Goal: Task Accomplishment & Management: Use online tool/utility

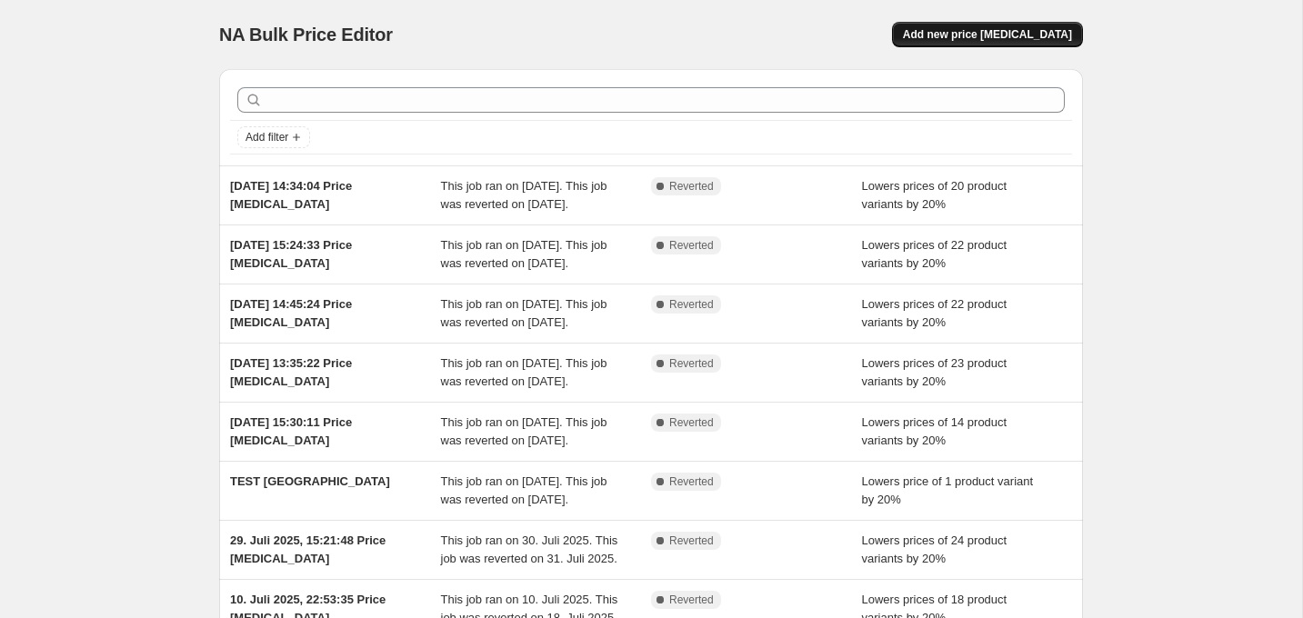
click at [1027, 41] on span "Add new price [MEDICAL_DATA]" at bounding box center [987, 34] width 169 height 15
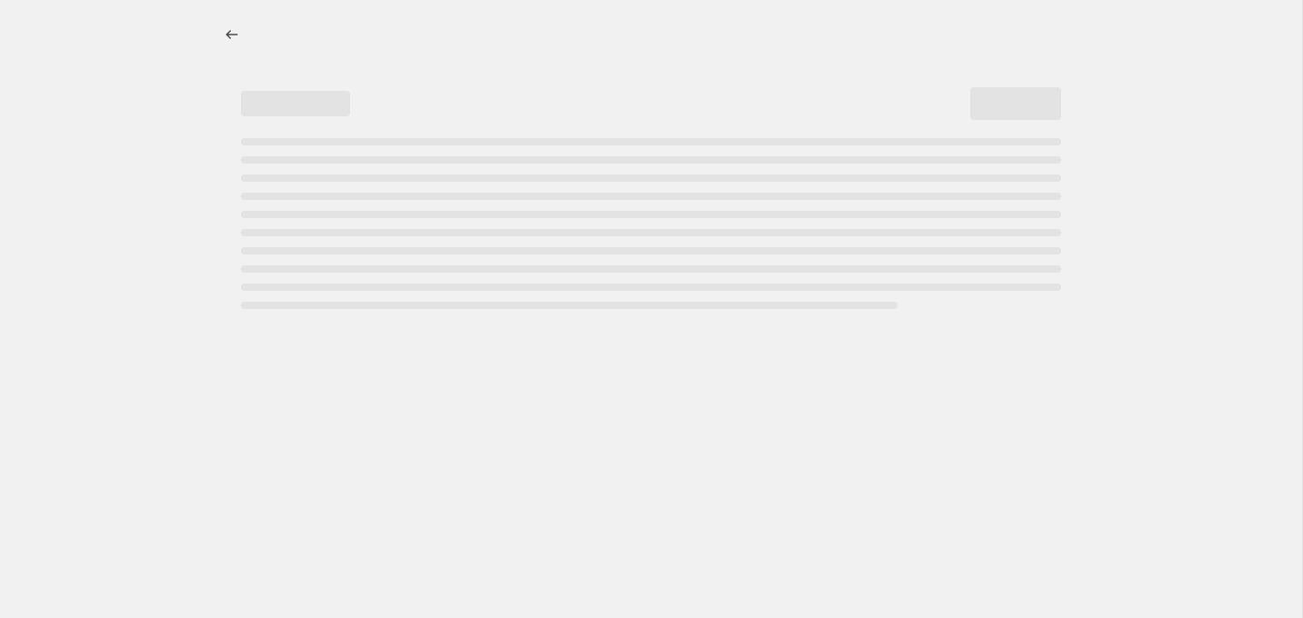
select select "percentage"
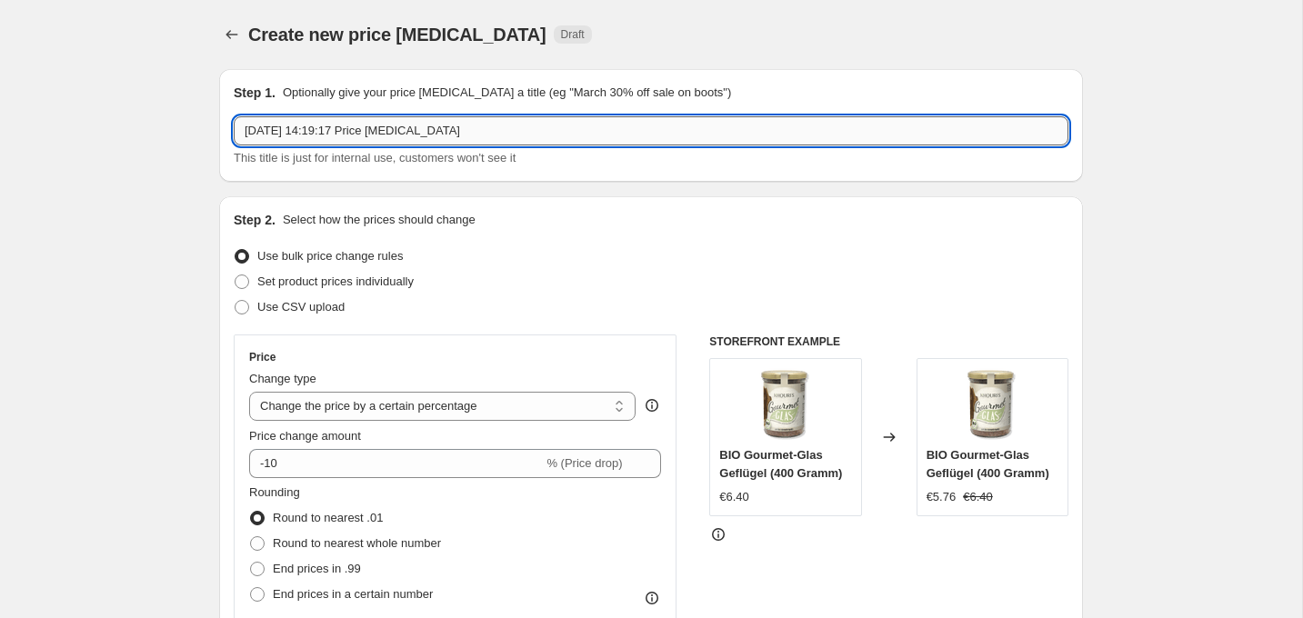
click at [421, 137] on input "[DATE] 14:19:17 Price [MEDICAL_DATA]" at bounding box center [651, 130] width 835 height 29
type input "Welthunde-Tag"
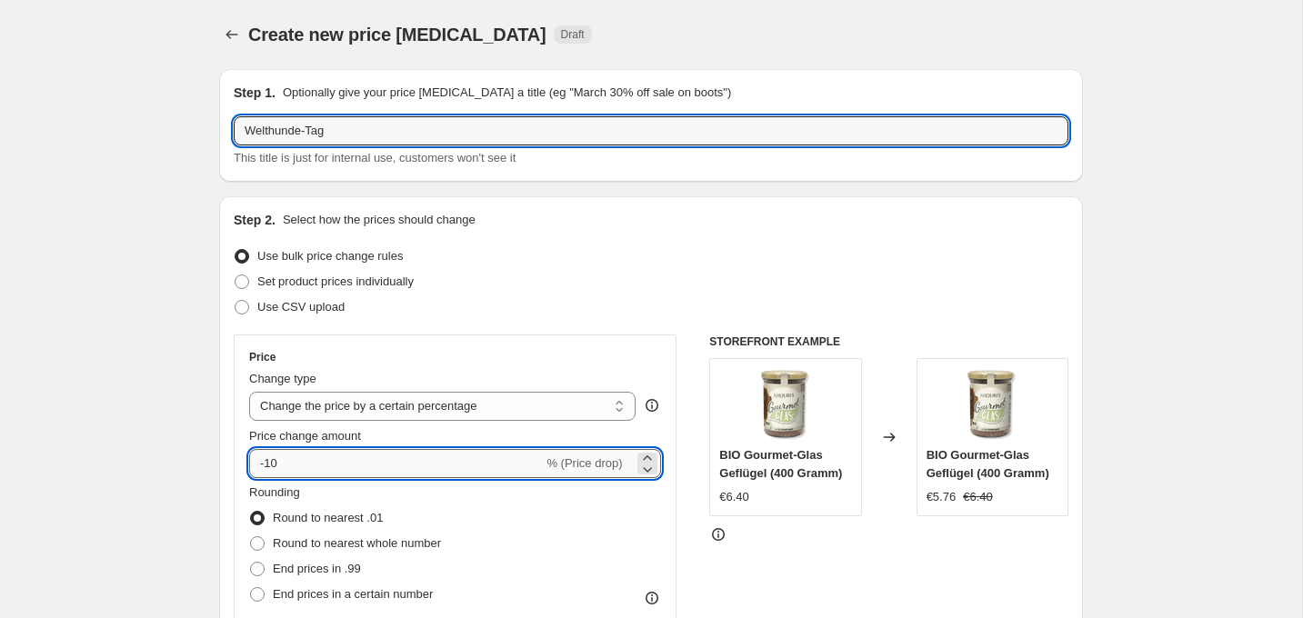
click at [336, 460] on input "-10" at bounding box center [396, 463] width 294 height 29
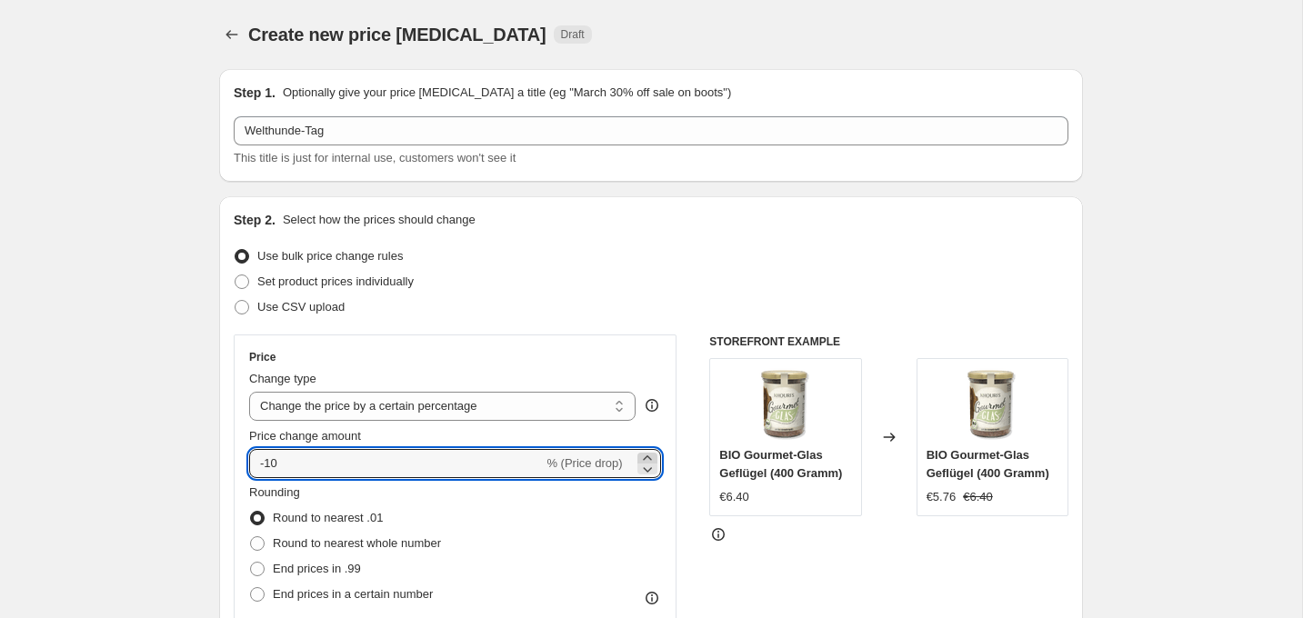
click at [650, 456] on icon at bounding box center [647, 458] width 18 height 18
click at [648, 471] on icon at bounding box center [647, 469] width 18 height 18
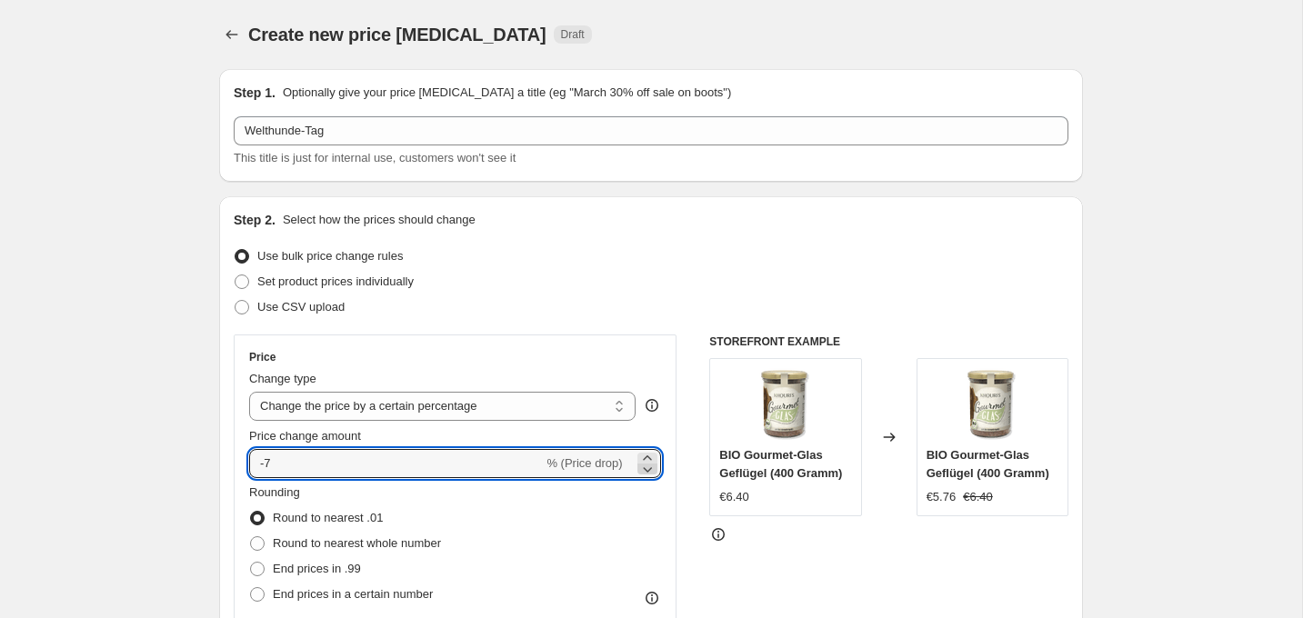
click at [648, 471] on icon at bounding box center [647, 469] width 18 height 18
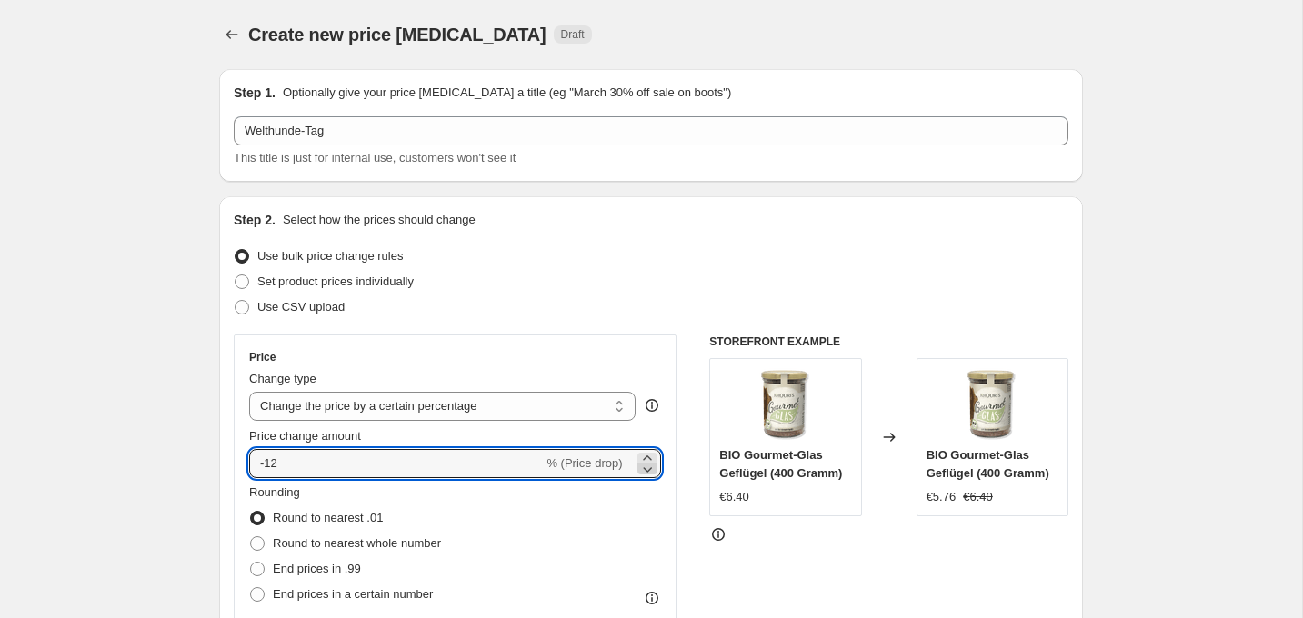
click at [648, 471] on icon at bounding box center [647, 469] width 18 height 18
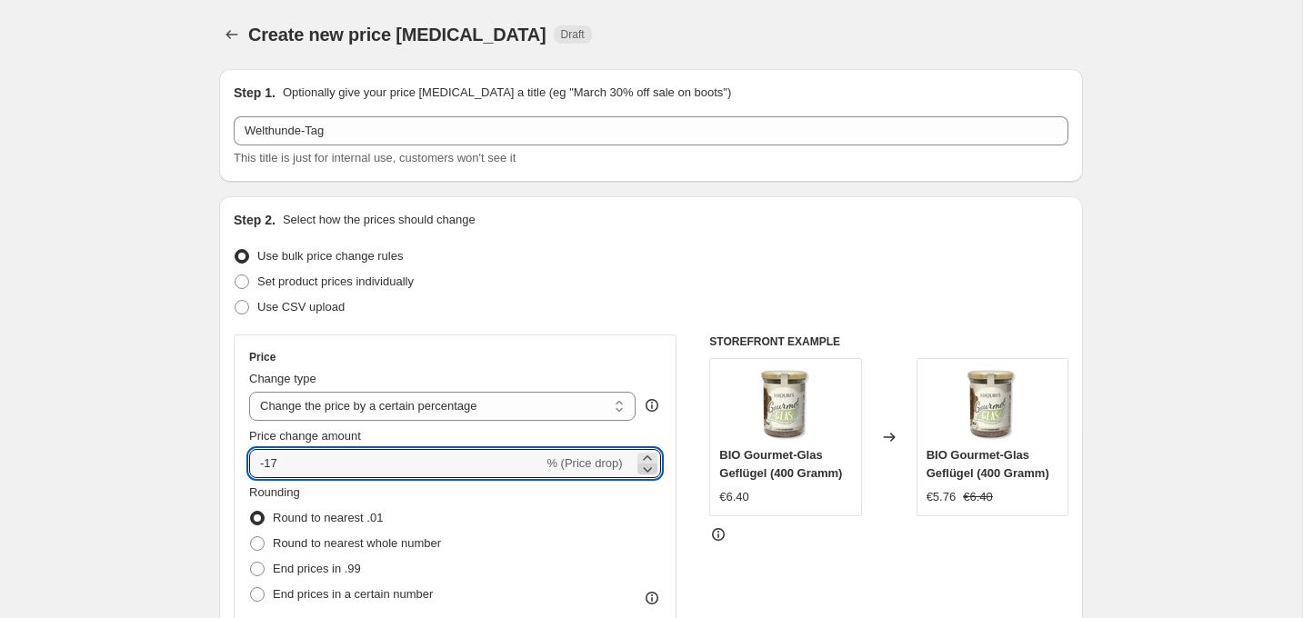
click at [648, 471] on icon at bounding box center [647, 469] width 18 height 18
type input "-20"
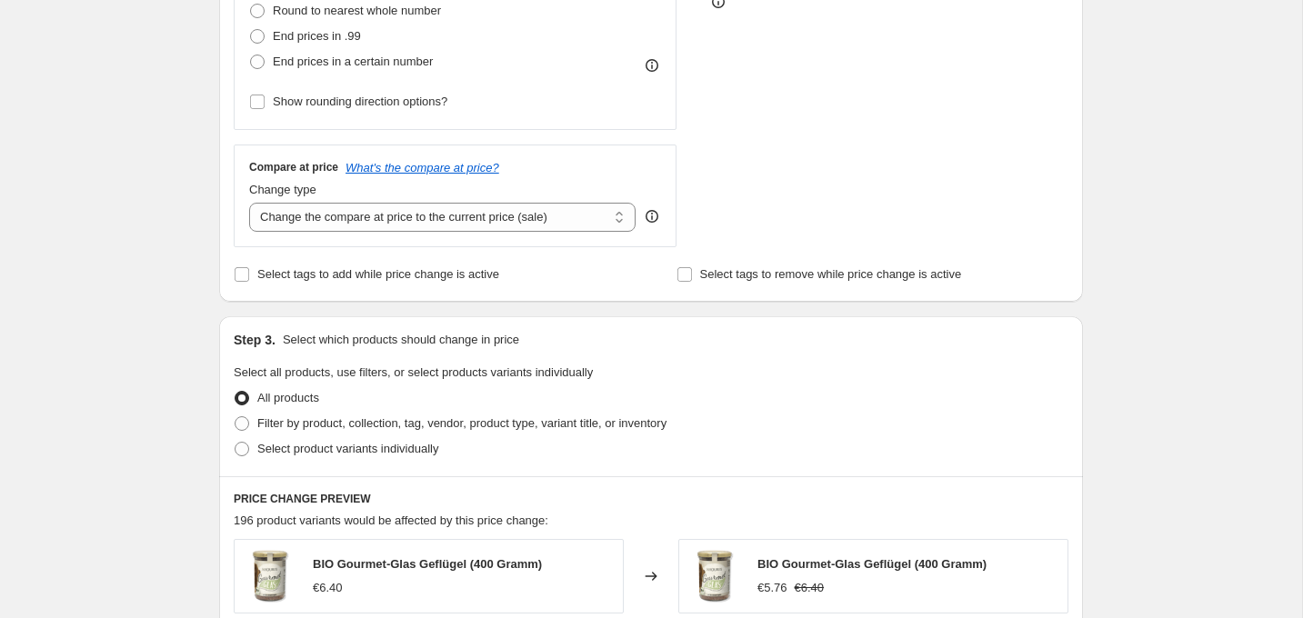
scroll to position [536, 0]
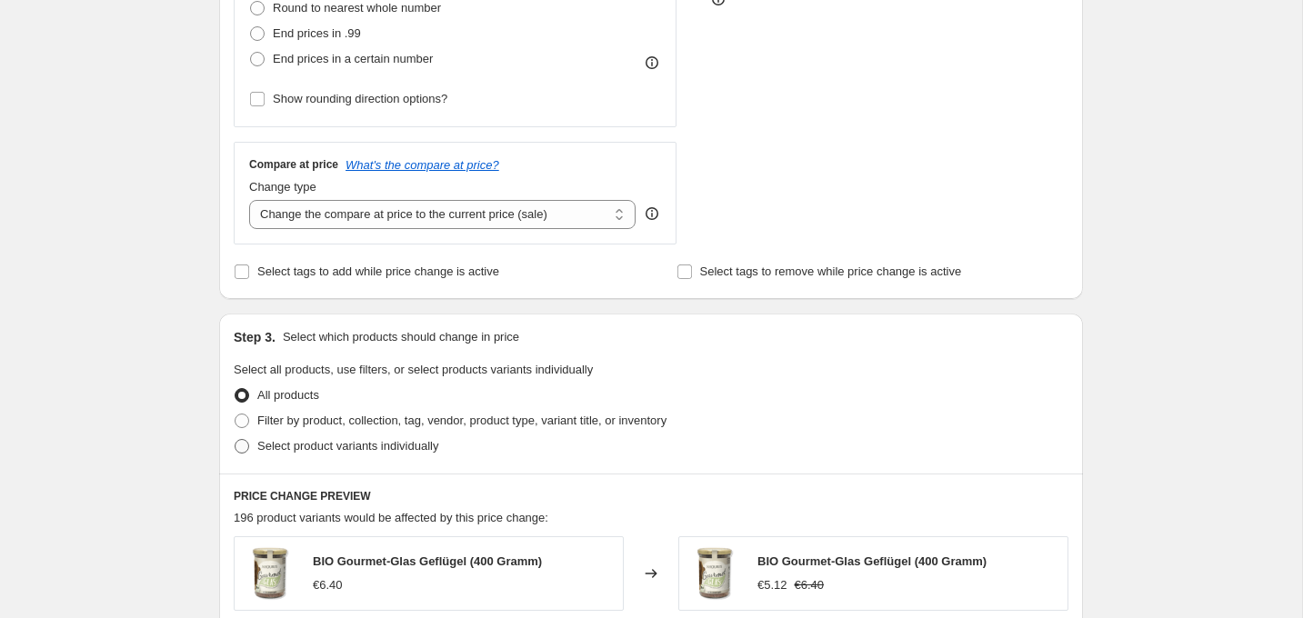
click at [322, 446] on span "Select product variants individually" at bounding box center [347, 446] width 181 height 14
click at [235, 440] on input "Select product variants individually" at bounding box center [235, 439] width 1 height 1
radio input "true"
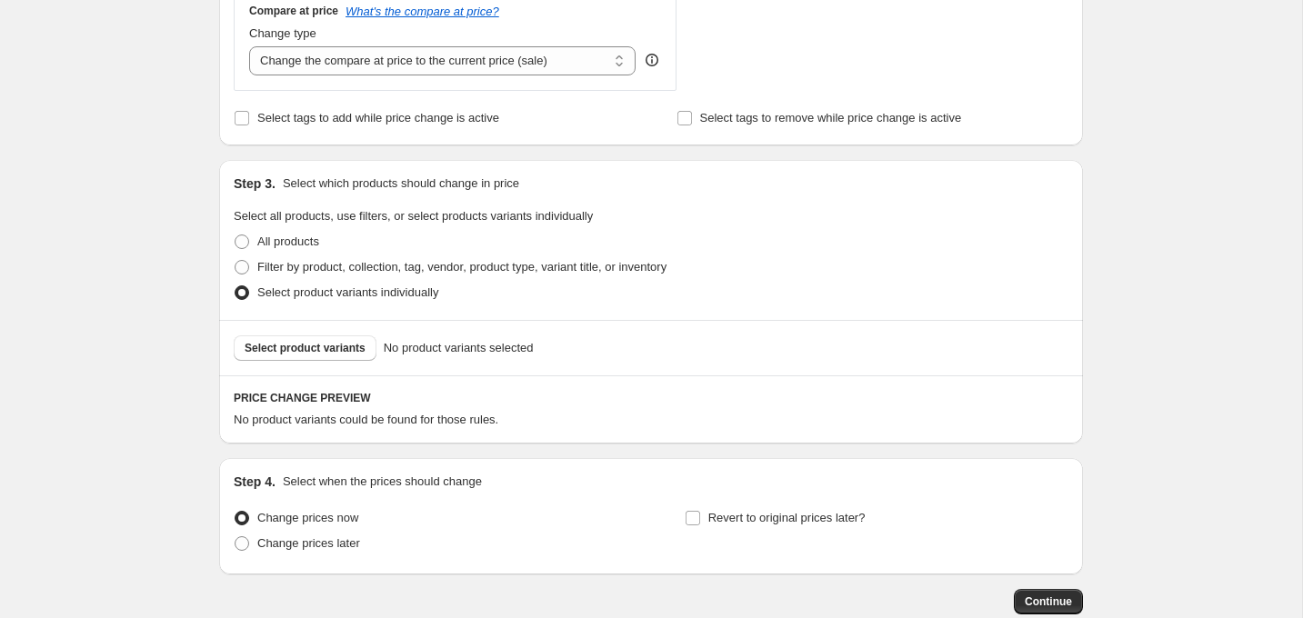
scroll to position [690, 0]
click at [338, 344] on span "Select product variants" at bounding box center [305, 347] width 121 height 15
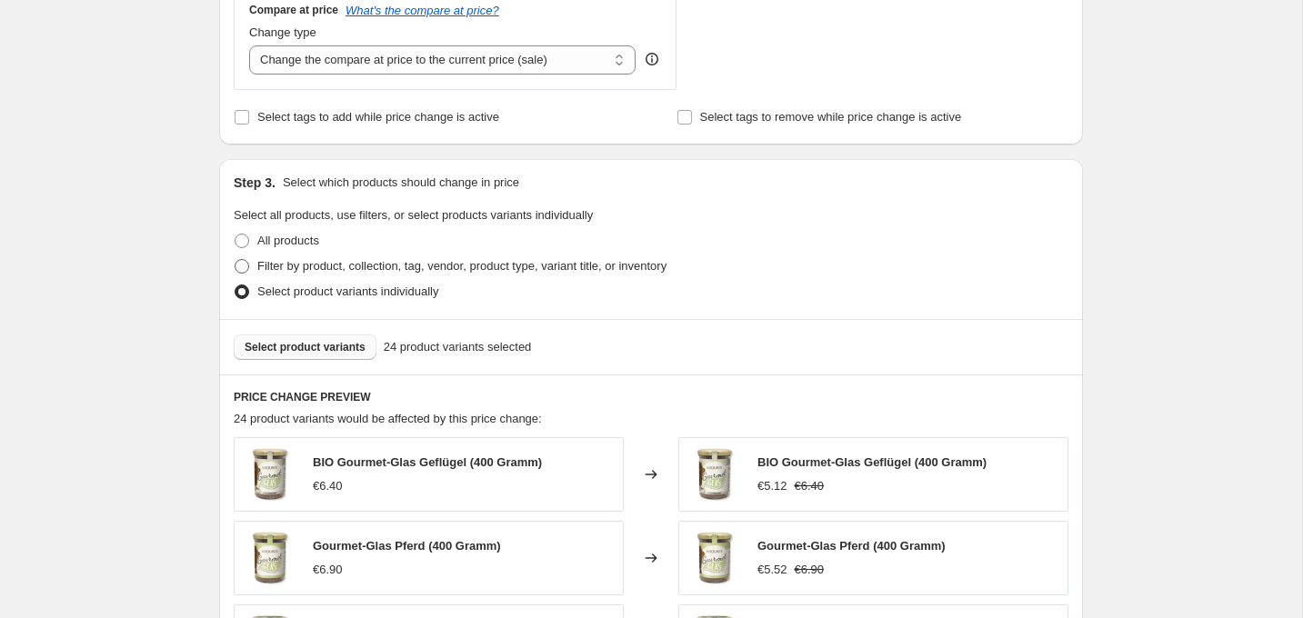
scroll to position [0, 0]
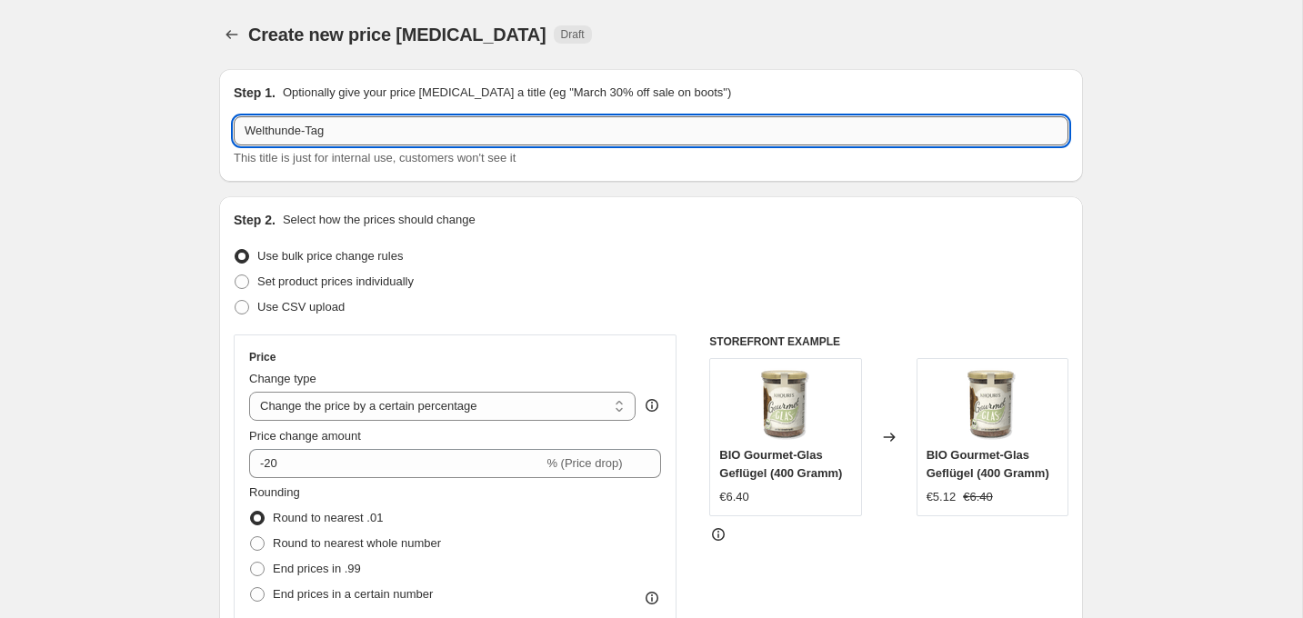
click at [456, 140] on input "Welthunde-Tag" at bounding box center [651, 130] width 835 height 29
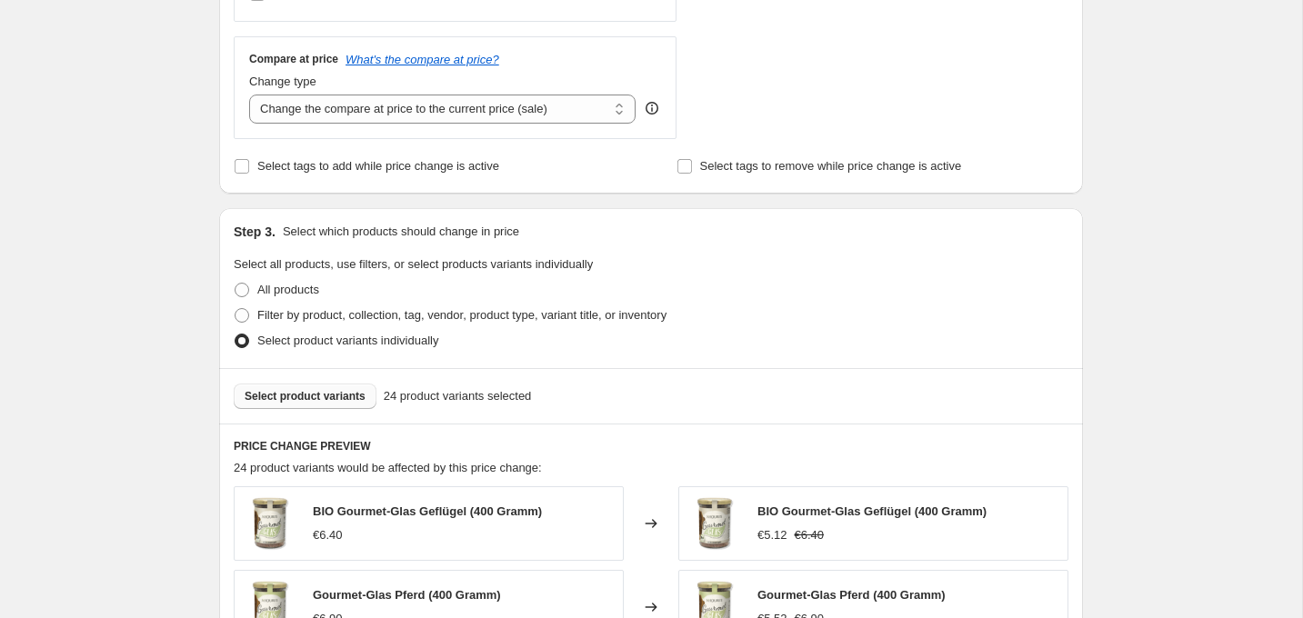
scroll to position [1255, 0]
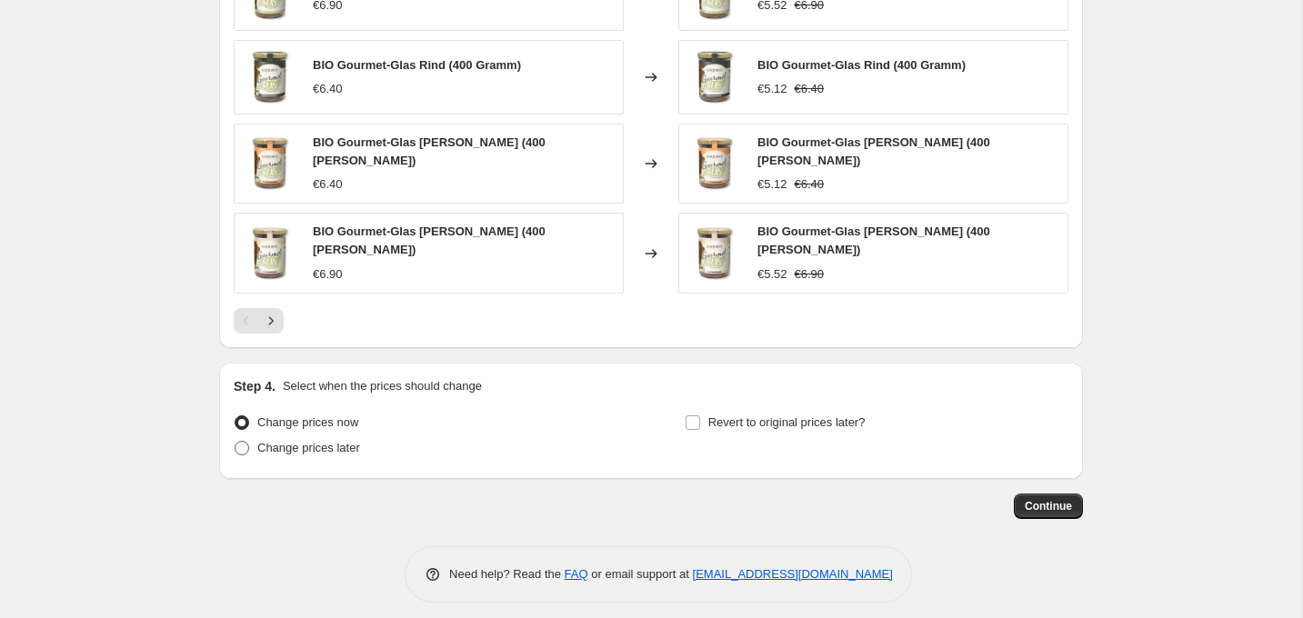
type input "Welthunde-Tag DOSEN & [PERSON_NAME]"
click at [296, 448] on label "Change prices later" at bounding box center [297, 448] width 126 height 25
click at [235, 442] on input "Change prices later" at bounding box center [235, 441] width 1 height 1
radio input "true"
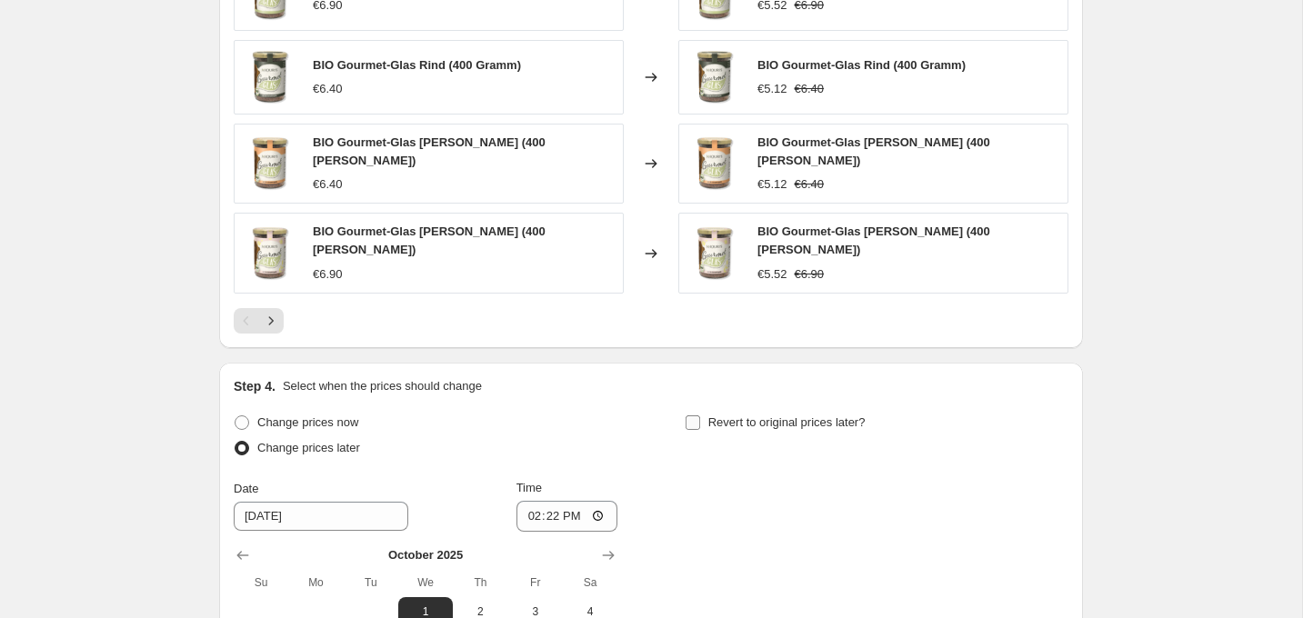
click at [762, 414] on span "Revert to original prices later?" at bounding box center [786, 423] width 157 height 18
click at [700, 416] on input "Revert to original prices later?" at bounding box center [693, 423] width 15 height 15
checkbox input "true"
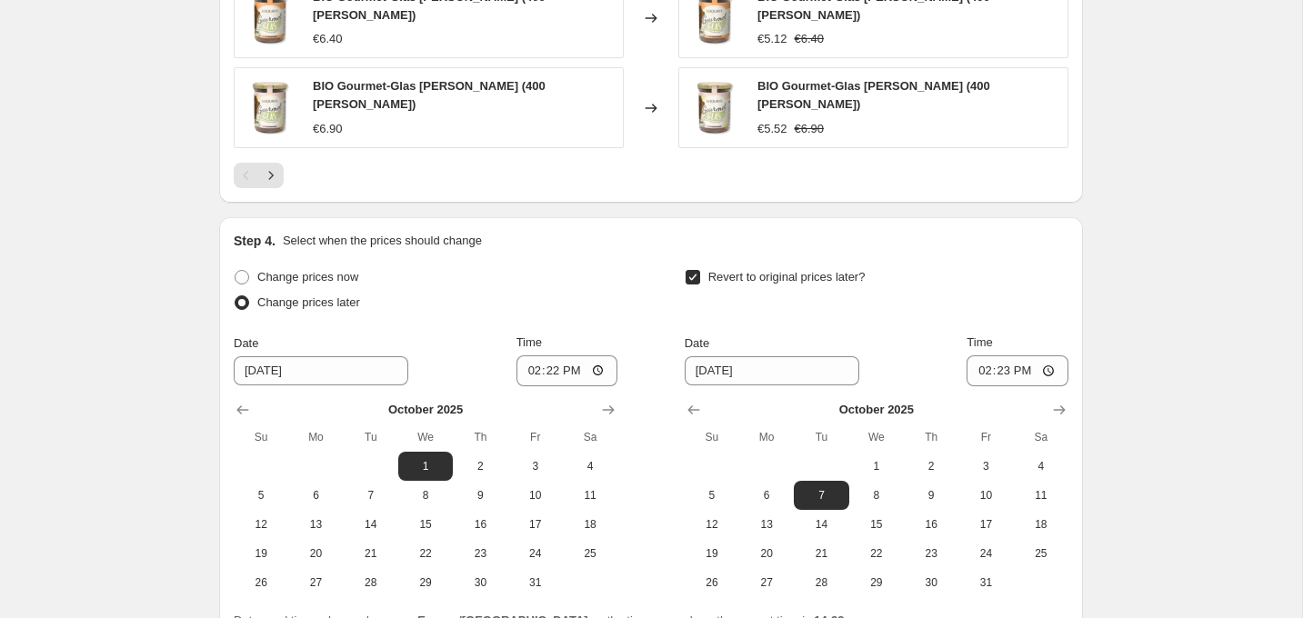
scroll to position [1402, 0]
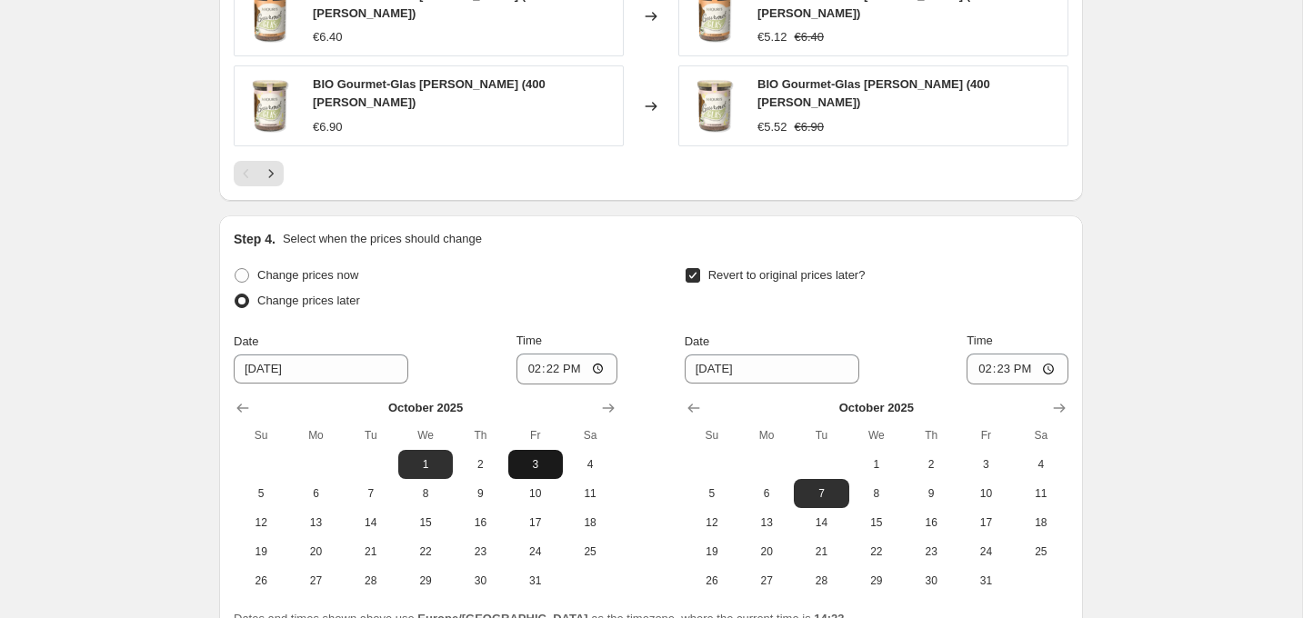
click at [526, 457] on span "3" at bounding box center [536, 464] width 40 height 15
type input "[DATE]"
click at [551, 362] on input "14:22" at bounding box center [567, 369] width 102 height 31
type input "00:00"
click at [769, 516] on span "13" at bounding box center [766, 523] width 40 height 15
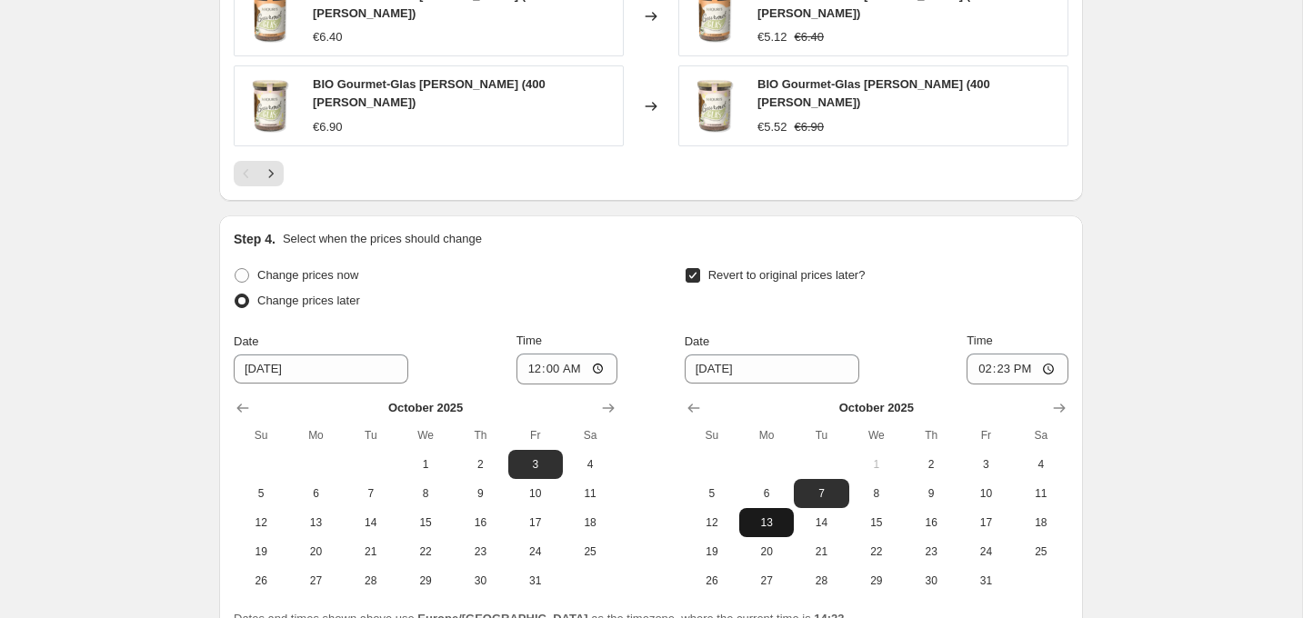
type input "[DATE]"
click at [1005, 361] on input "14:23" at bounding box center [1018, 369] width 102 height 31
type input "00:00"
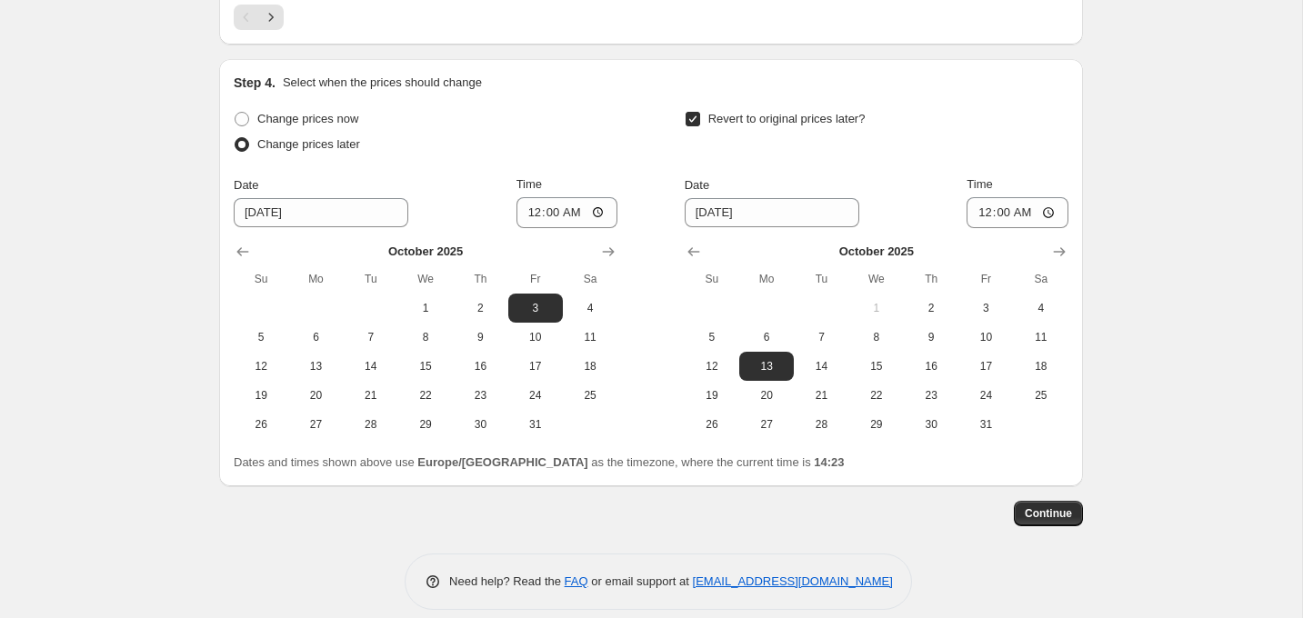
scroll to position [1566, 0]
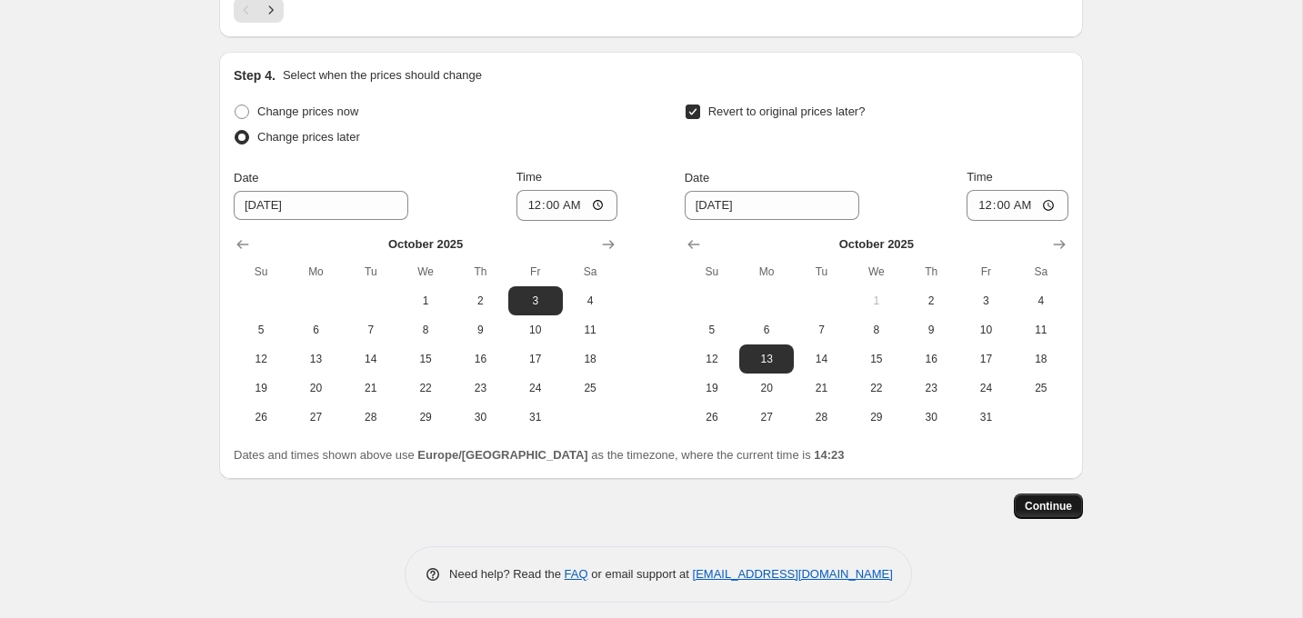
click at [1050, 499] on span "Continue" at bounding box center [1048, 506] width 47 height 15
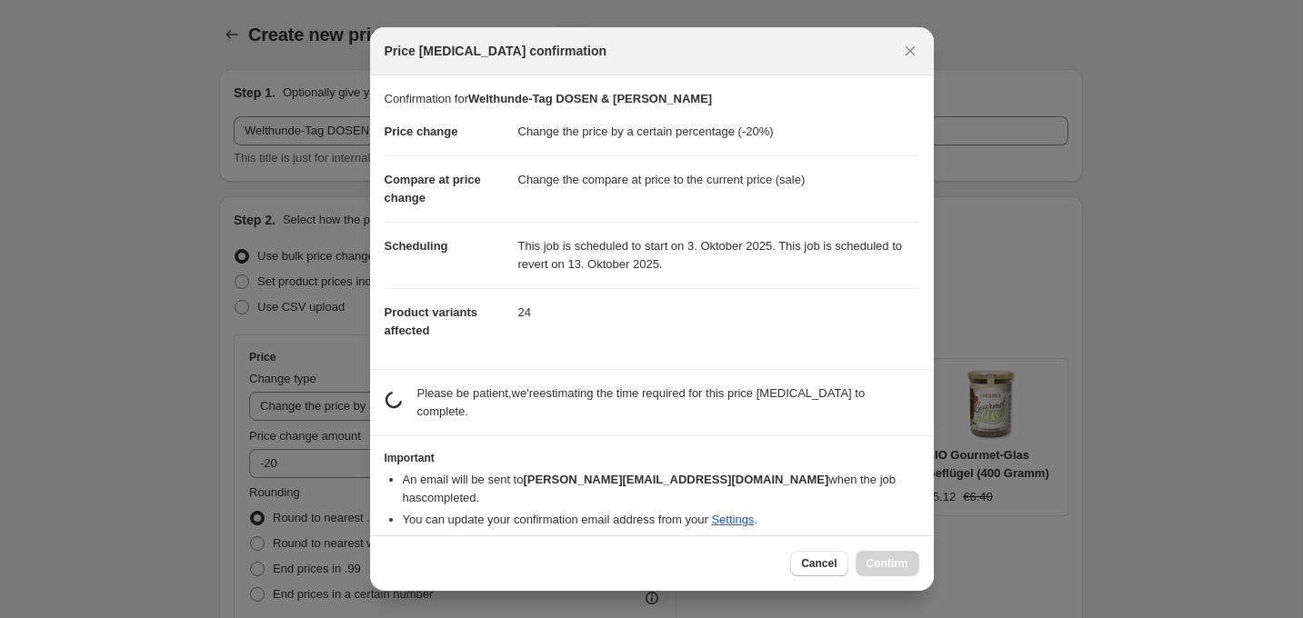
scroll to position [0, 0]
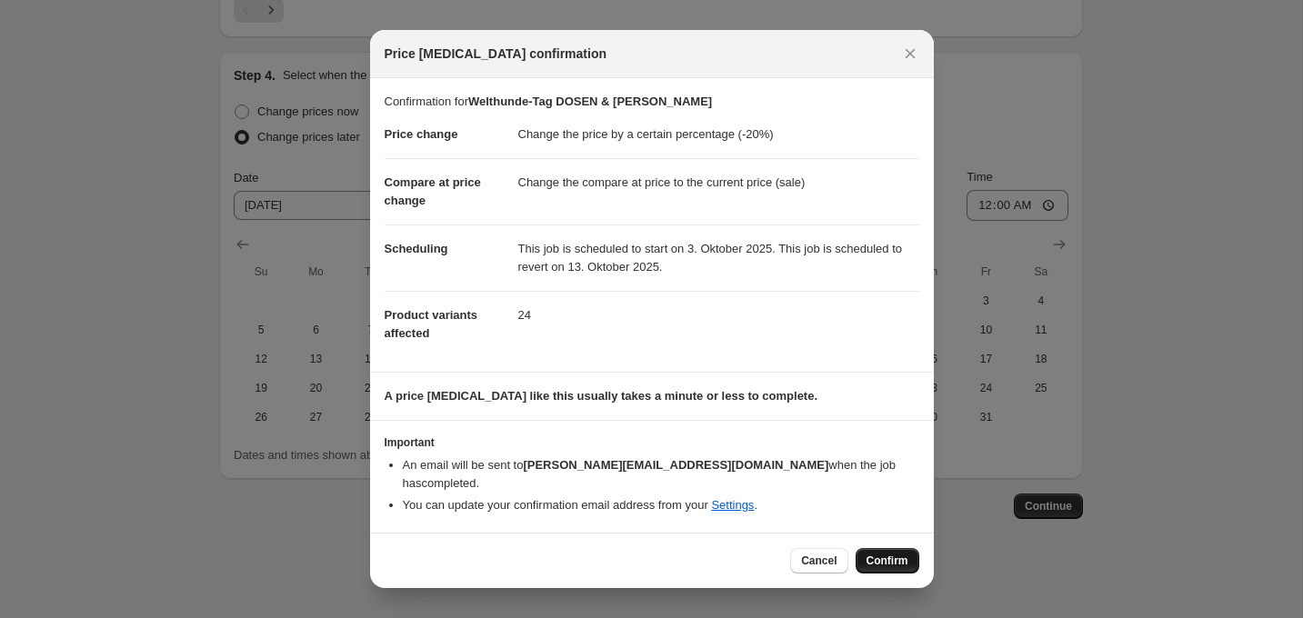
click at [882, 557] on span "Confirm" at bounding box center [887, 561] width 42 height 15
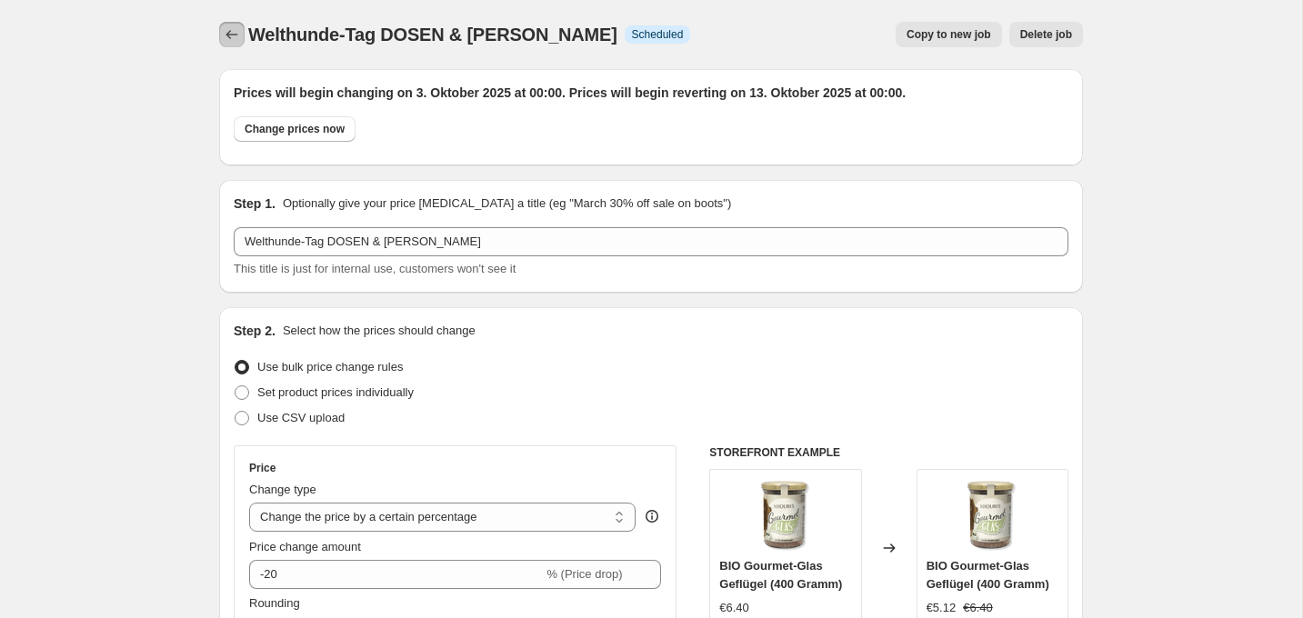
click at [230, 37] on icon "Price change jobs" at bounding box center [232, 34] width 18 height 18
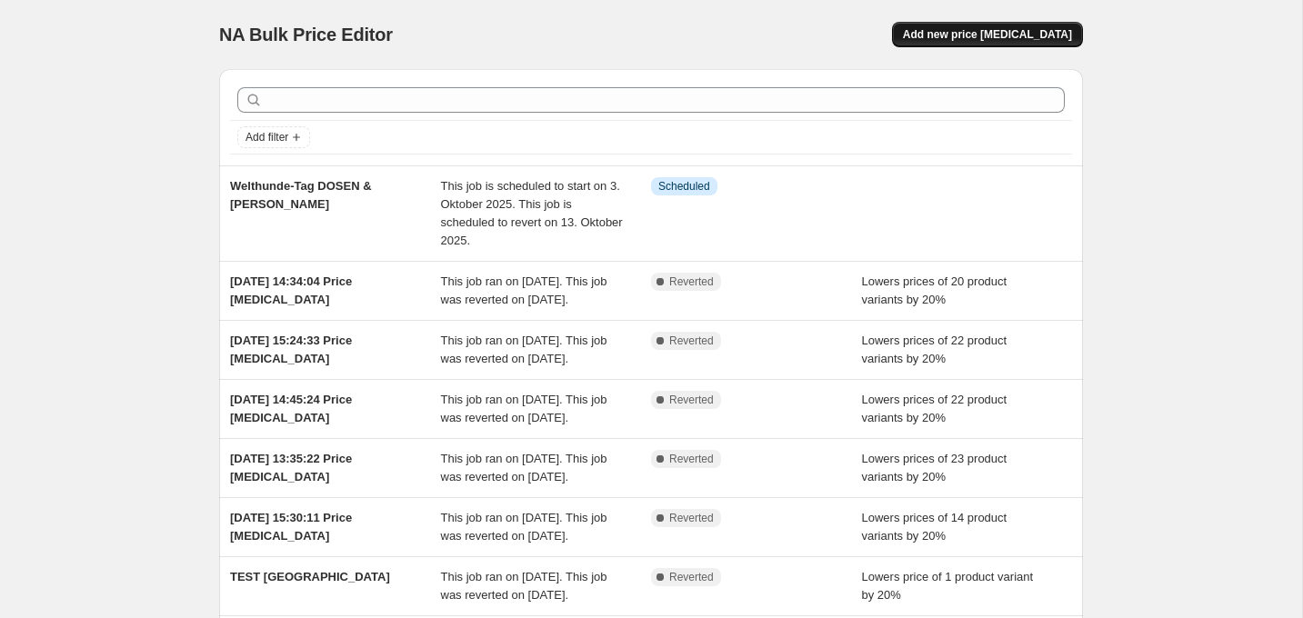
click at [959, 23] on button "Add new price [MEDICAL_DATA]" at bounding box center [987, 34] width 191 height 25
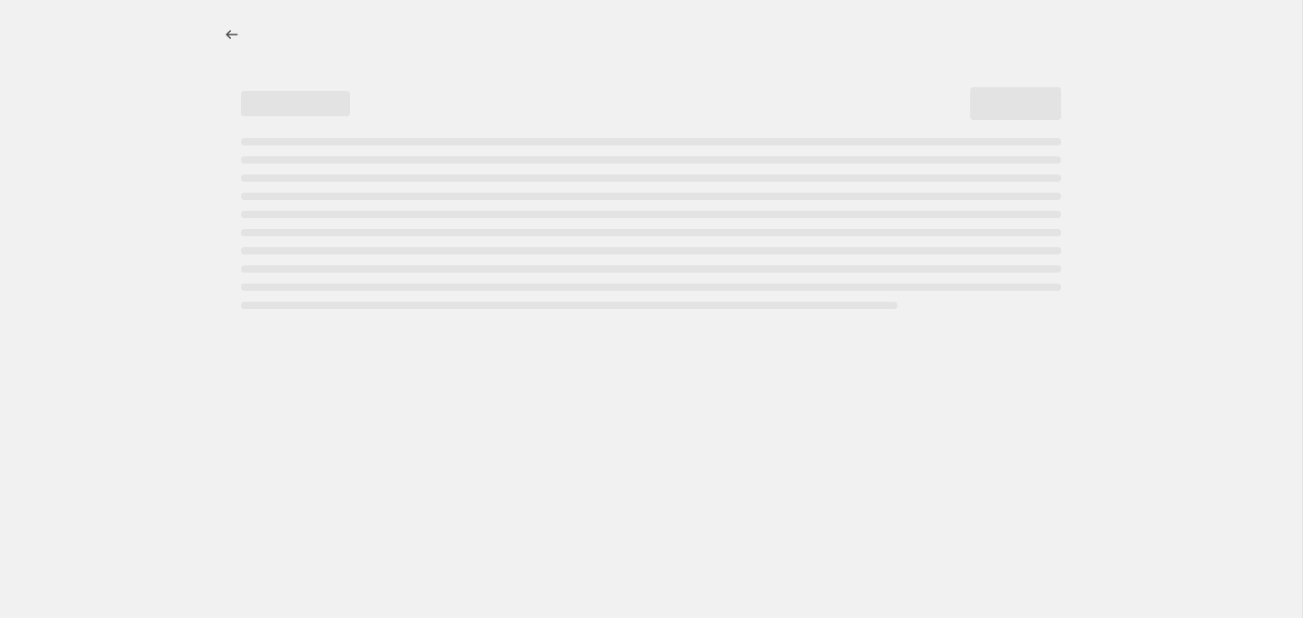
select select "percentage"
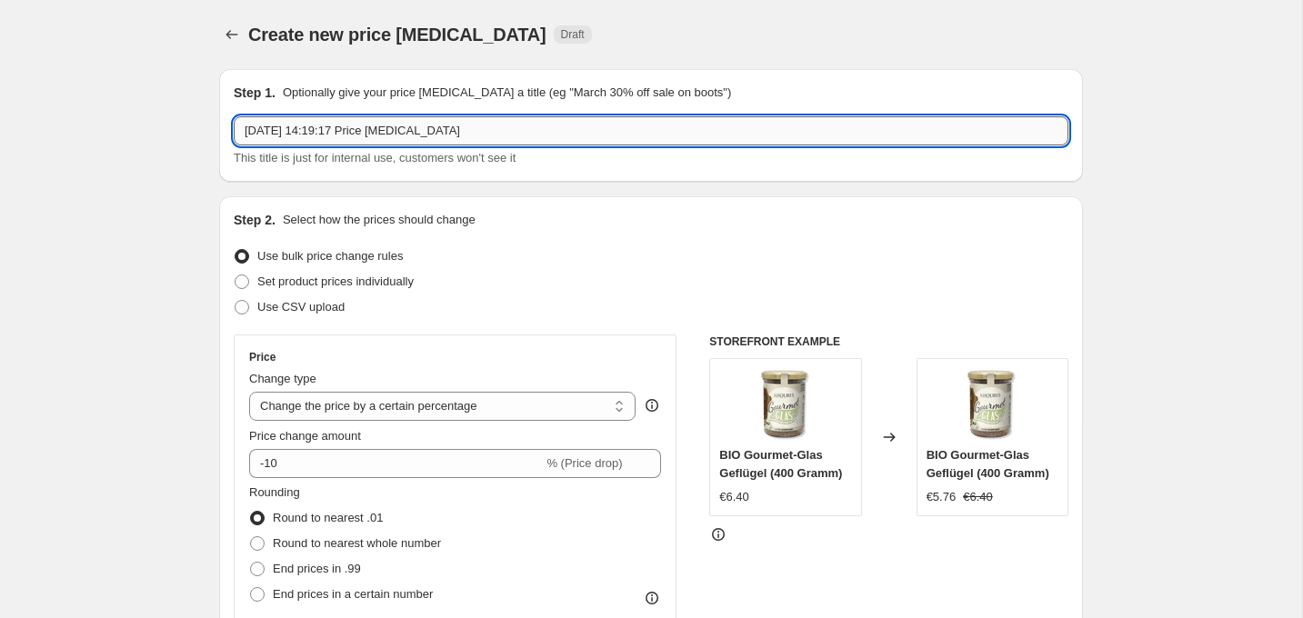
click at [504, 137] on input "[DATE] 14:19:17 Price [MEDICAL_DATA]" at bounding box center [651, 130] width 835 height 29
drag, startPoint x: 612, startPoint y: 128, endPoint x: 231, endPoint y: 115, distance: 381.2
click at [231, 115] on div "Step 1. Optionally give your price [MEDICAL_DATA] a title (eg "March 30% off sa…" at bounding box center [651, 125] width 864 height 113
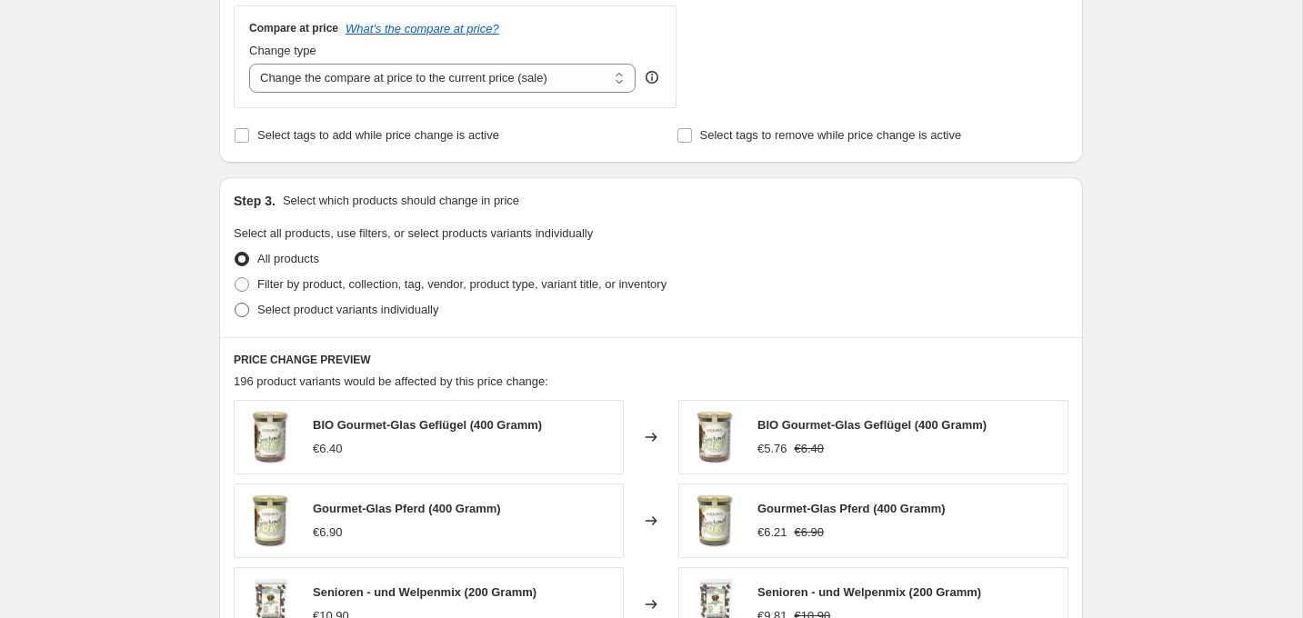
scroll to position [674, 0]
type input "WELTHUNDE TAG BARF 20%"
click at [397, 317] on label "Select product variants individually" at bounding box center [336, 308] width 205 height 25
click at [235, 302] on input "Select product variants individually" at bounding box center [235, 301] width 1 height 1
radio input "true"
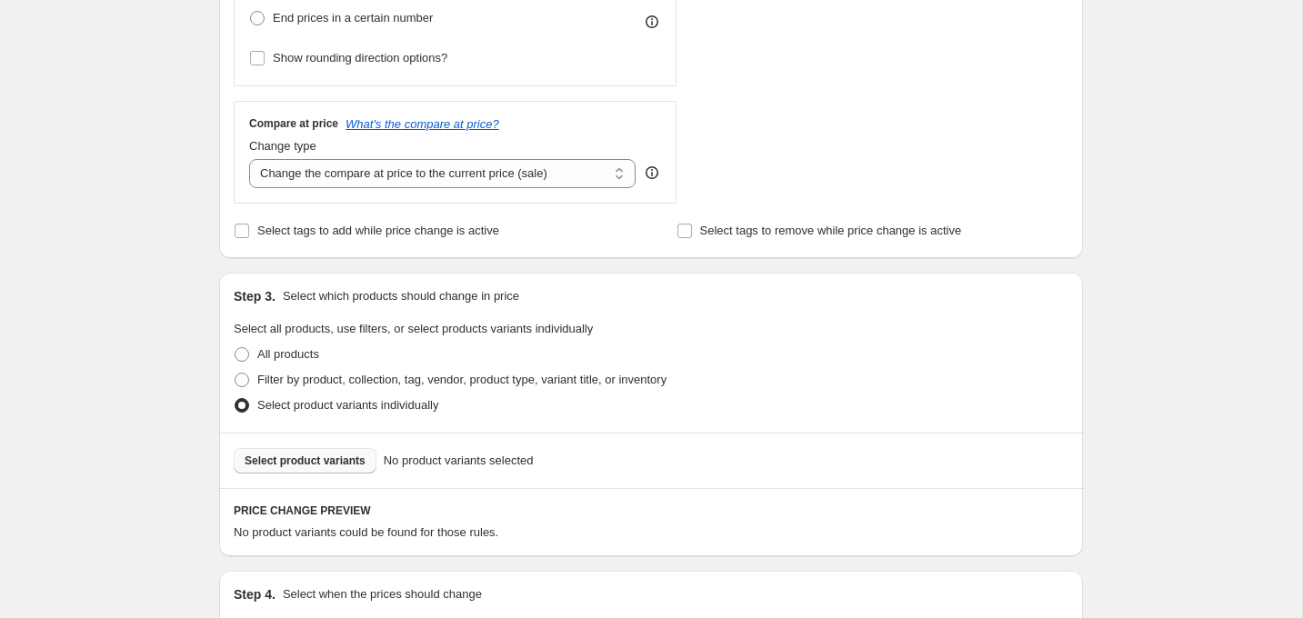
scroll to position [661, 0]
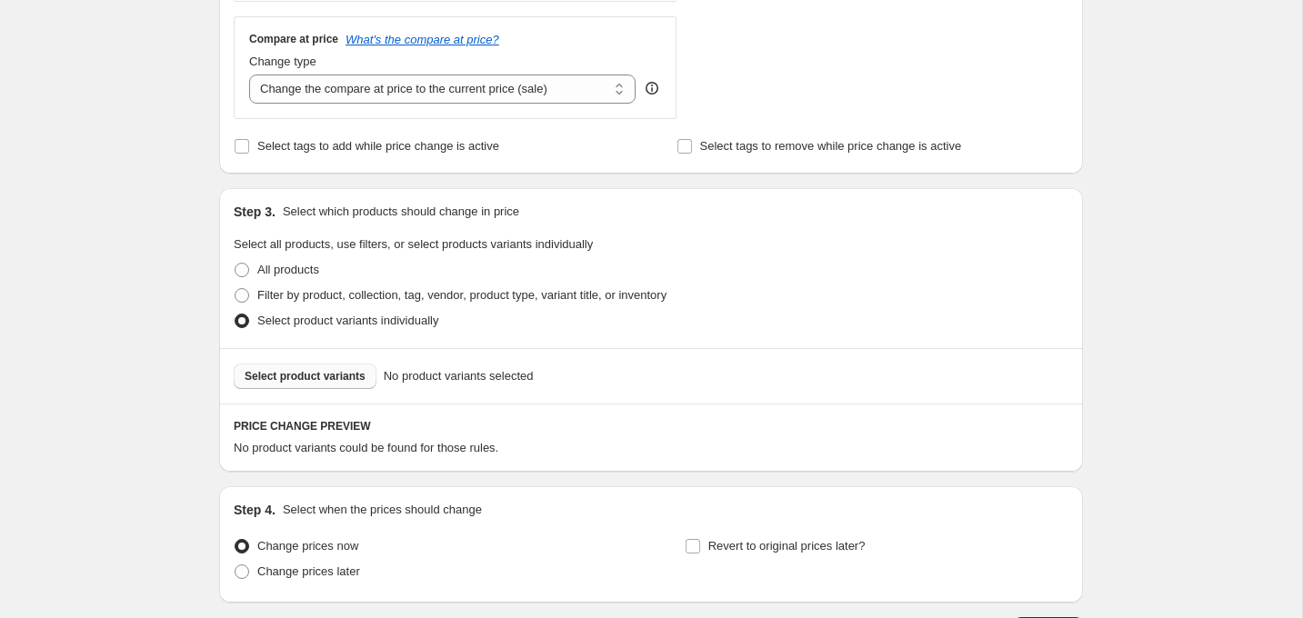
click at [300, 375] on span "Select product variants" at bounding box center [305, 376] width 121 height 15
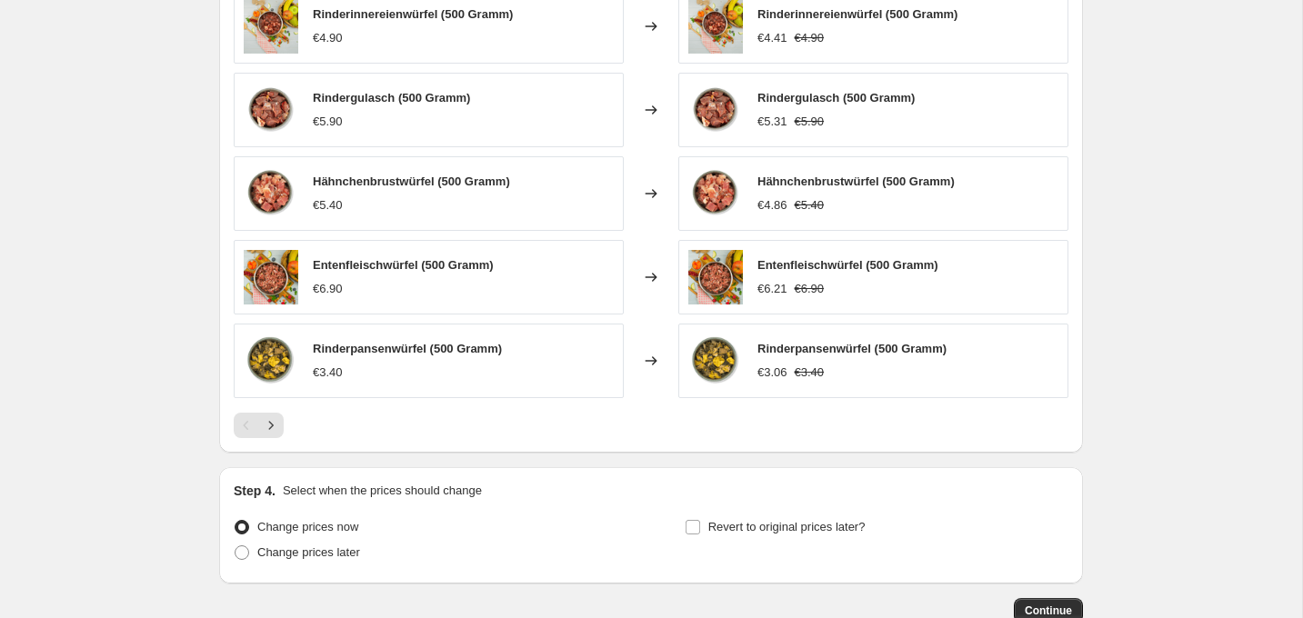
scroll to position [1255, 0]
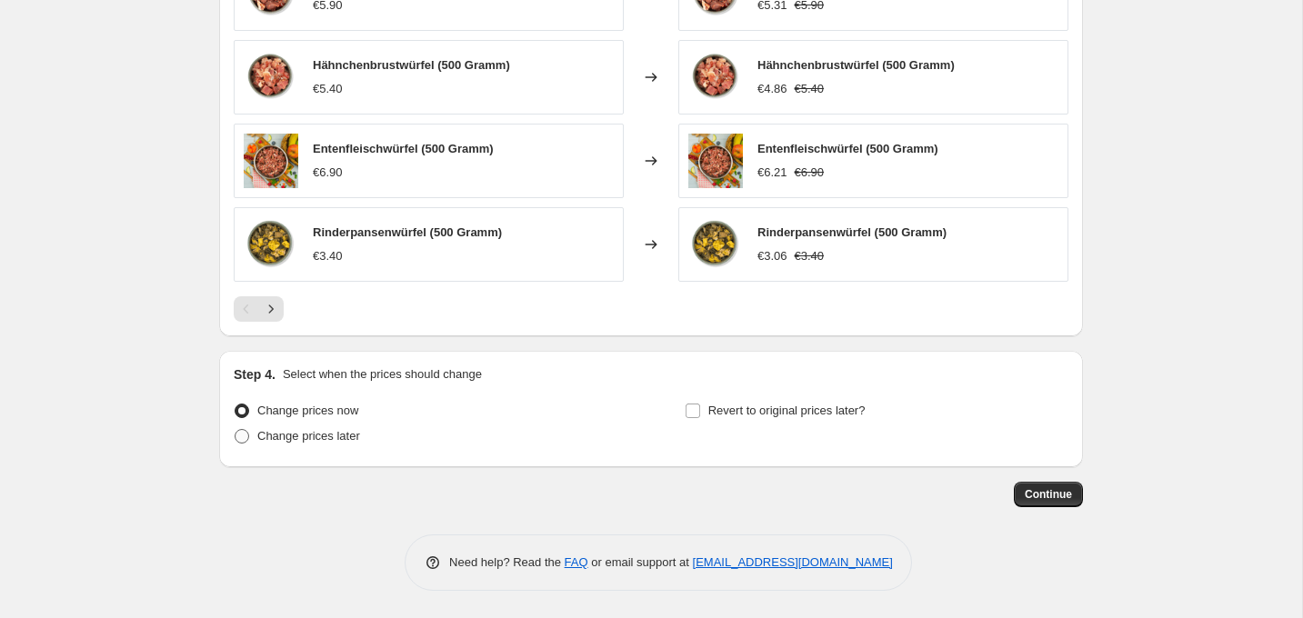
click at [347, 441] on span "Change prices later" at bounding box center [308, 436] width 103 height 14
click at [235, 430] on input "Change prices later" at bounding box center [235, 429] width 1 height 1
radio input "true"
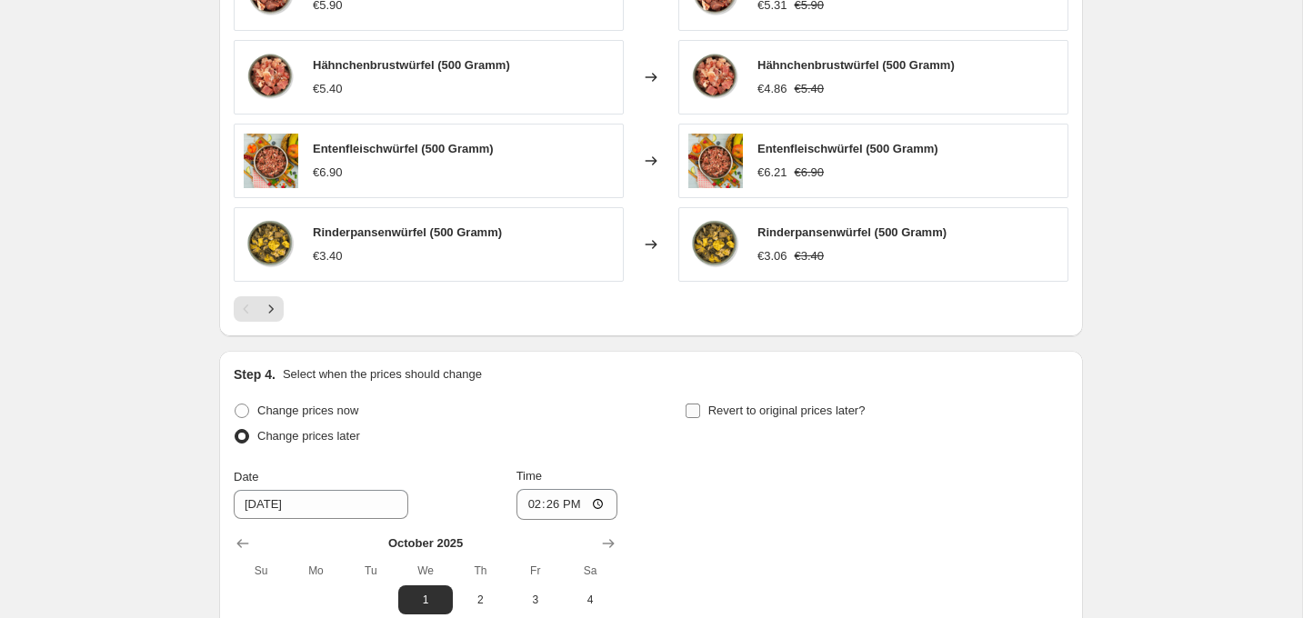
click at [705, 416] on label "Revert to original prices later?" at bounding box center [775, 410] width 181 height 25
click at [700, 416] on input "Revert to original prices later?" at bounding box center [693, 411] width 15 height 15
checkbox input "true"
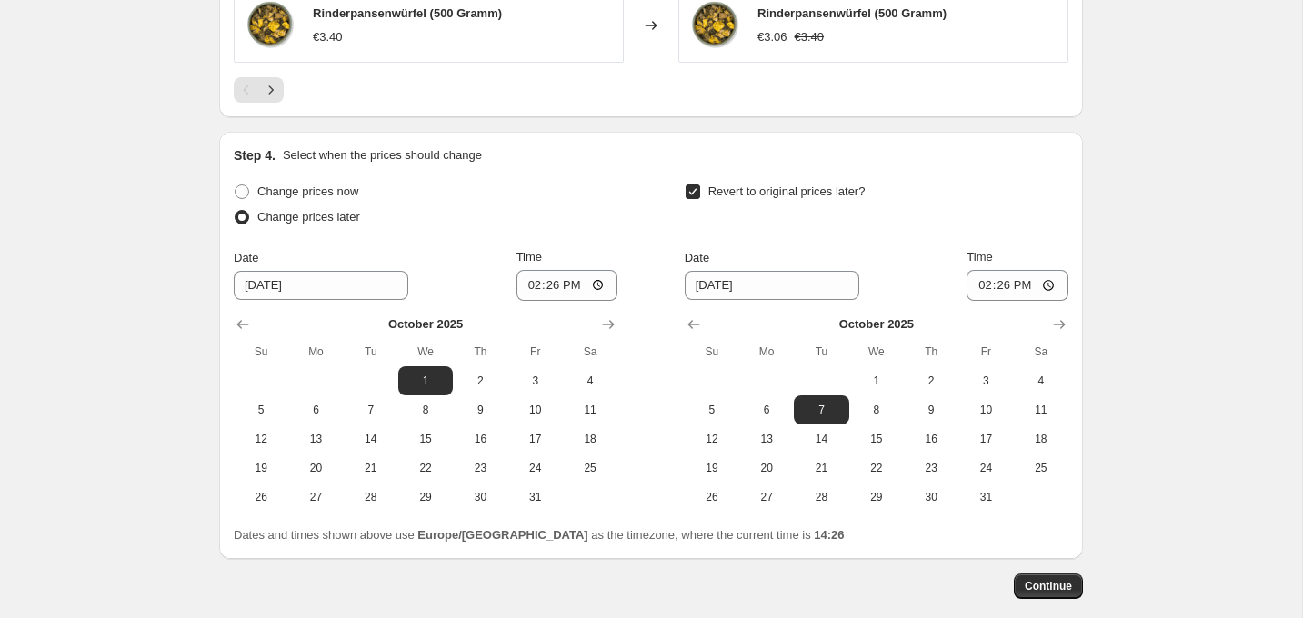
scroll to position [1485, 0]
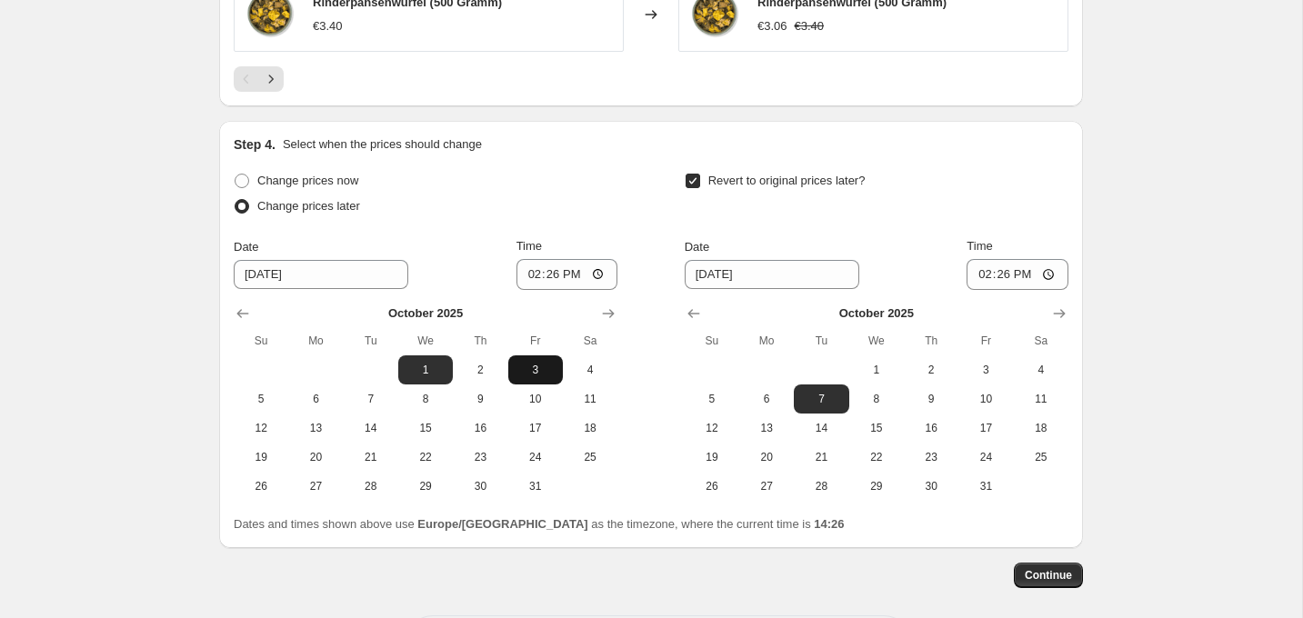
click at [540, 368] on span "3" at bounding box center [536, 370] width 40 height 15
type input "[DATE]"
click at [546, 275] on input "14:26" at bounding box center [567, 274] width 102 height 31
type input "00:00"
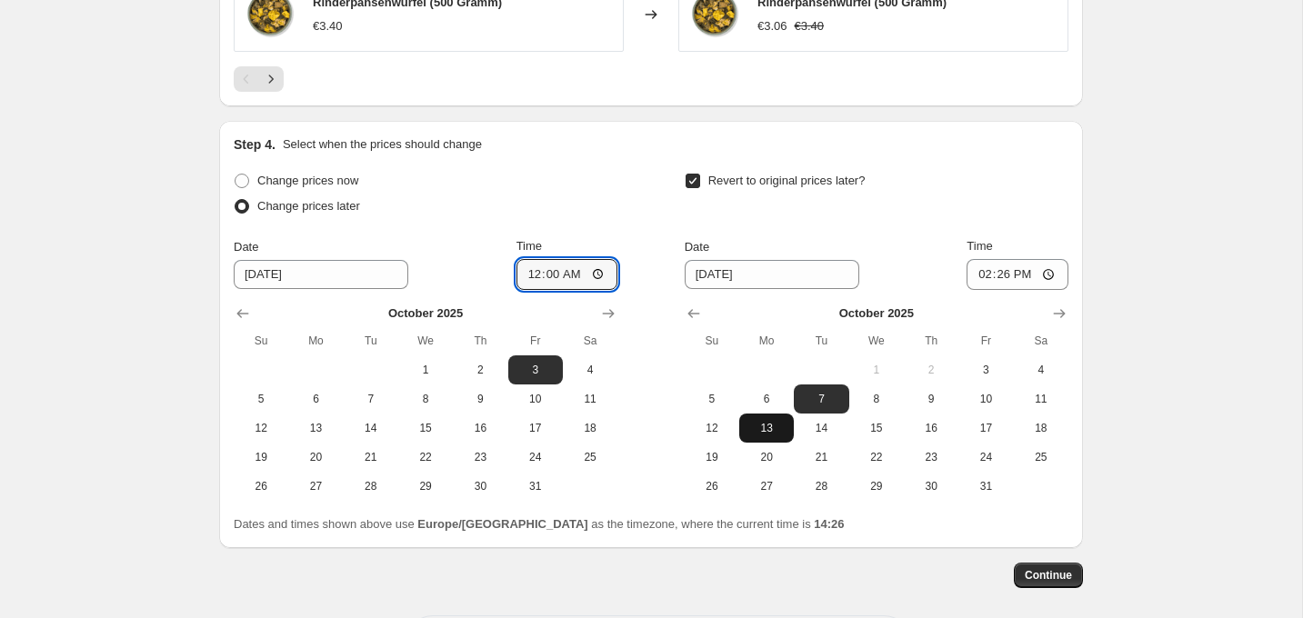
click at [776, 424] on span "13" at bounding box center [766, 428] width 40 height 15
type input "[DATE]"
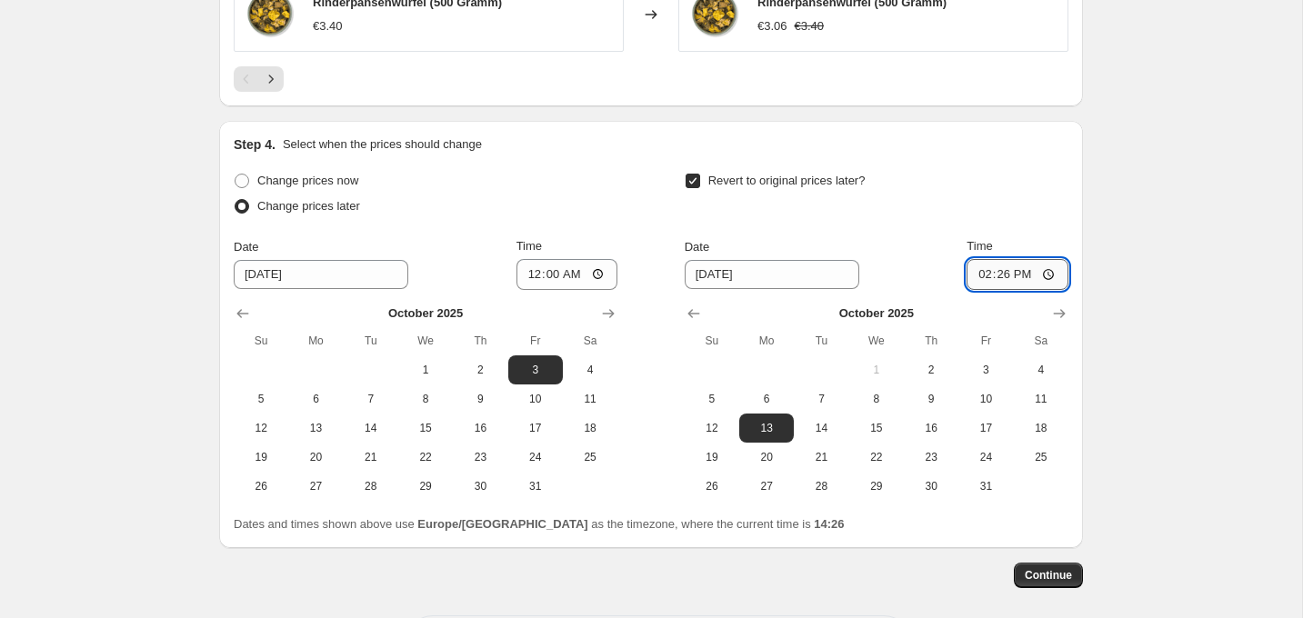
click at [991, 275] on input "14:26" at bounding box center [1018, 274] width 102 height 31
type input "00:00"
click at [1062, 576] on span "Continue" at bounding box center [1048, 575] width 47 height 15
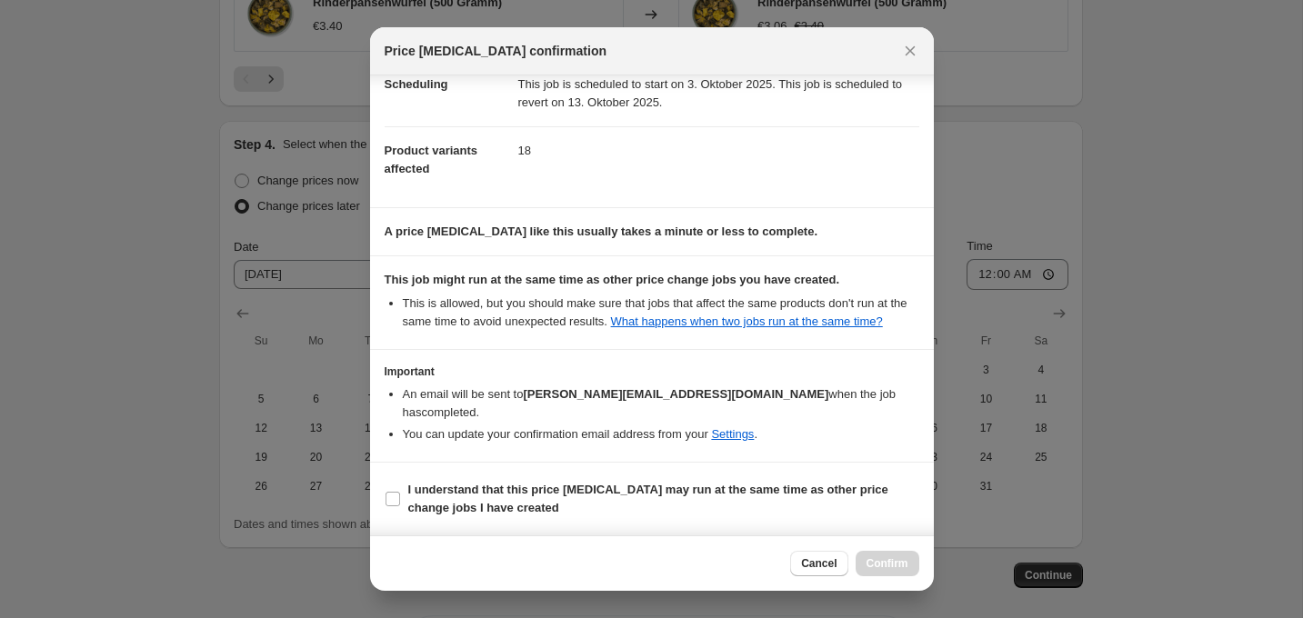
scroll to position [0, 0]
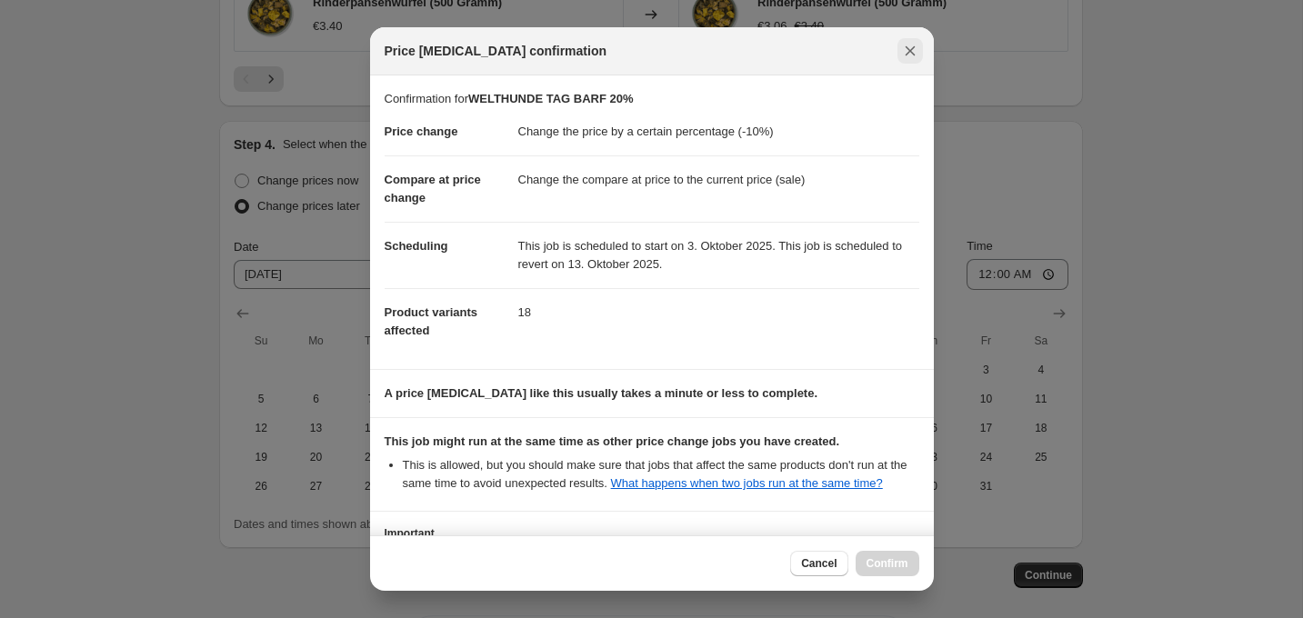
click at [909, 54] on icon "Close" at bounding box center [910, 51] width 18 height 18
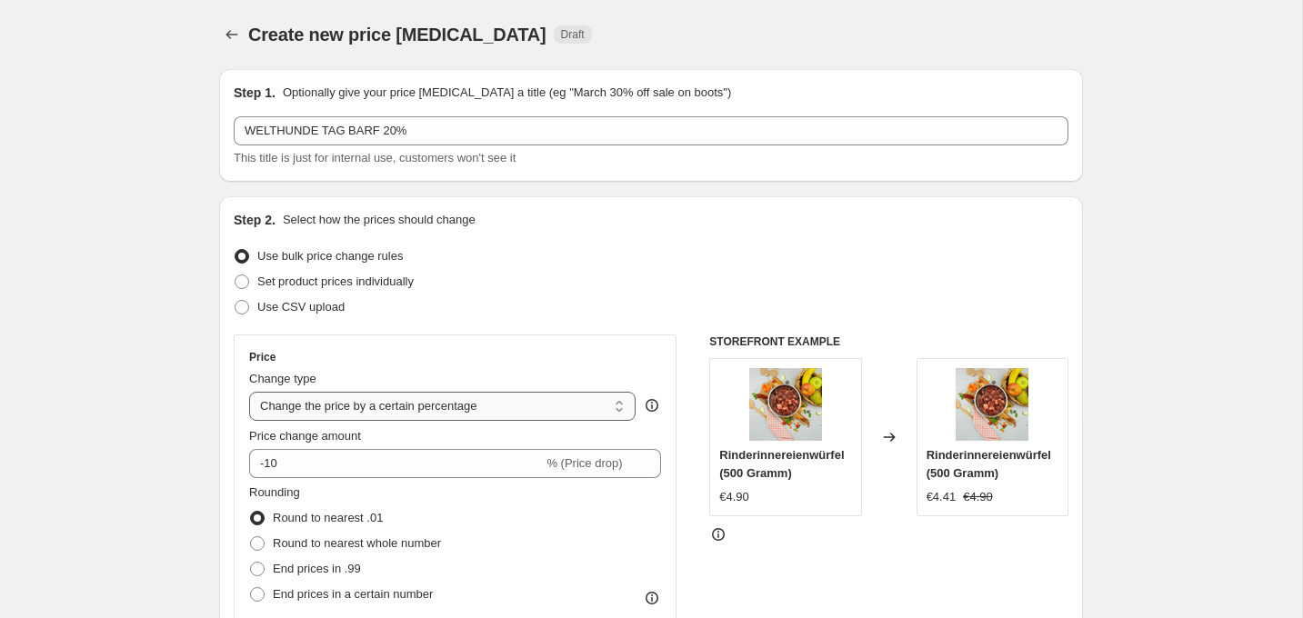
scroll to position [16, 0]
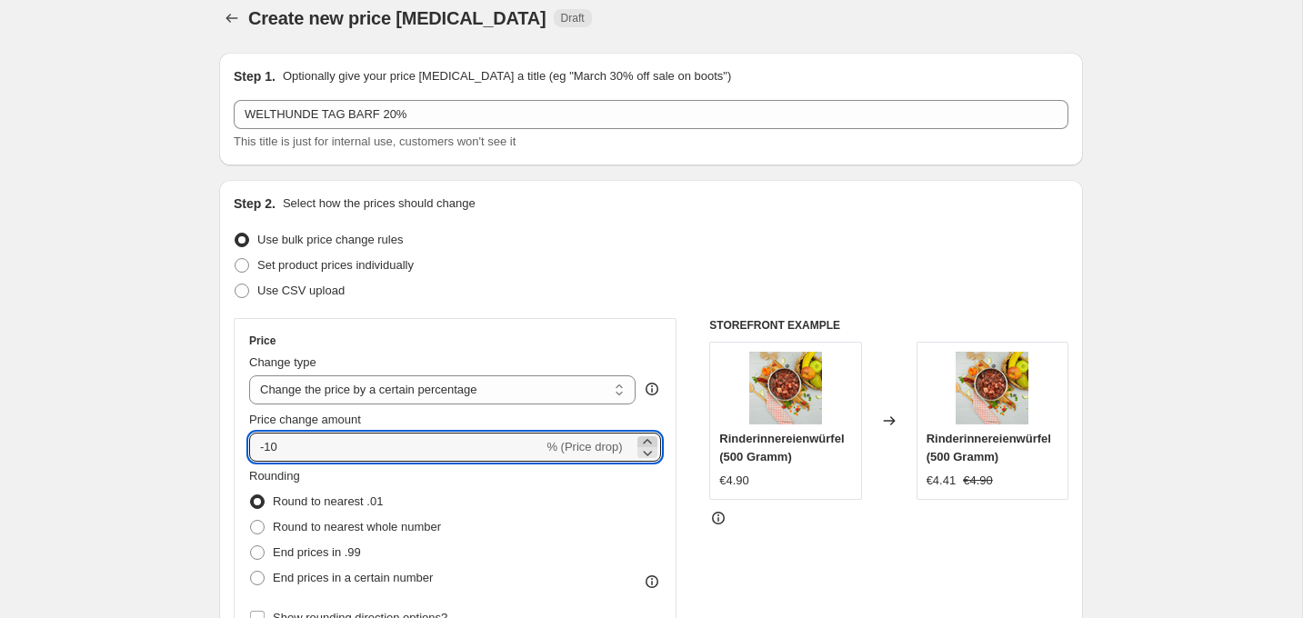
click at [651, 441] on icon at bounding box center [647, 442] width 18 height 18
click at [652, 459] on icon at bounding box center [647, 453] width 18 height 18
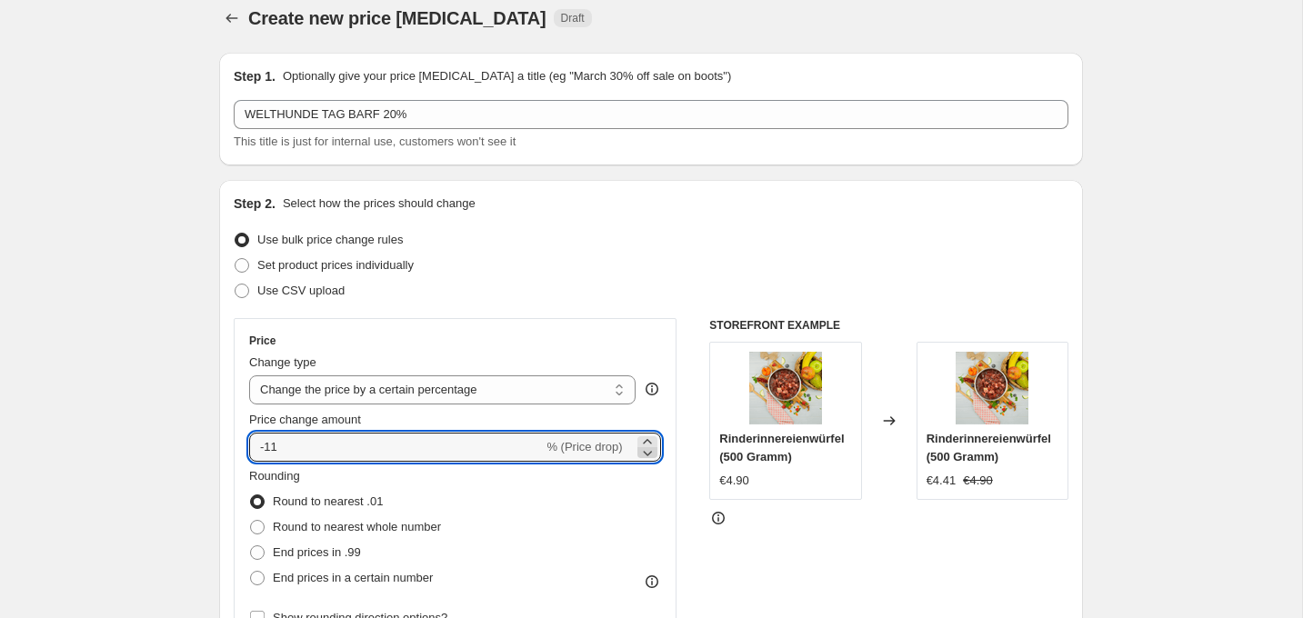
click at [652, 459] on icon at bounding box center [647, 453] width 18 height 18
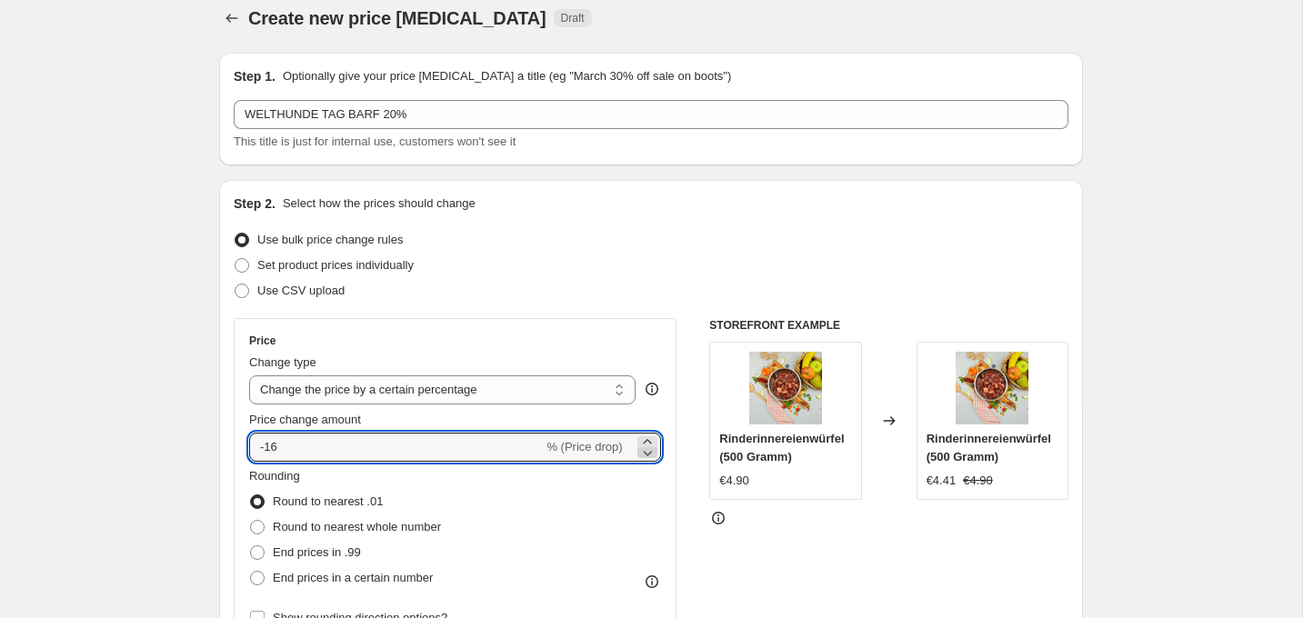
click at [652, 459] on icon at bounding box center [647, 453] width 18 height 18
type input "-20"
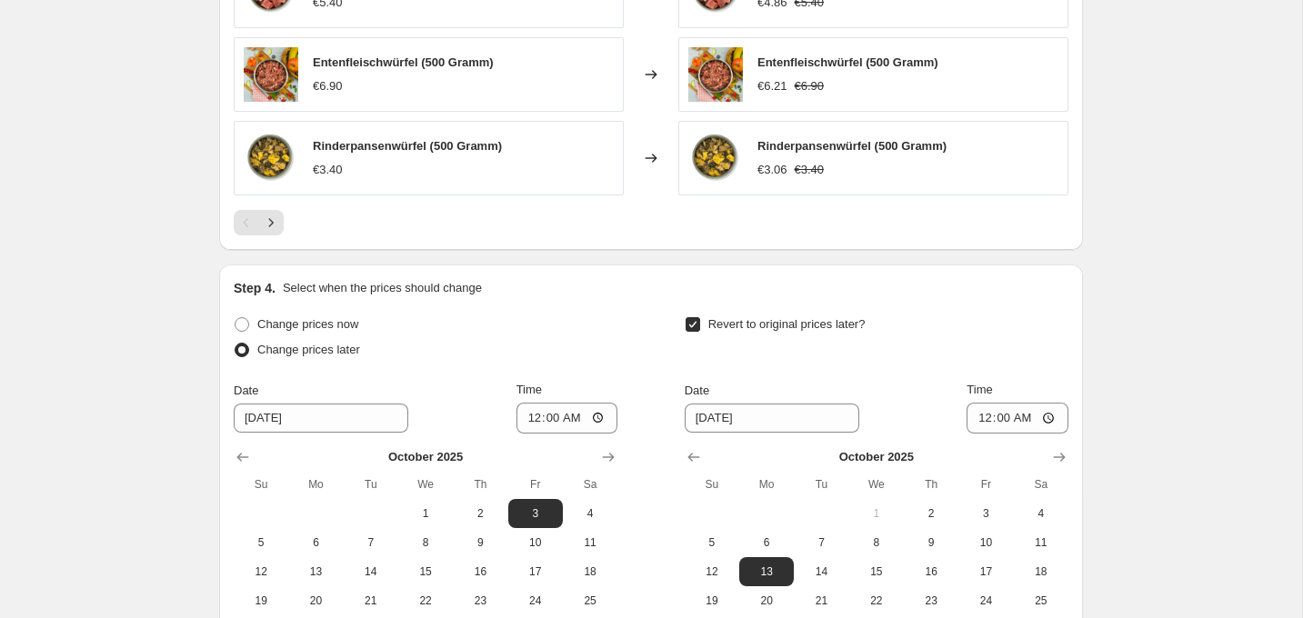
scroll to position [1566, 0]
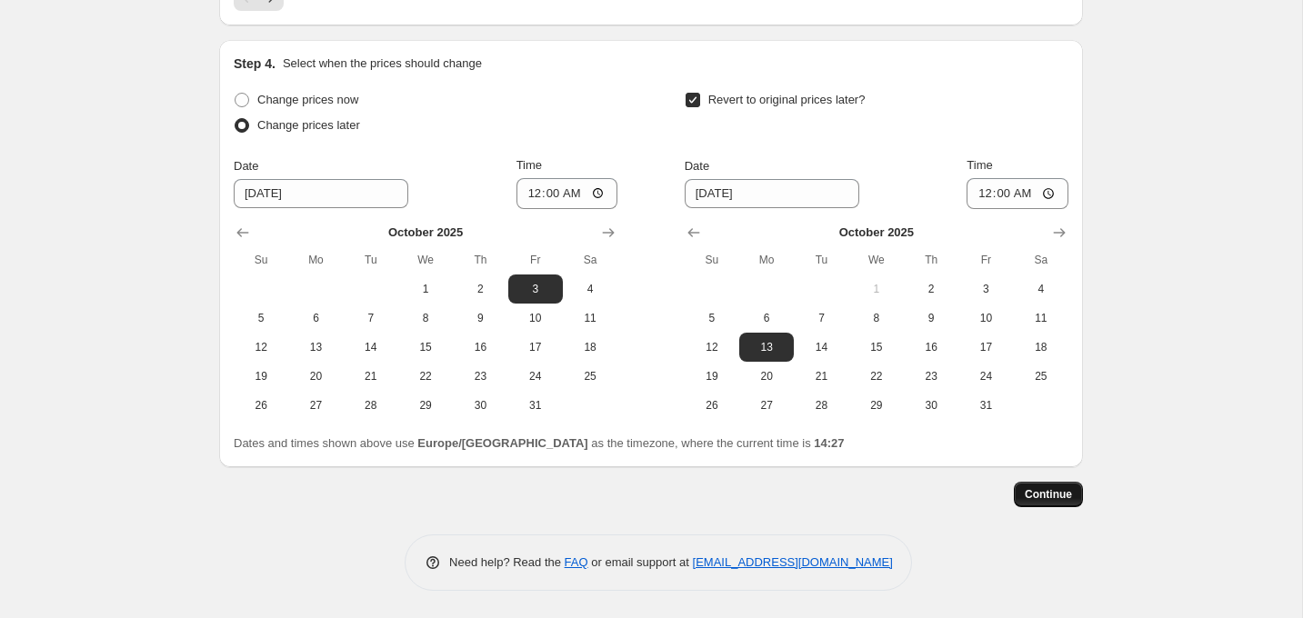
click at [1057, 498] on span "Continue" at bounding box center [1048, 494] width 47 height 15
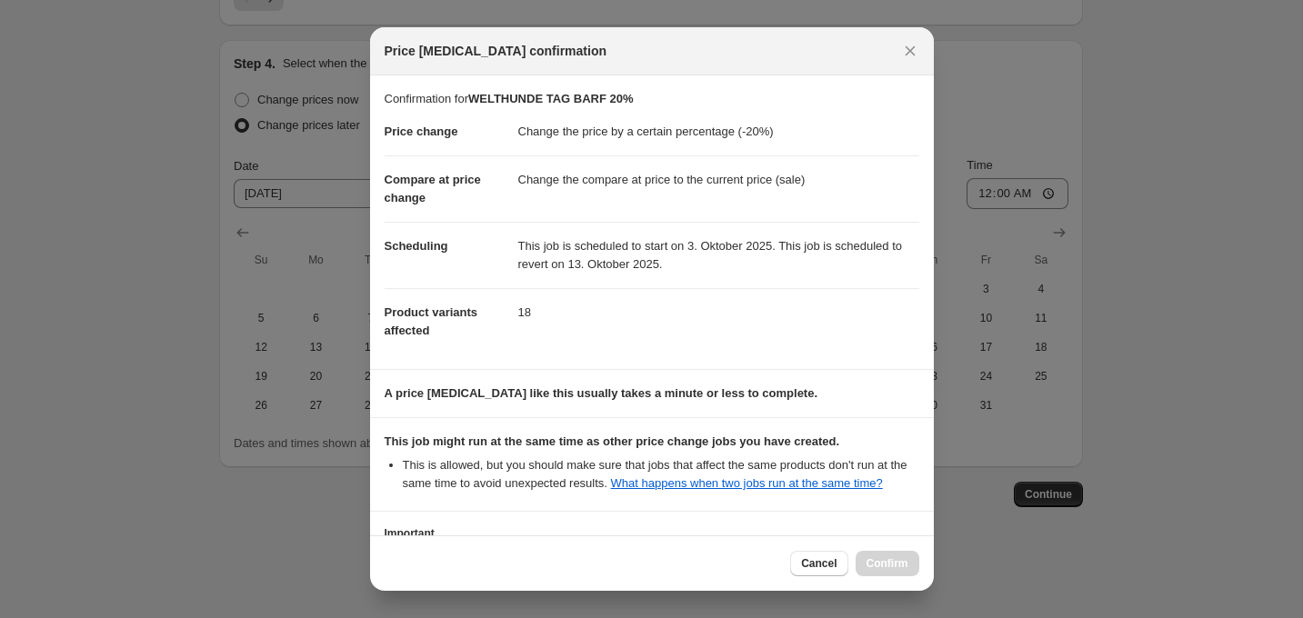
scroll to position [162, 0]
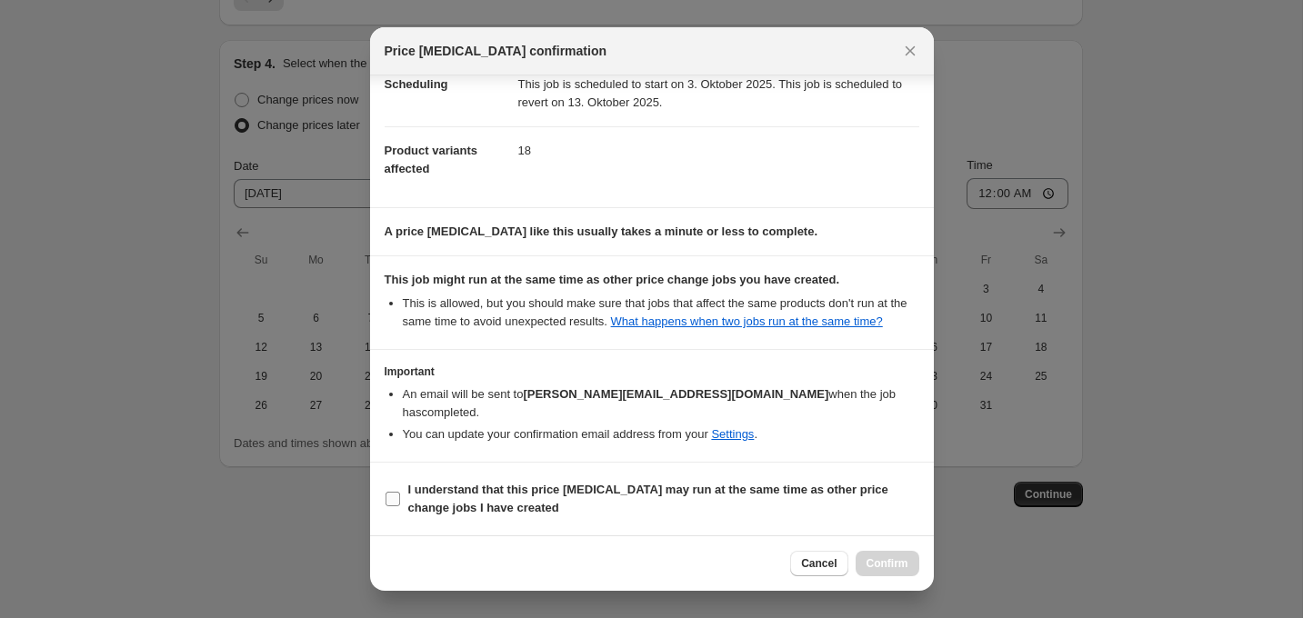
click at [559, 487] on b "I understand that this price [MEDICAL_DATA] may run at the same time as other p…" at bounding box center [648, 499] width 480 height 32
click at [400, 492] on input "I understand that this price [MEDICAL_DATA] may run at the same time as other p…" at bounding box center [393, 499] width 15 height 15
checkbox input "true"
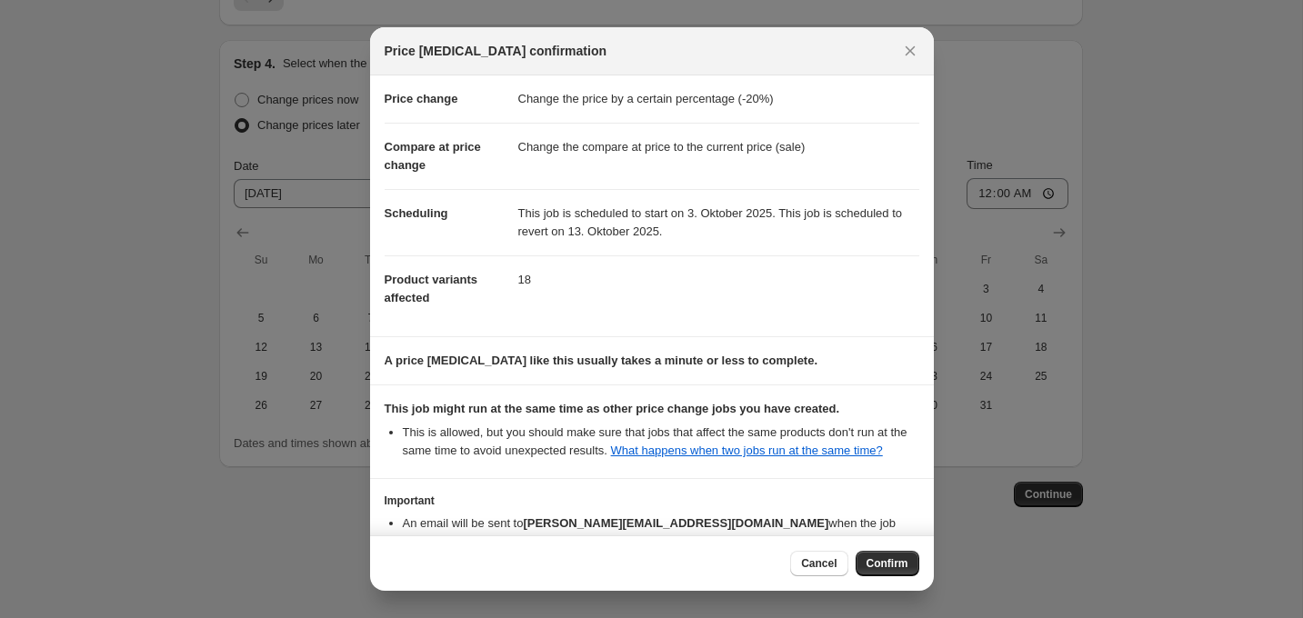
scroll to position [0, 0]
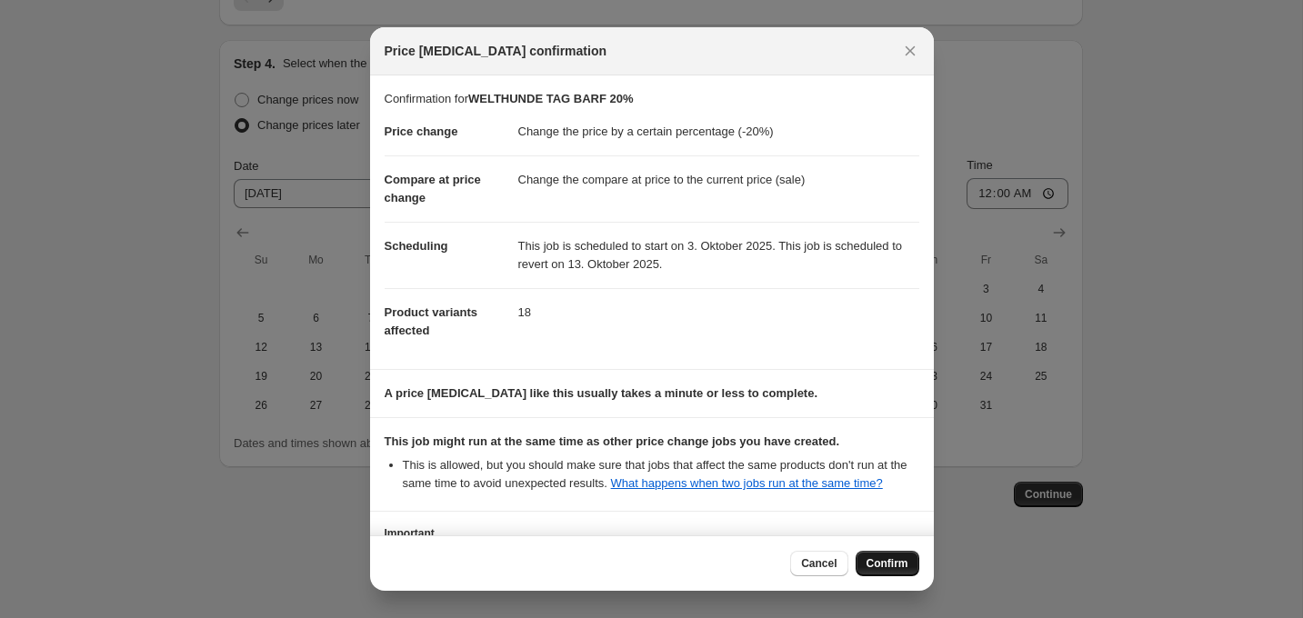
click at [884, 568] on span "Confirm" at bounding box center [887, 563] width 42 height 15
type input "WELTHUNDE TAG BARF 20%"
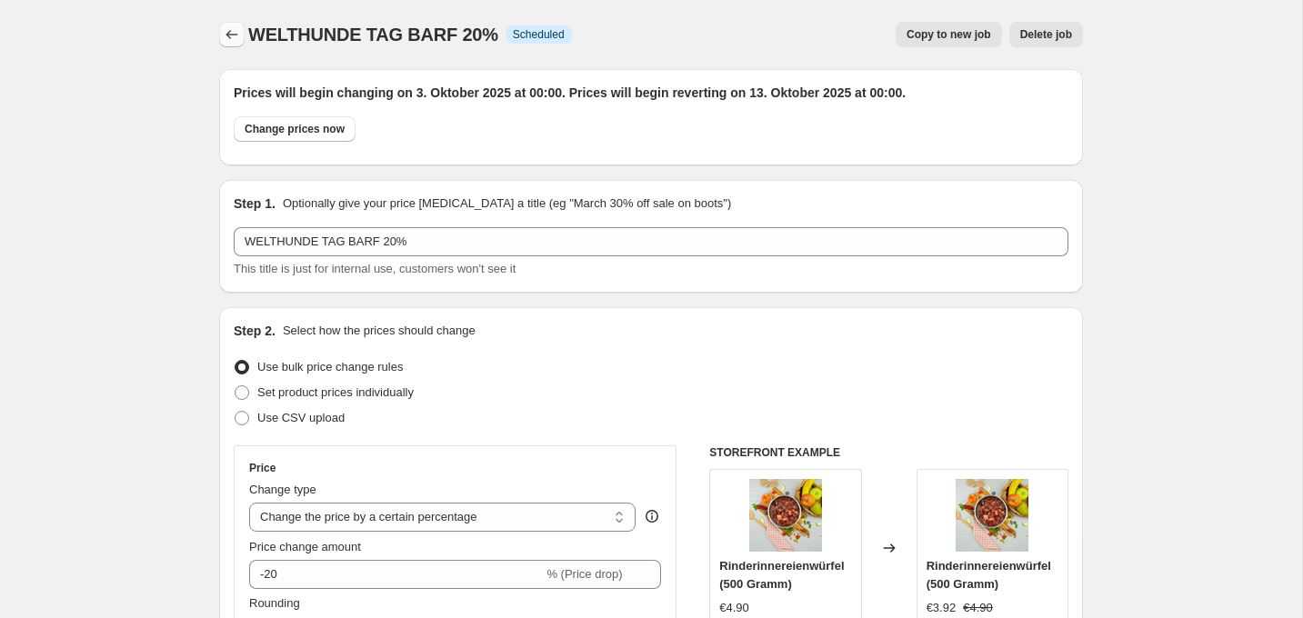
click at [221, 32] on button "Price change jobs" at bounding box center [231, 34] width 25 height 25
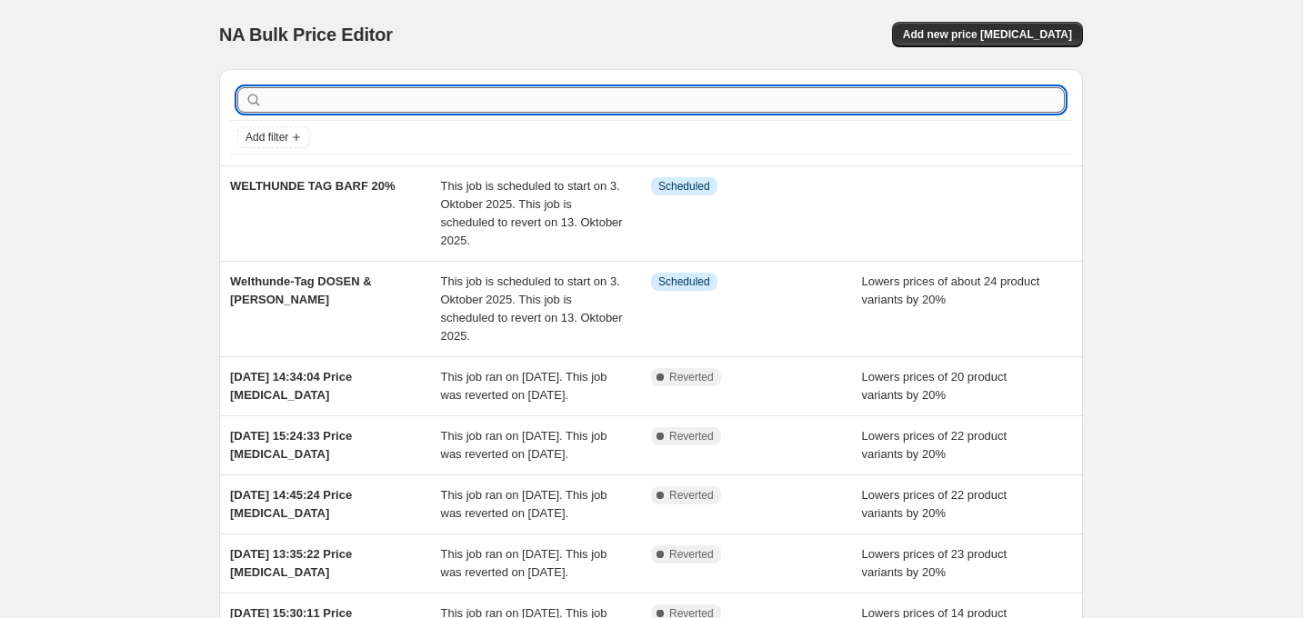
click at [385, 87] on input "text" at bounding box center [665, 99] width 798 height 25
type input "2"
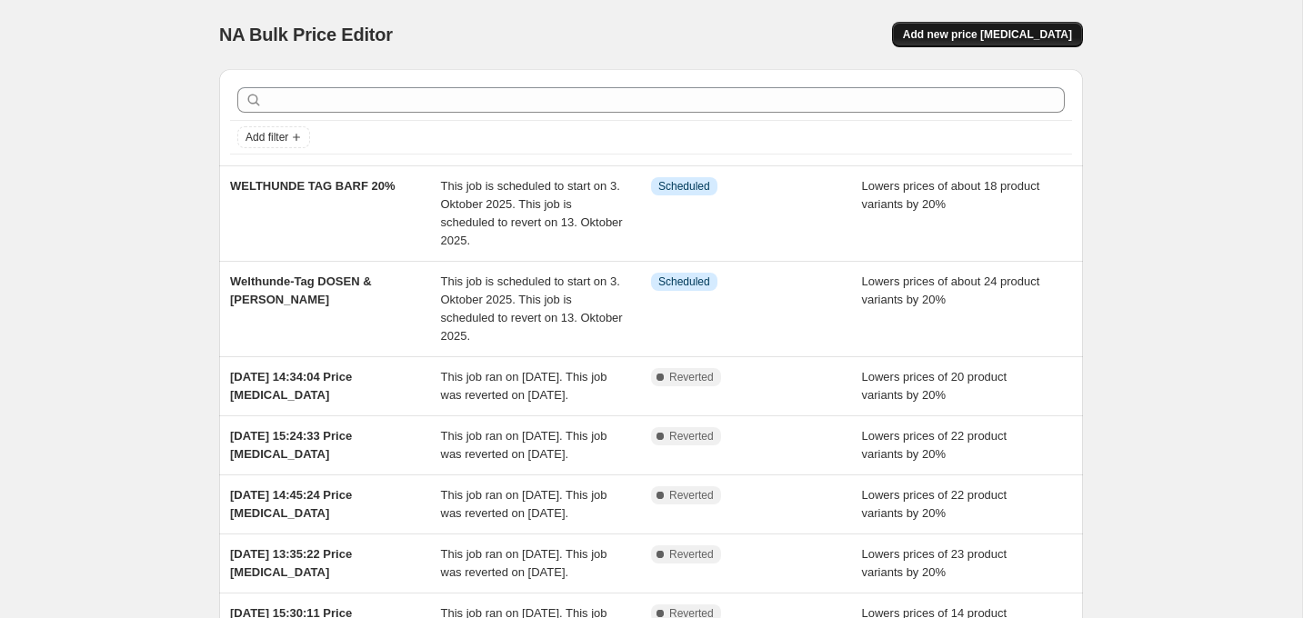
click at [954, 28] on span "Add new price [MEDICAL_DATA]" at bounding box center [987, 34] width 169 height 15
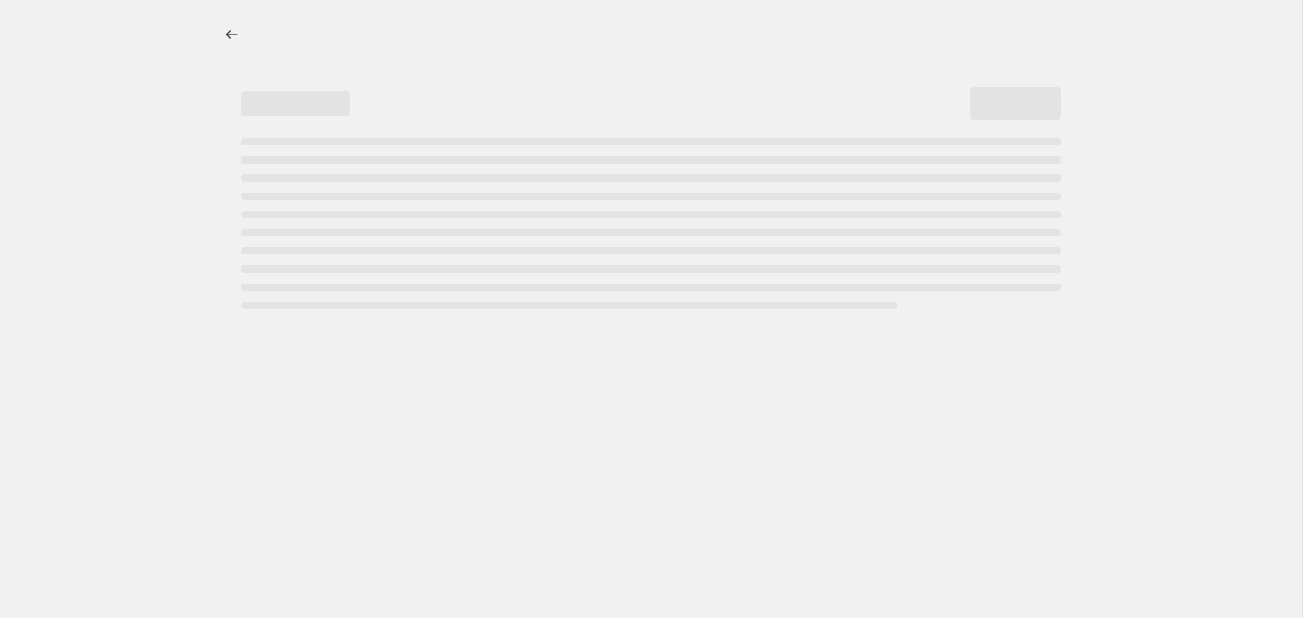
select select "percentage"
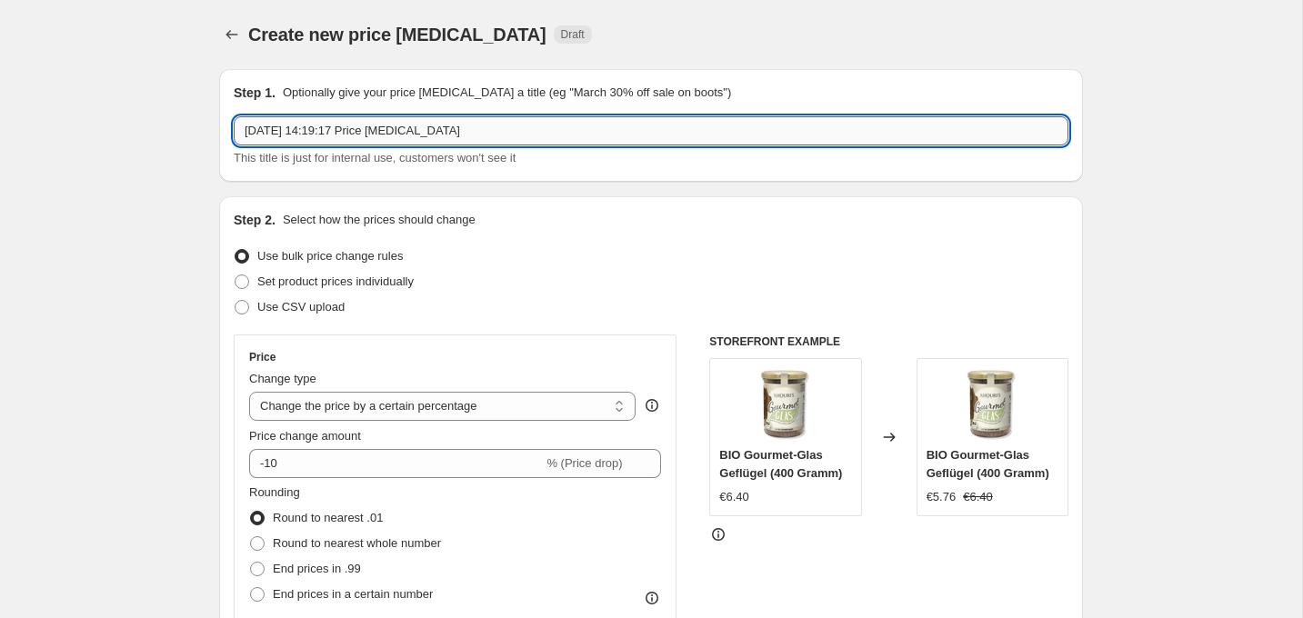
click at [353, 132] on input "[DATE] 14:19:17 Price [MEDICAL_DATA]" at bounding box center [651, 130] width 835 height 29
type input "WELTHUNDE TAG 30%"
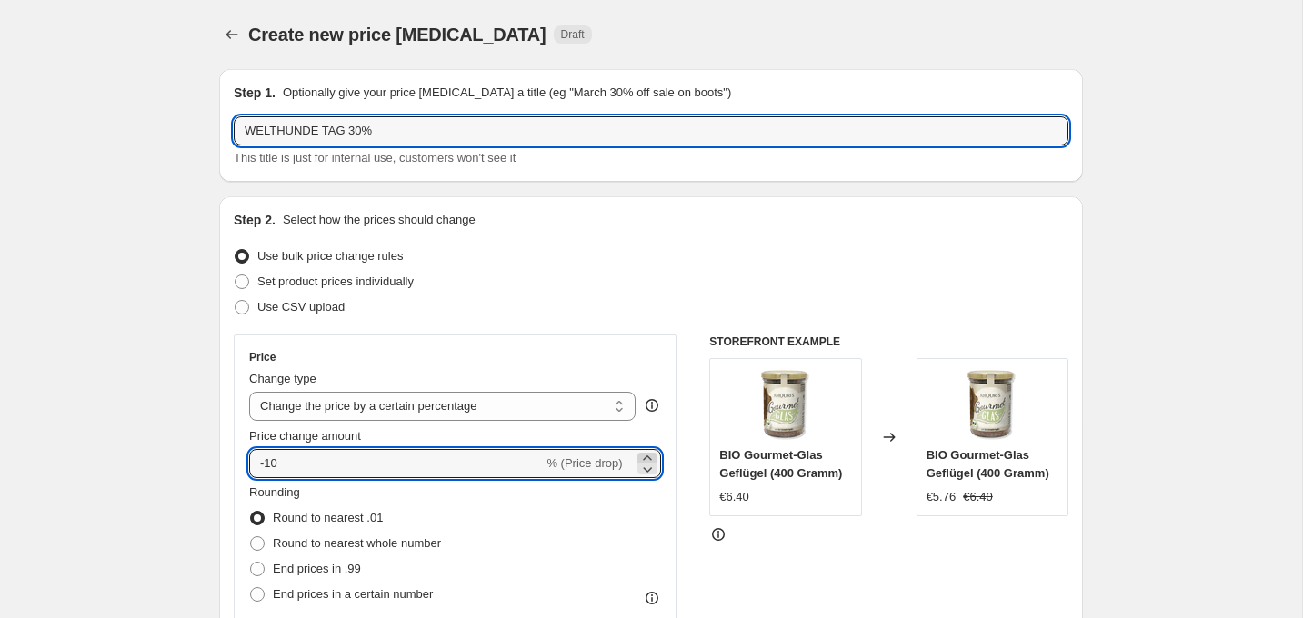
click at [650, 456] on icon at bounding box center [647, 458] width 18 height 18
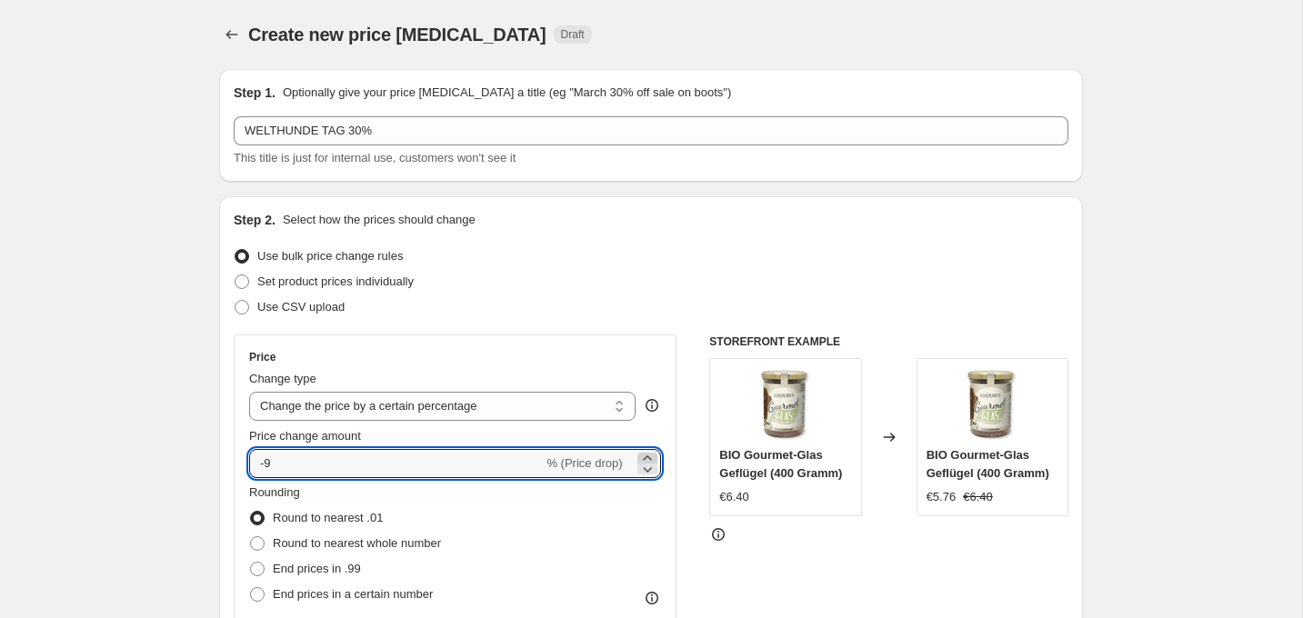
click at [649, 456] on icon at bounding box center [647, 458] width 18 height 18
click at [649, 474] on icon at bounding box center [647, 469] width 18 height 18
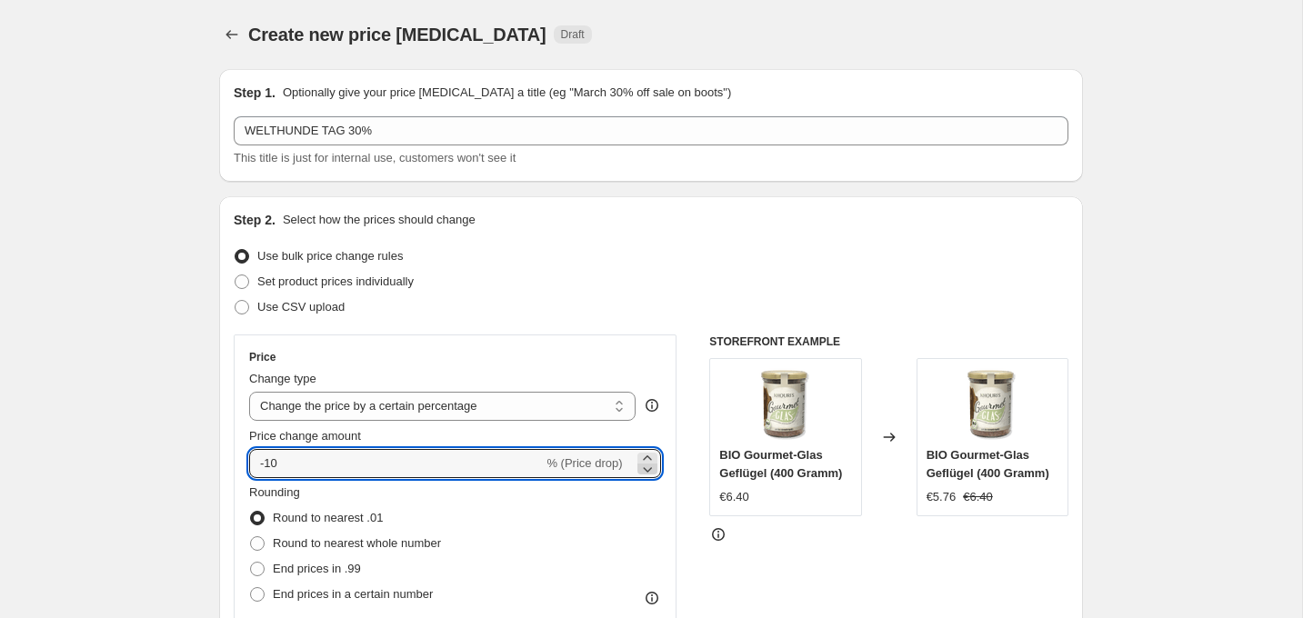
click at [649, 474] on icon at bounding box center [647, 469] width 18 height 18
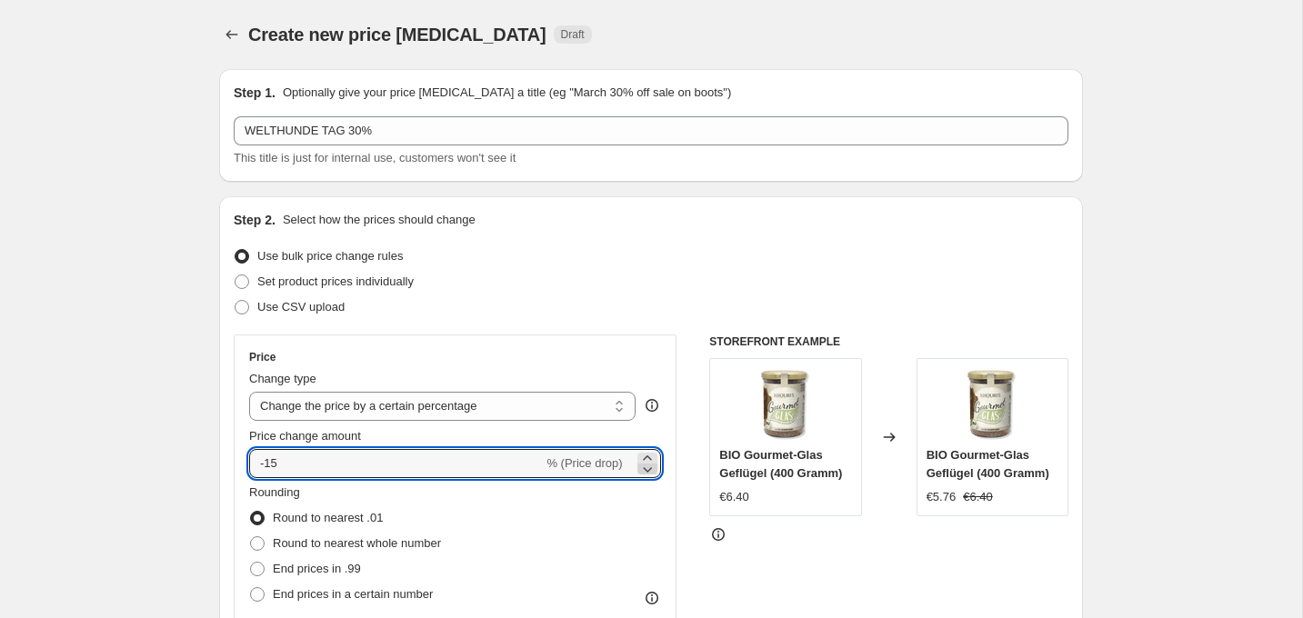
click at [649, 474] on icon at bounding box center [647, 469] width 18 height 18
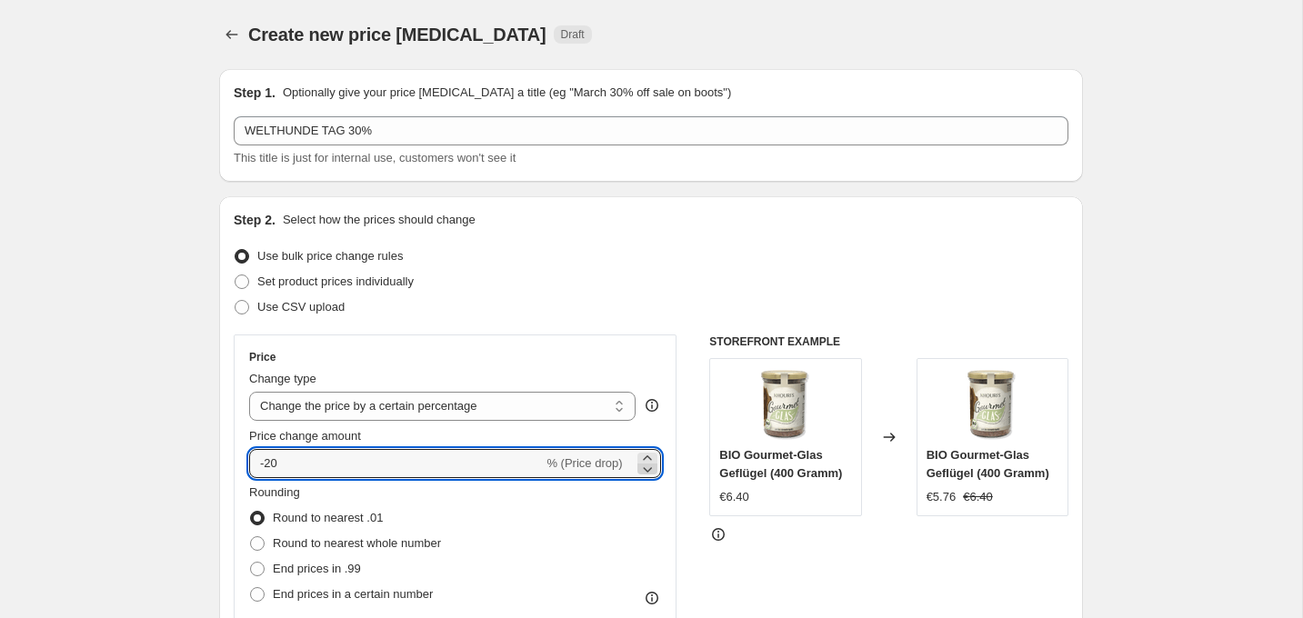
click at [649, 474] on icon at bounding box center [647, 469] width 18 height 18
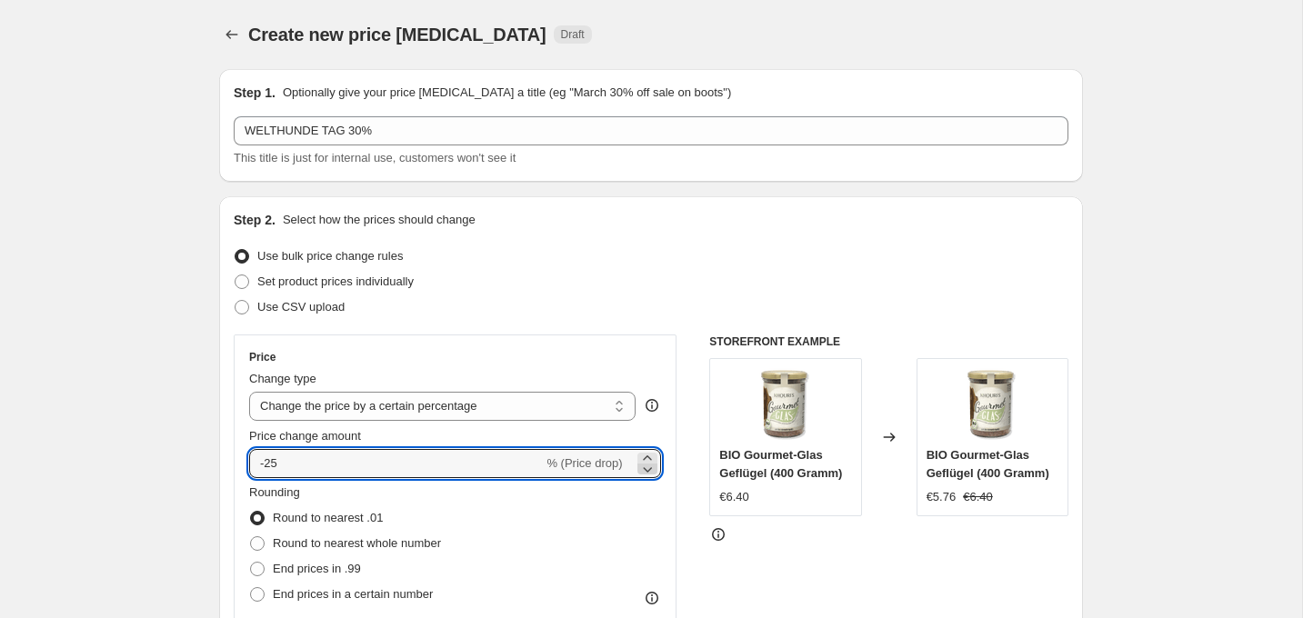
click at [649, 474] on icon at bounding box center [647, 469] width 18 height 18
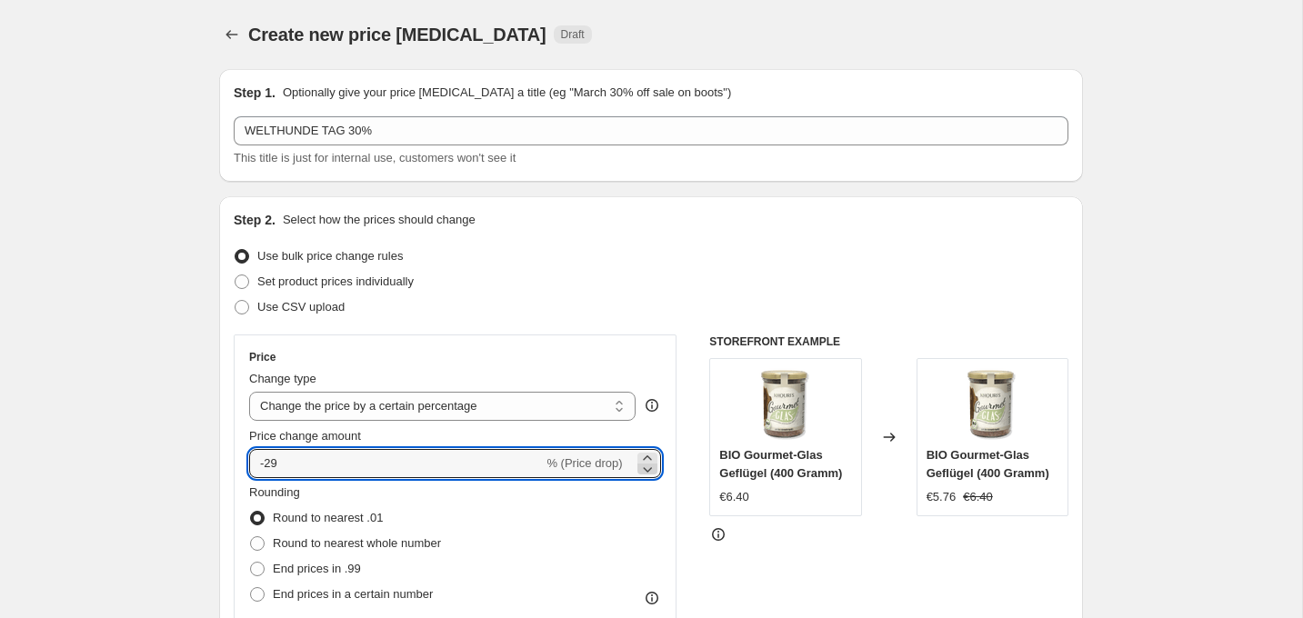
type input "-30"
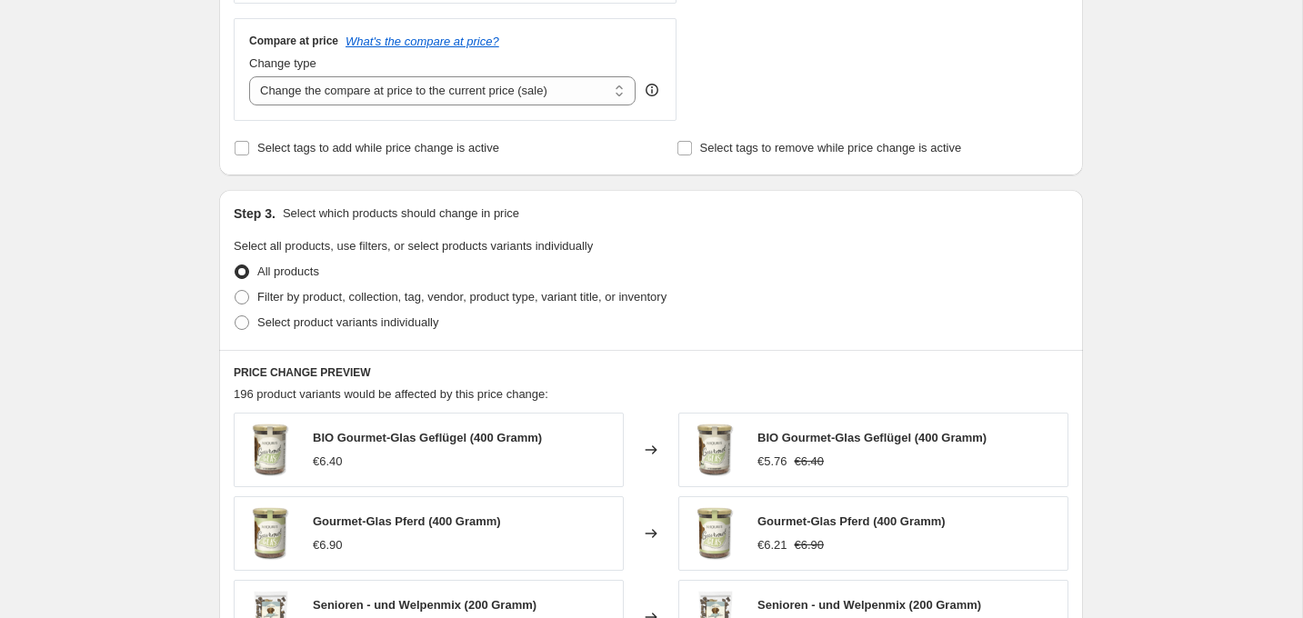
scroll to position [668, 0]
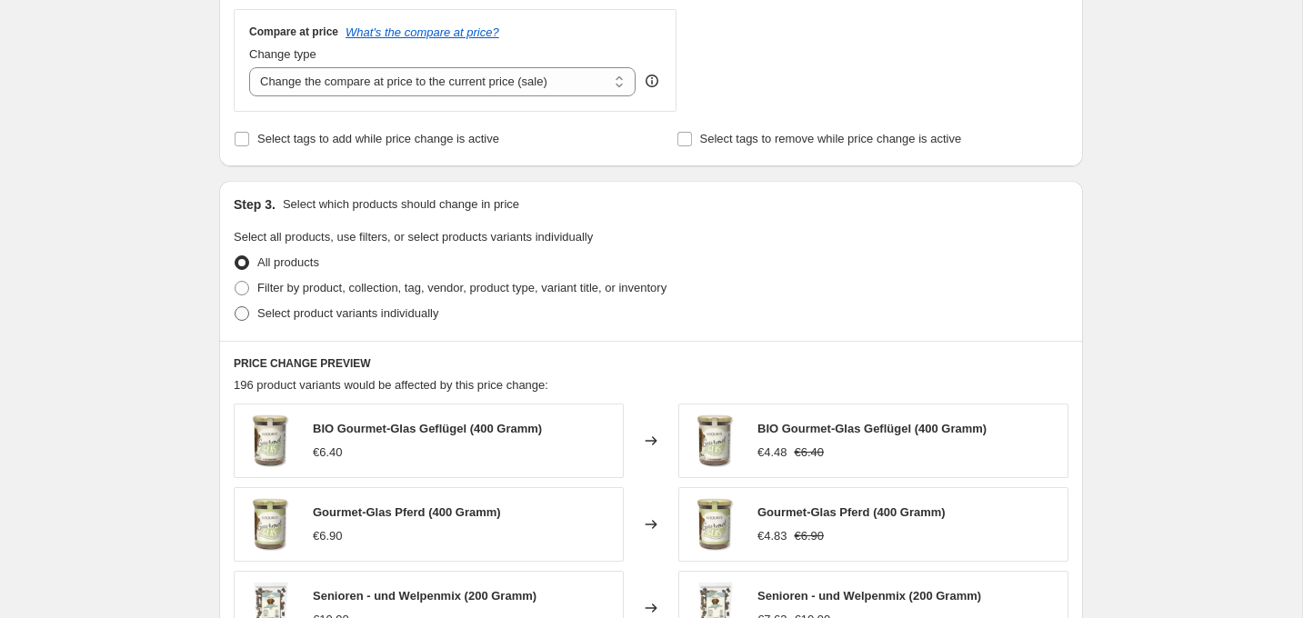
click at [420, 326] on label "Select product variants individually" at bounding box center [336, 313] width 205 height 25
click at [235, 307] on input "Select product variants individually" at bounding box center [235, 306] width 1 height 1
radio input "true"
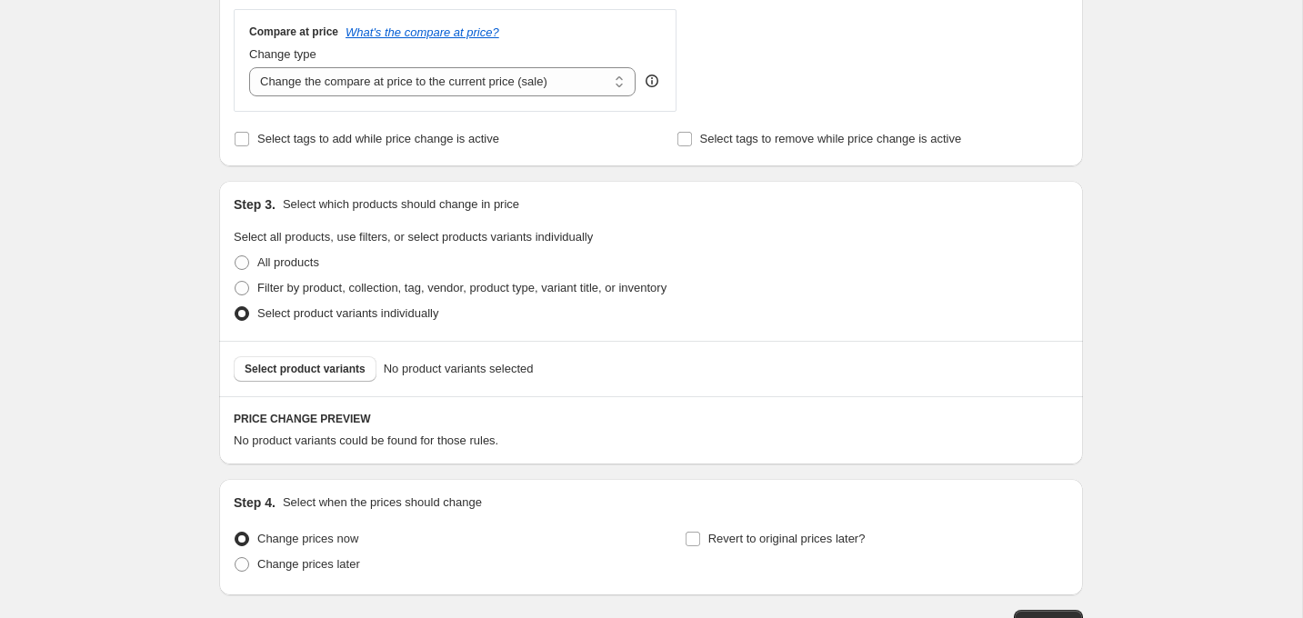
click at [350, 387] on div "Select product variants No product variants selected" at bounding box center [651, 368] width 864 height 55
click at [346, 370] on span "Select product variants" at bounding box center [305, 369] width 121 height 15
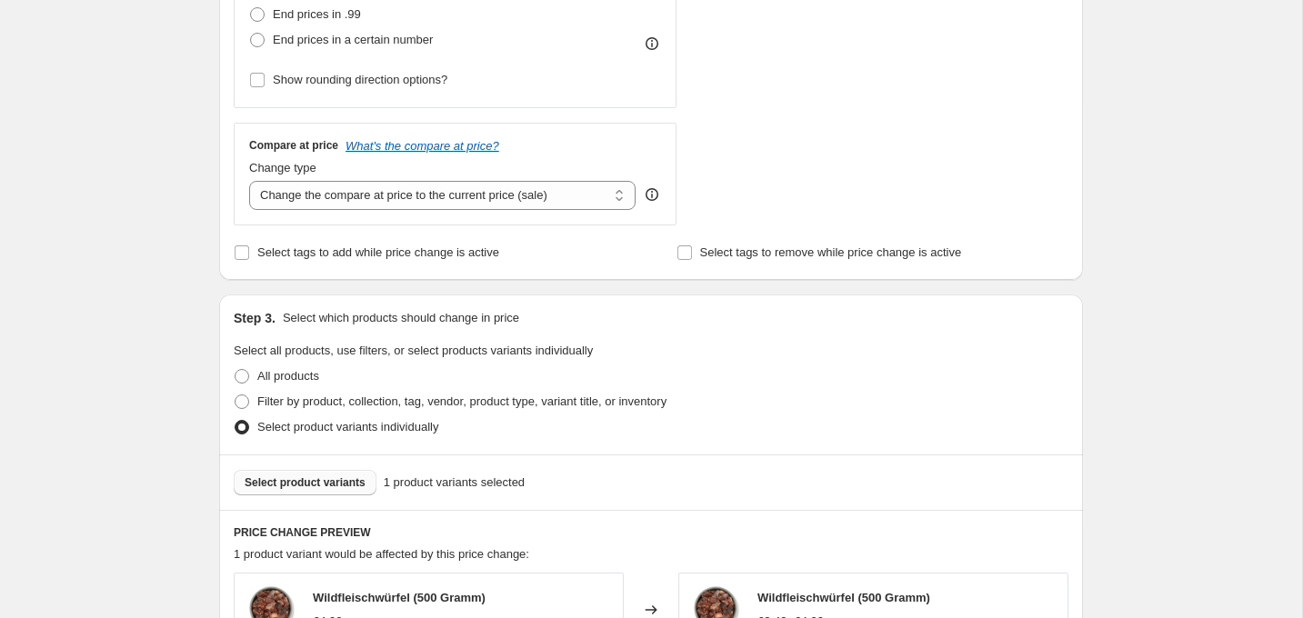
scroll to position [630, 0]
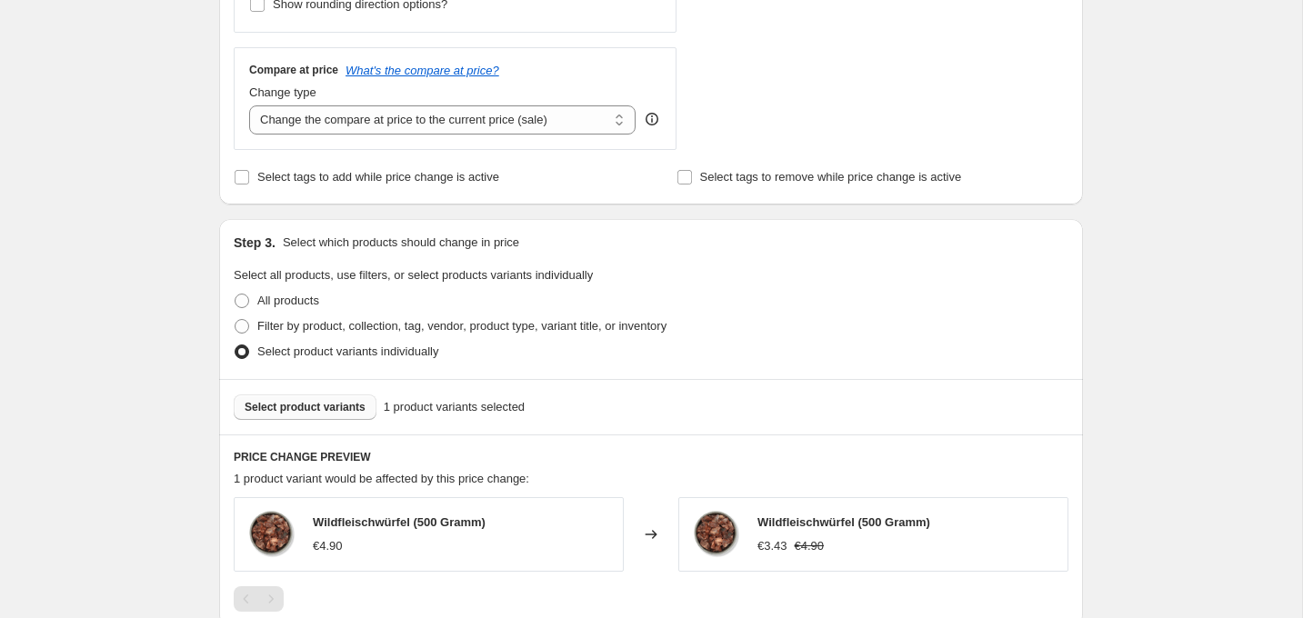
click at [352, 406] on span "Select product variants" at bounding box center [305, 407] width 121 height 15
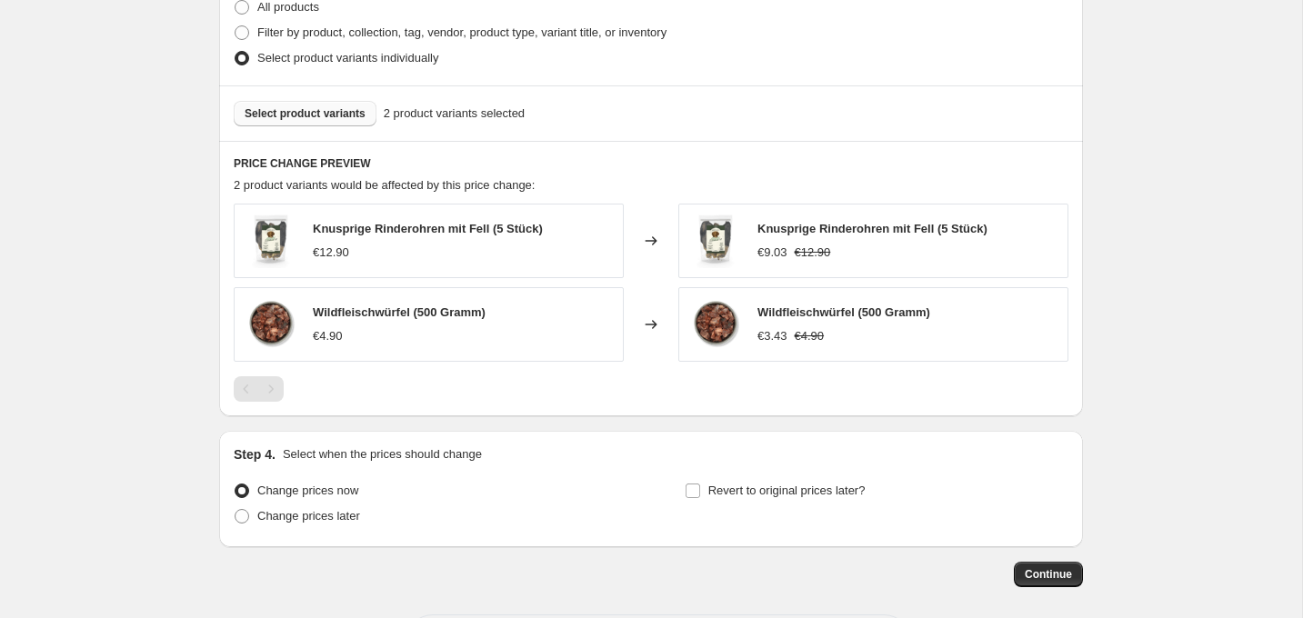
scroll to position [1004, 0]
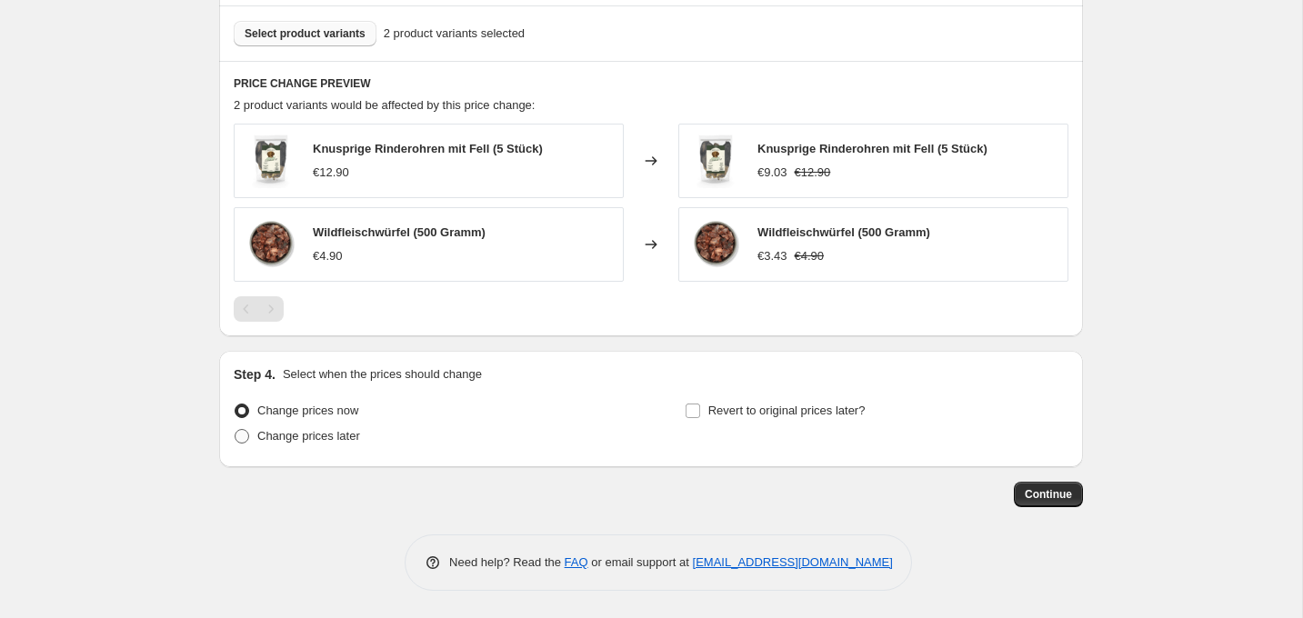
click at [338, 430] on span "Change prices later" at bounding box center [308, 436] width 103 height 14
click at [235, 430] on input "Change prices later" at bounding box center [235, 429] width 1 height 1
radio input "true"
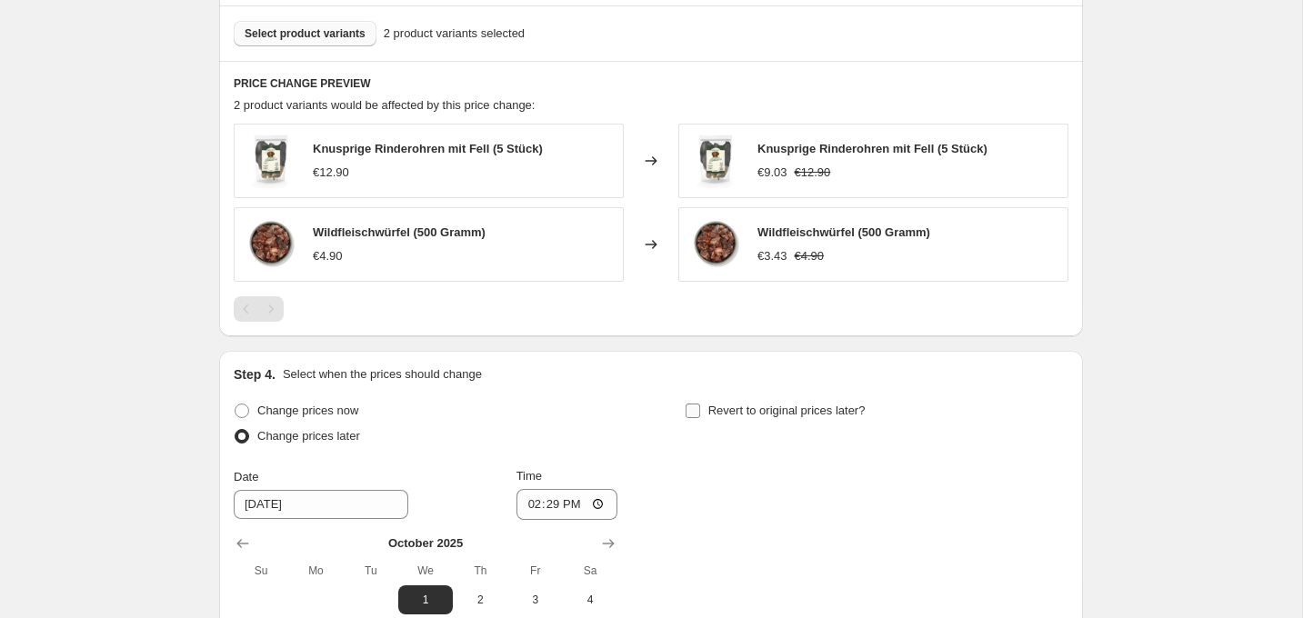
click at [780, 409] on span "Revert to original prices later?" at bounding box center [786, 411] width 157 height 14
click at [700, 409] on input "Revert to original prices later?" at bounding box center [693, 411] width 15 height 15
checkbox input "true"
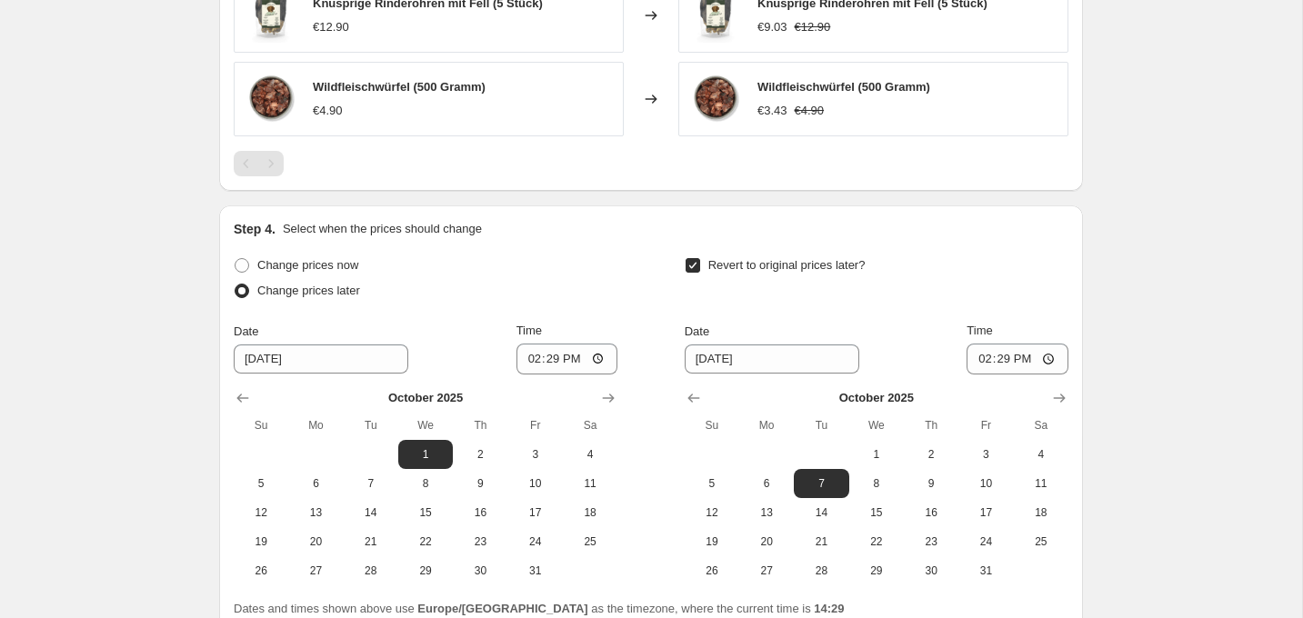
scroll to position [1152, 0]
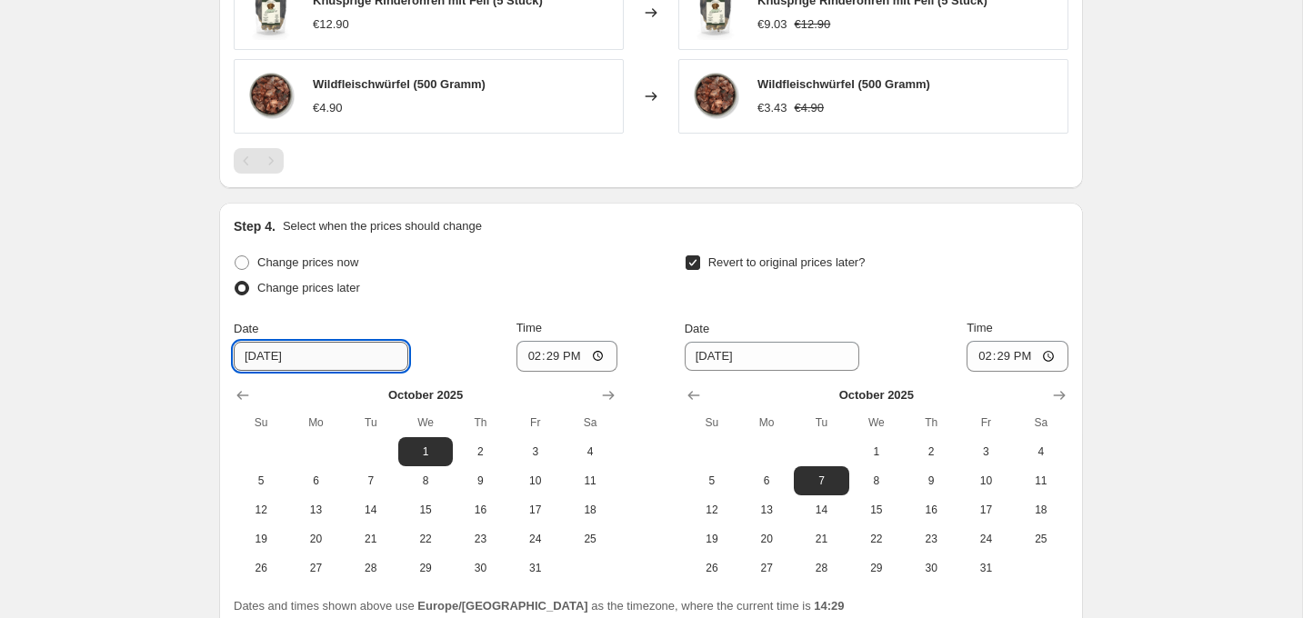
click at [313, 356] on input "[DATE]" at bounding box center [321, 356] width 175 height 29
click at [543, 448] on span "3" at bounding box center [536, 452] width 40 height 15
type input "[DATE]"
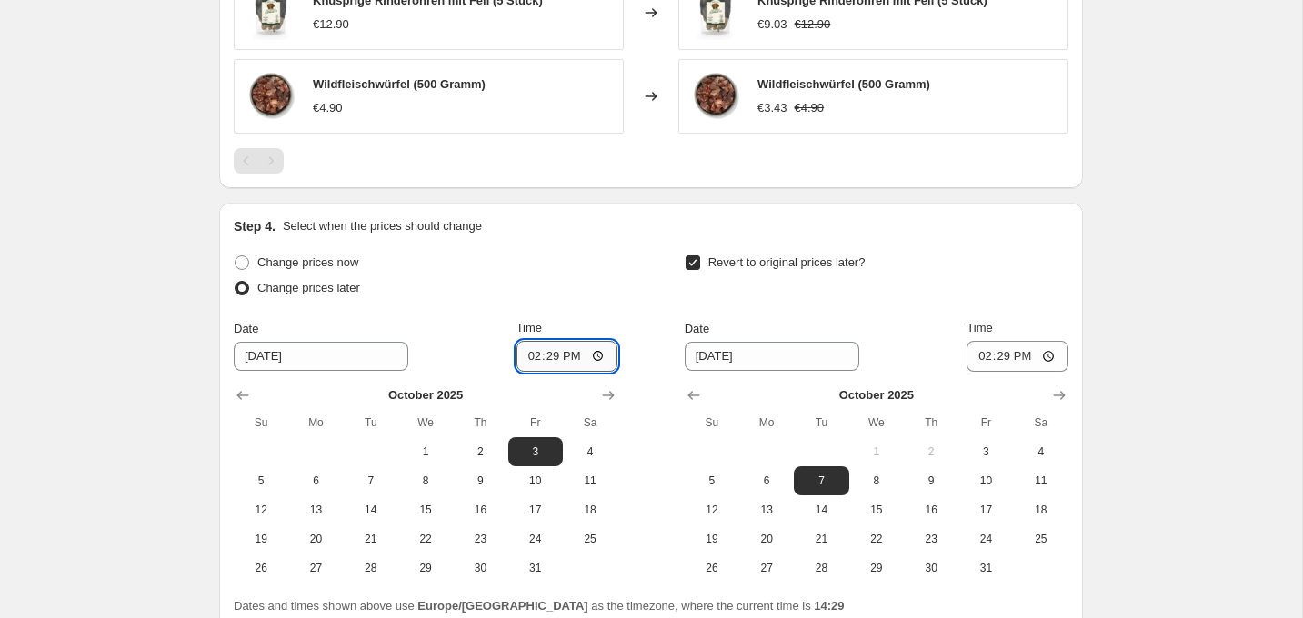
click at [550, 348] on input "14:29" at bounding box center [567, 356] width 102 height 31
type input "00:00"
click at [773, 504] on span "13" at bounding box center [766, 510] width 40 height 15
type input "[DATE]"
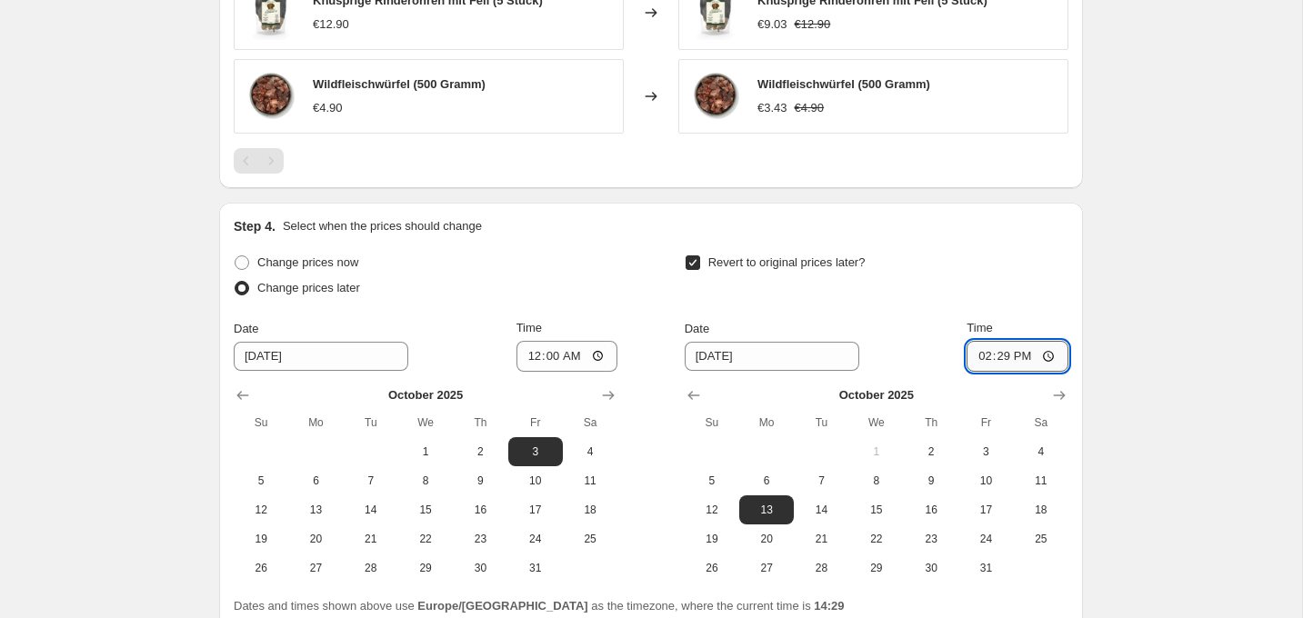
click at [1003, 356] on input "14:29" at bounding box center [1018, 356] width 102 height 31
type input "00:00"
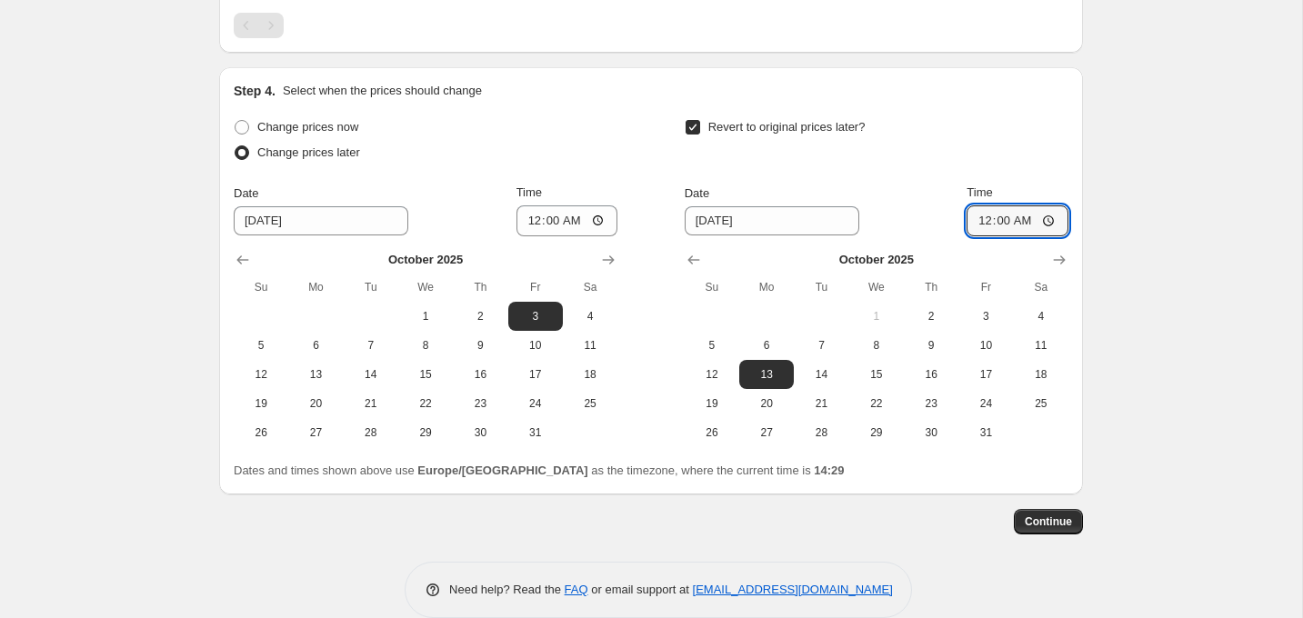
scroll to position [1315, 0]
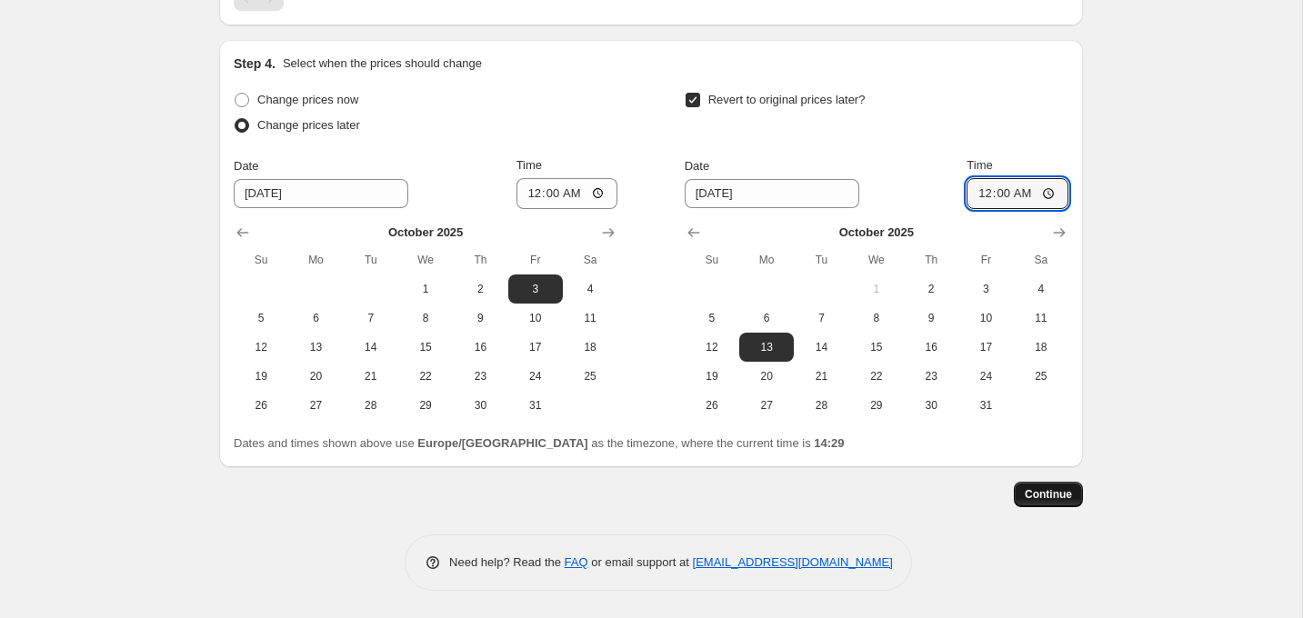
click at [1052, 496] on span "Continue" at bounding box center [1048, 494] width 47 height 15
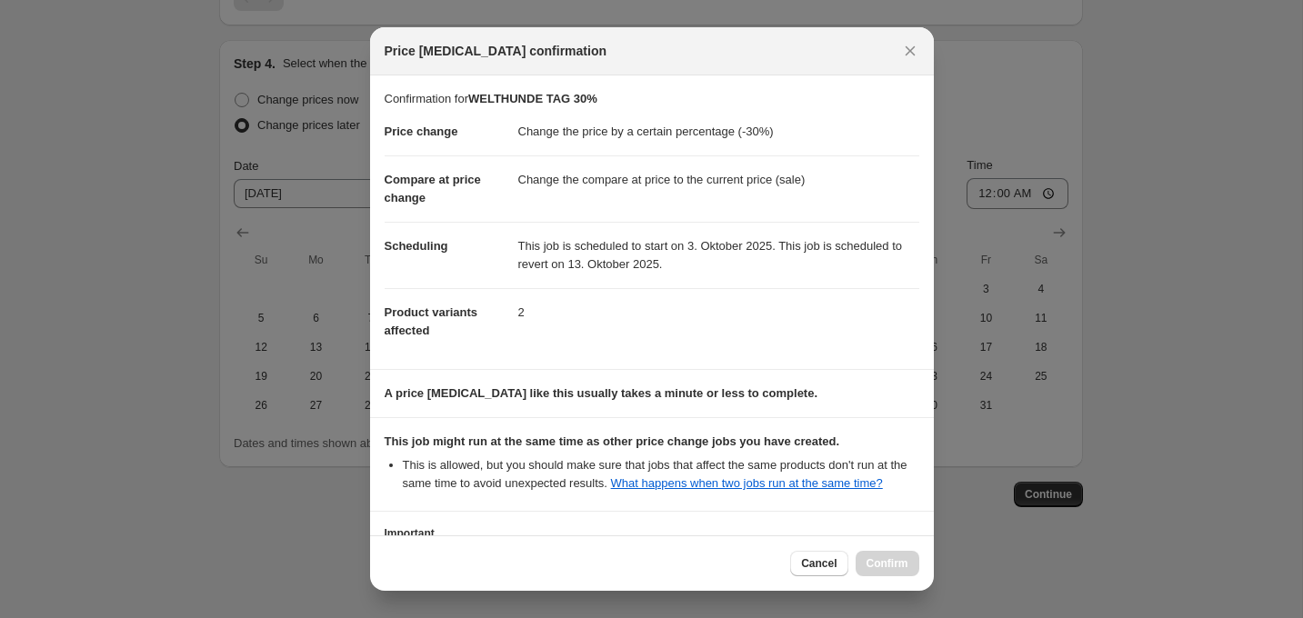
scroll to position [162, 0]
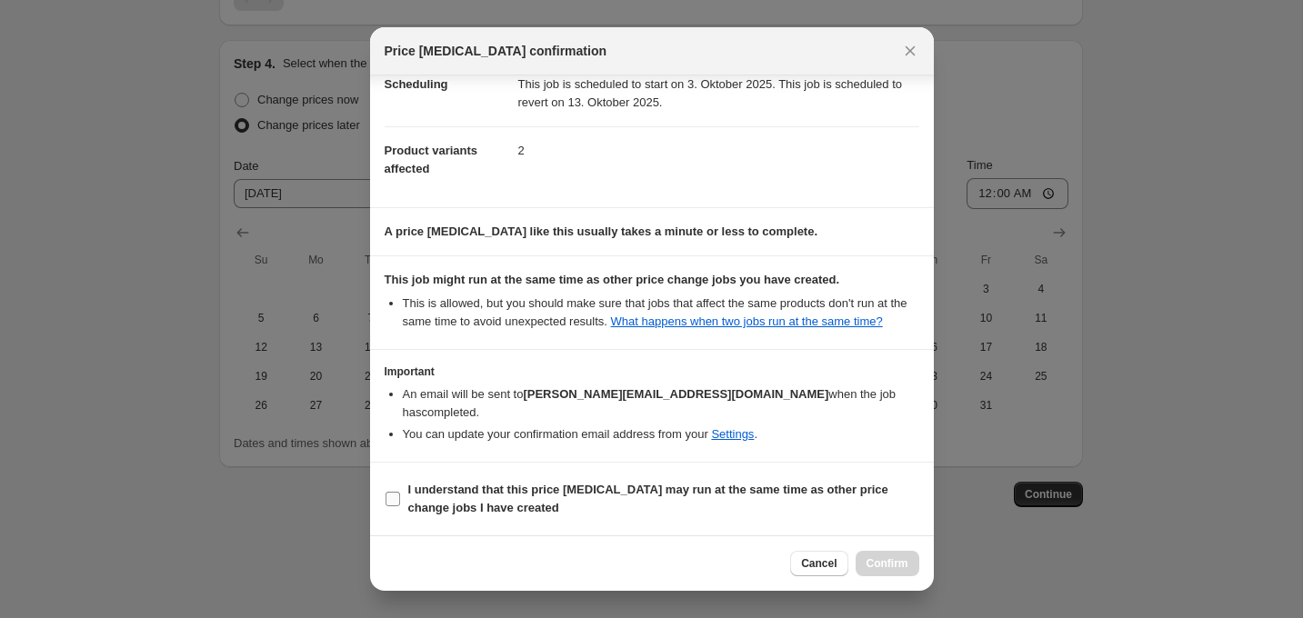
click at [689, 497] on span "I understand that this price [MEDICAL_DATA] may run at the same time as other p…" at bounding box center [663, 499] width 511 height 36
click at [400, 497] on input "I understand that this price [MEDICAL_DATA] may run at the same time as other p…" at bounding box center [393, 499] width 15 height 15
checkbox input "true"
click at [889, 563] on span "Confirm" at bounding box center [887, 563] width 42 height 15
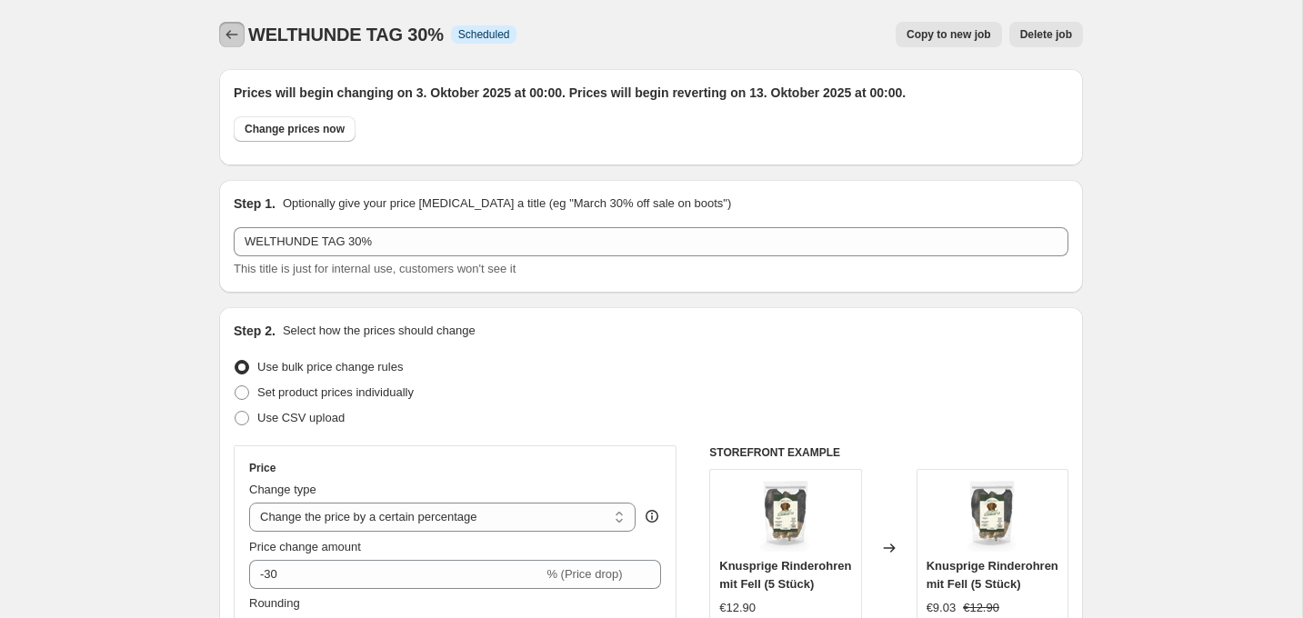
click at [231, 33] on icon "Price change jobs" at bounding box center [232, 34] width 18 height 18
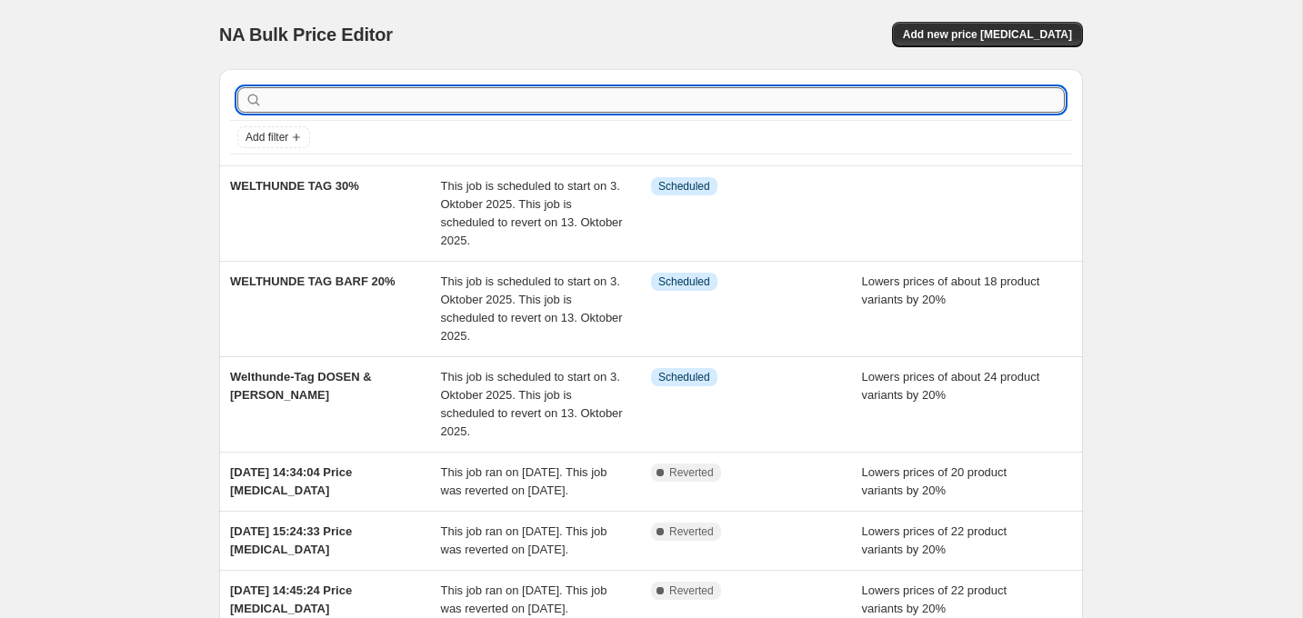
click at [335, 105] on input "text" at bounding box center [665, 99] width 798 height 25
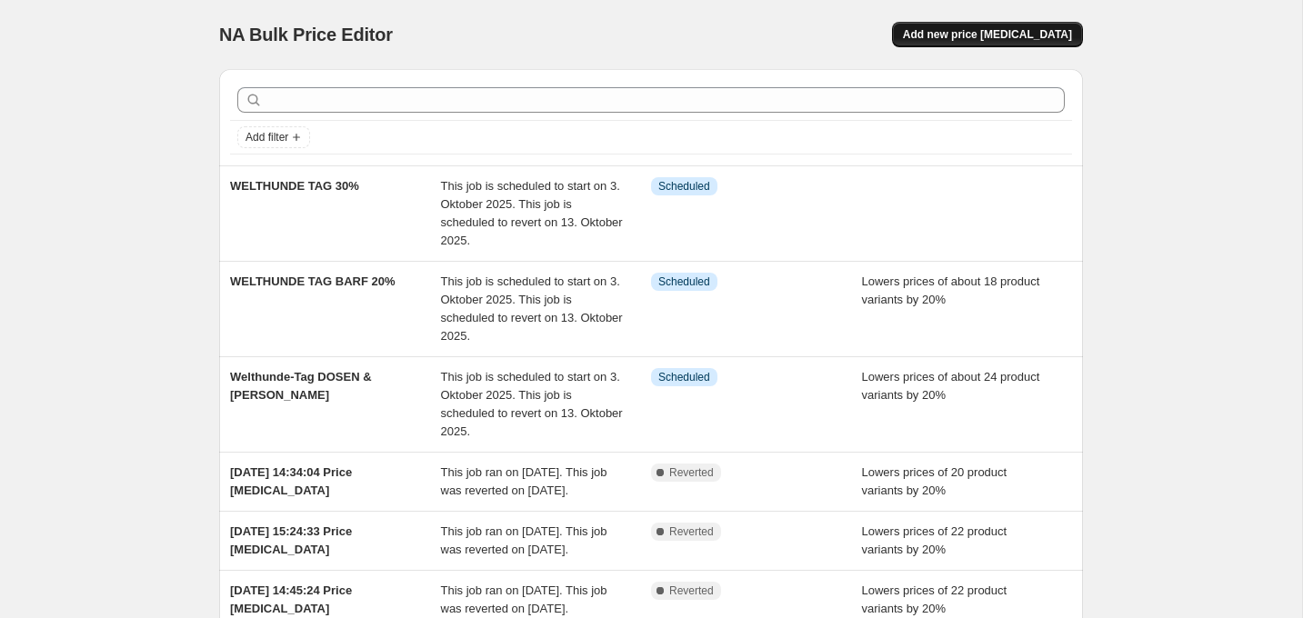
click at [1036, 42] on button "Add new price [MEDICAL_DATA]" at bounding box center [987, 34] width 191 height 25
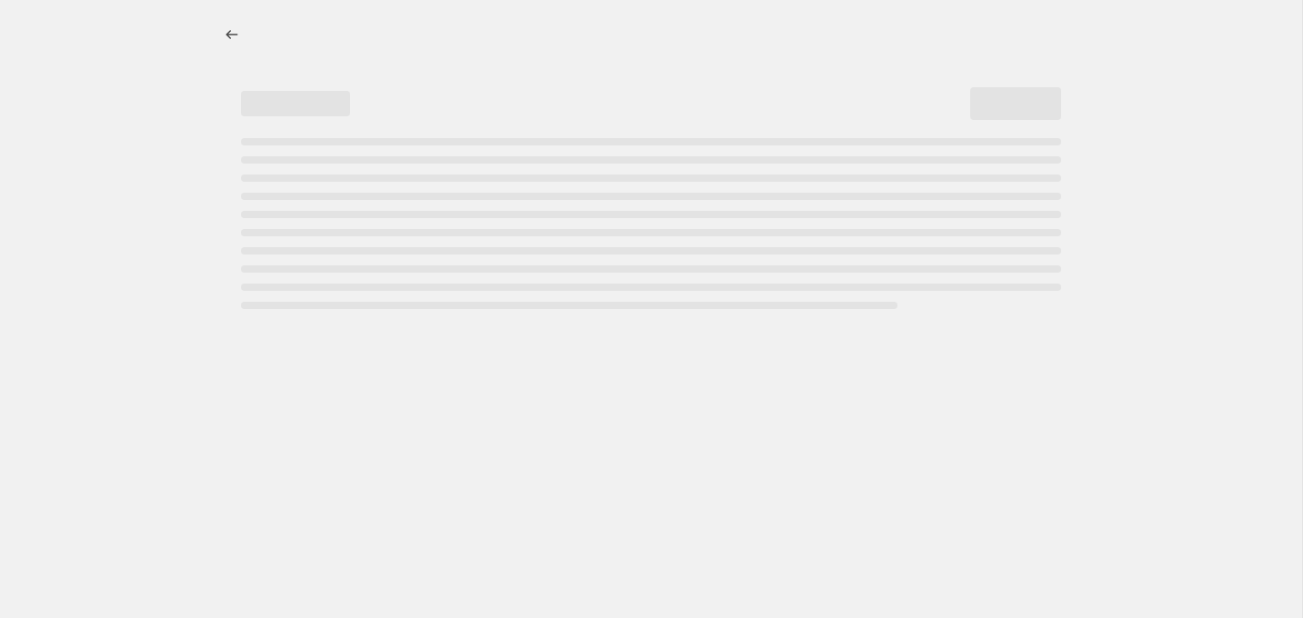
select select "percentage"
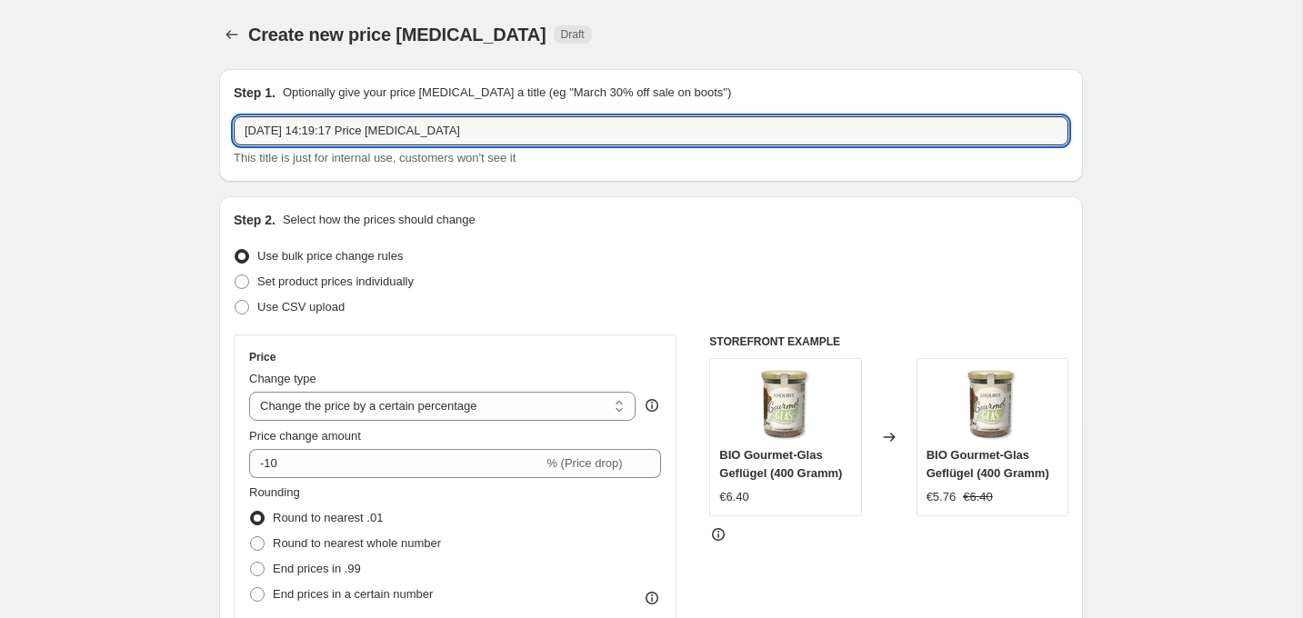
drag, startPoint x: 526, startPoint y: 141, endPoint x: 227, endPoint y: 126, distance: 299.5
click at [225, 126] on div "Step 1. Optionally give your price [MEDICAL_DATA] a title (eg "March 30% off sa…" at bounding box center [651, 125] width 864 height 113
type input "b"
type input "bio-[PERSON_NAME]"
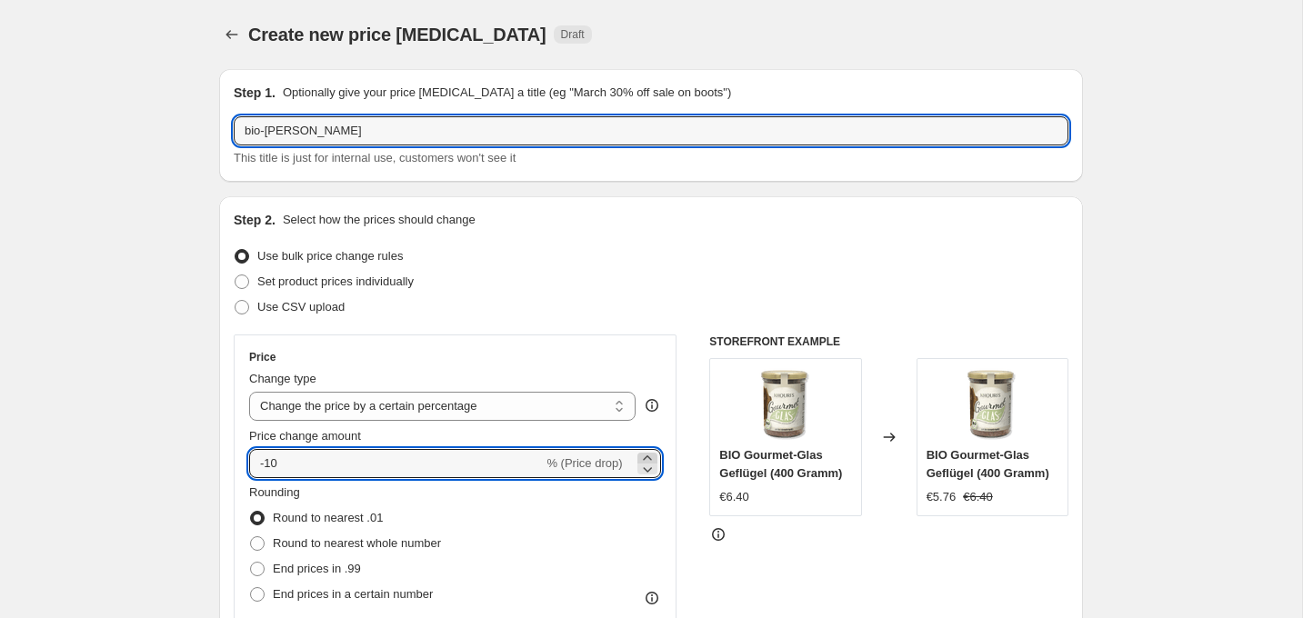
click at [643, 455] on icon at bounding box center [647, 458] width 18 height 18
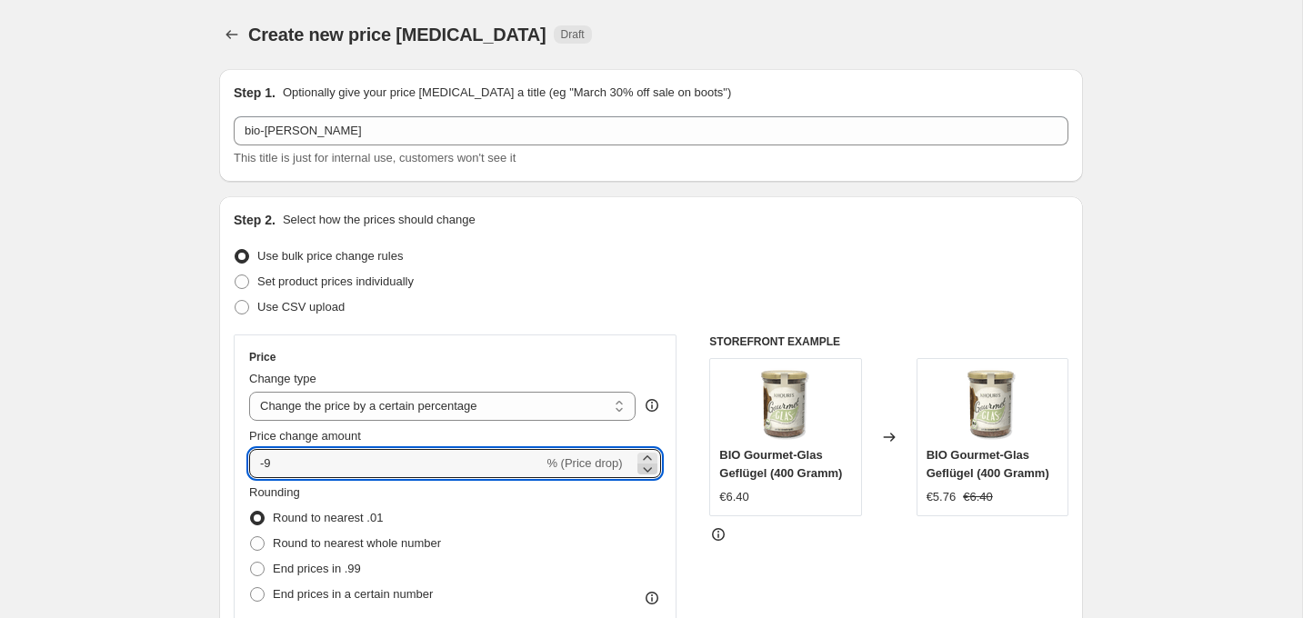
click at [650, 473] on icon at bounding box center [647, 469] width 18 height 18
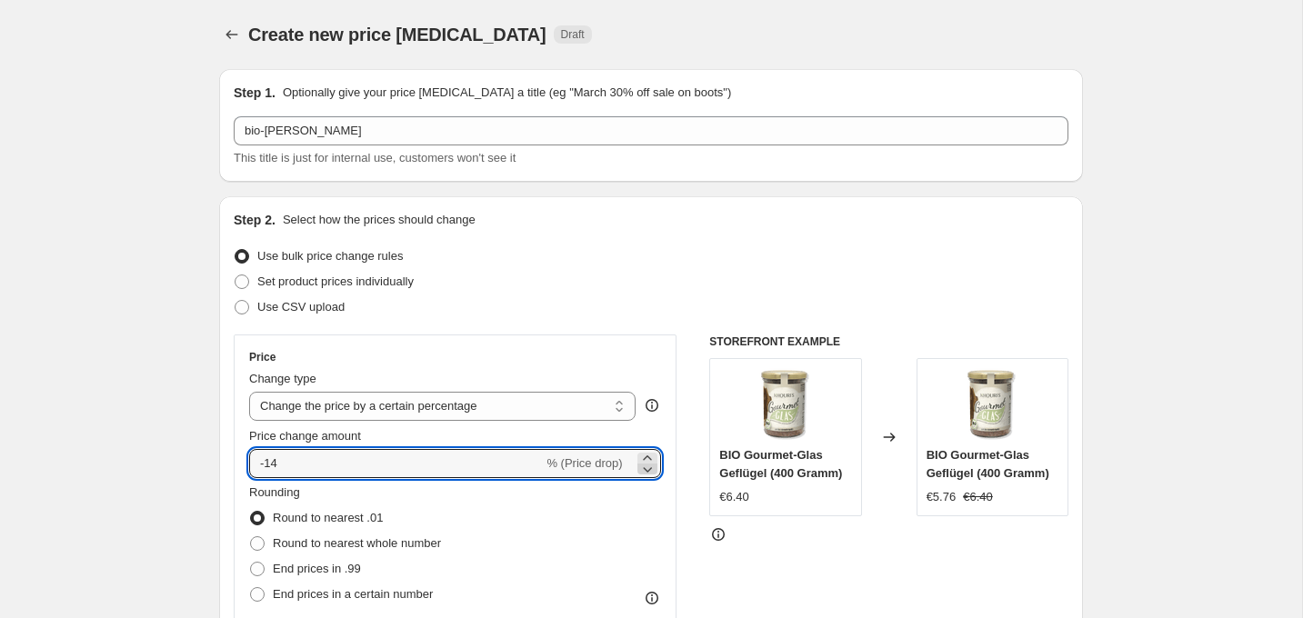
click at [650, 473] on icon at bounding box center [647, 469] width 18 height 18
click at [648, 470] on icon at bounding box center [647, 469] width 9 height 5
click at [649, 458] on icon at bounding box center [647, 458] width 8 height 5
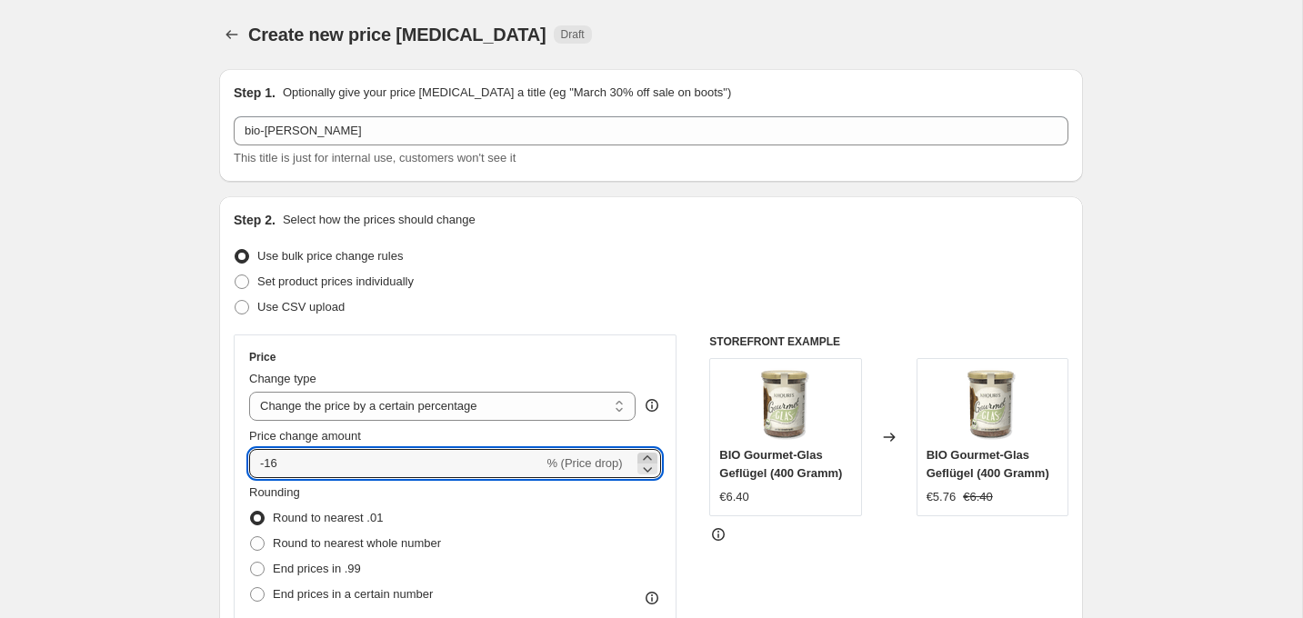
type input "-15"
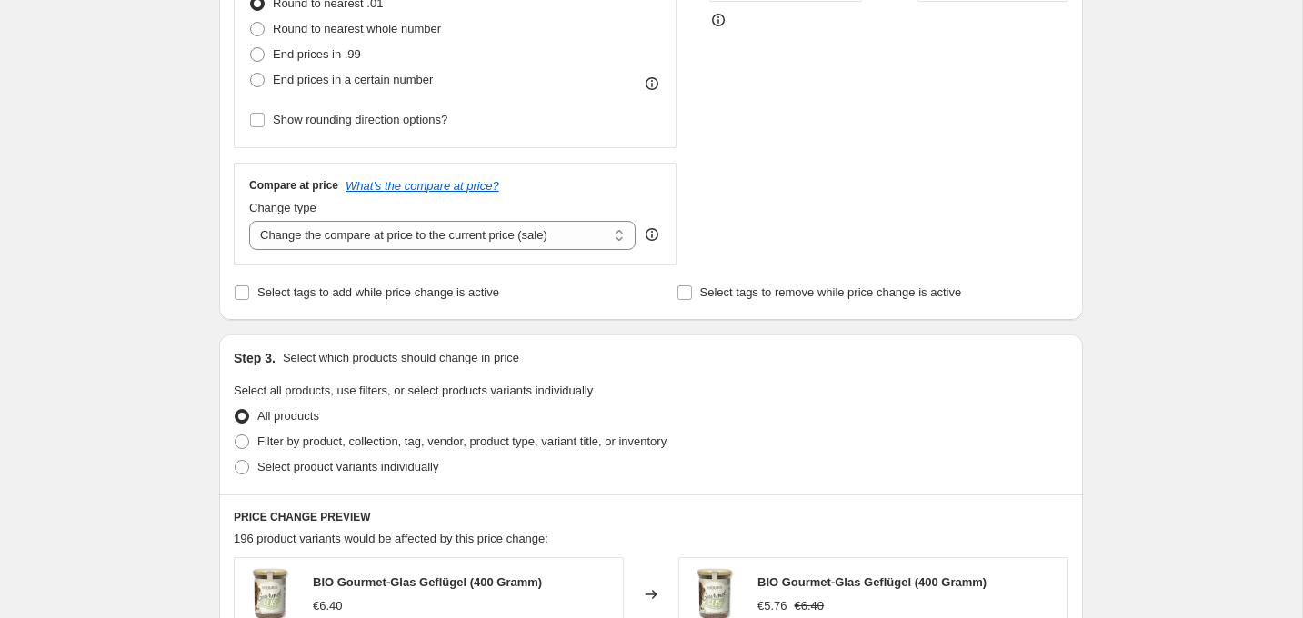
scroll to position [528, 0]
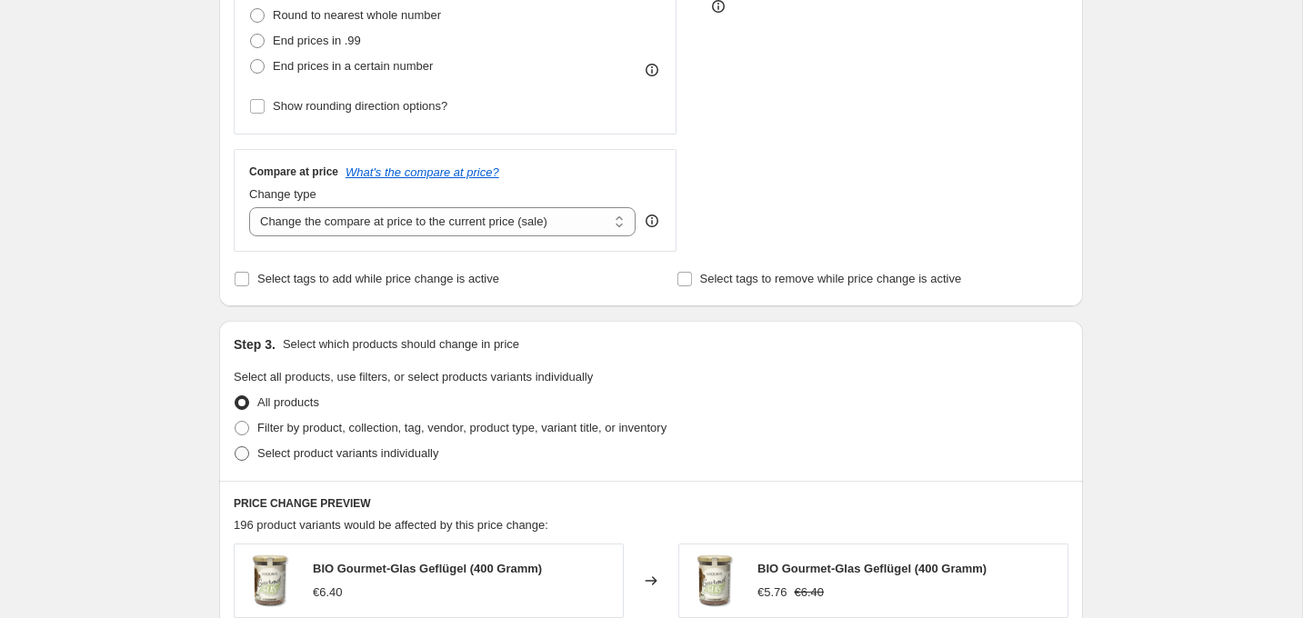
click at [426, 459] on span "Select product variants individually" at bounding box center [347, 453] width 181 height 14
click at [235, 447] on input "Select product variants individually" at bounding box center [235, 446] width 1 height 1
radio input "true"
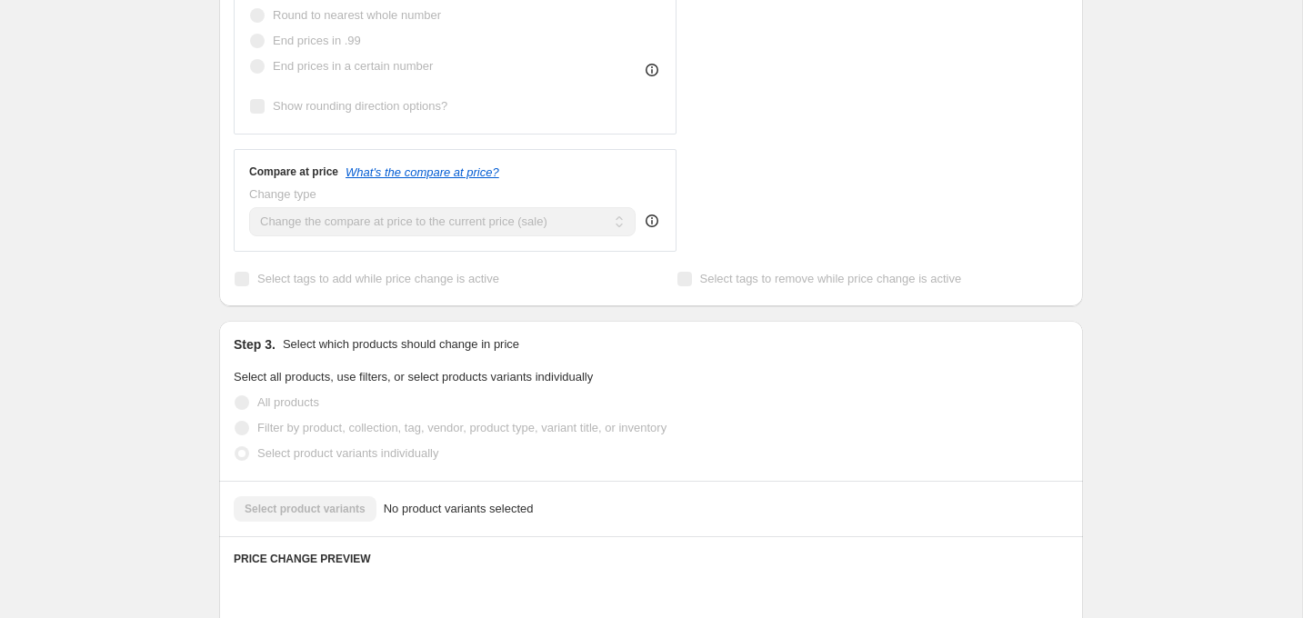
scroll to position [617, 0]
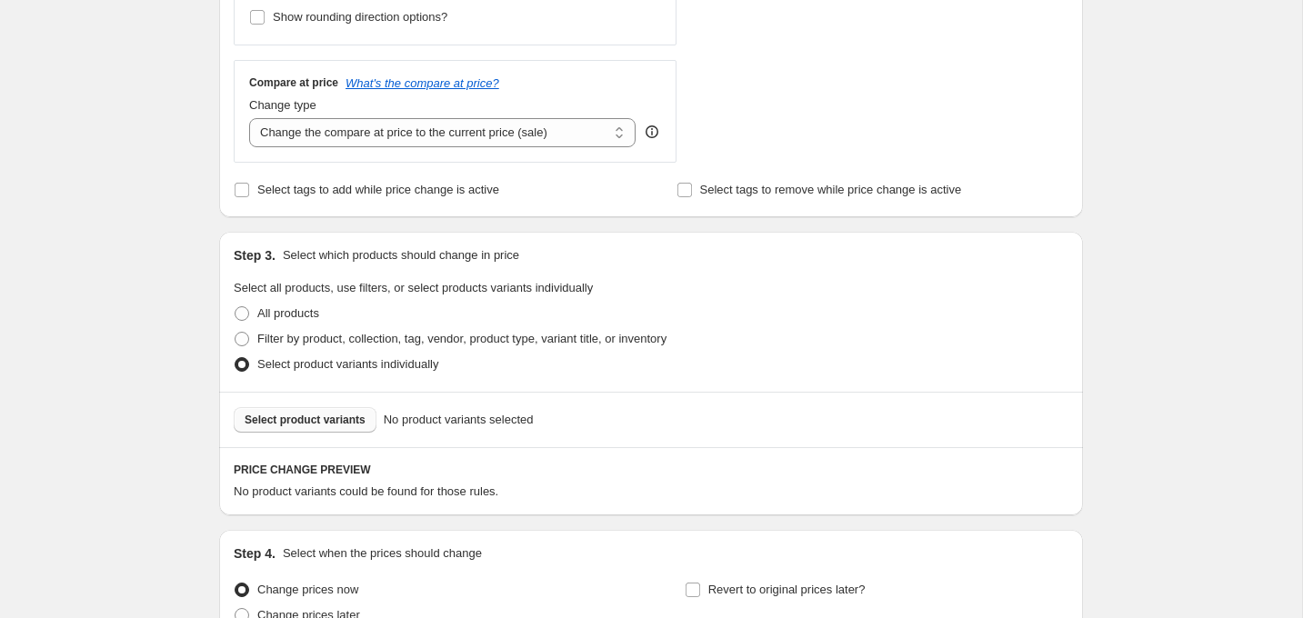
click at [347, 415] on span "Select product variants" at bounding box center [305, 420] width 121 height 15
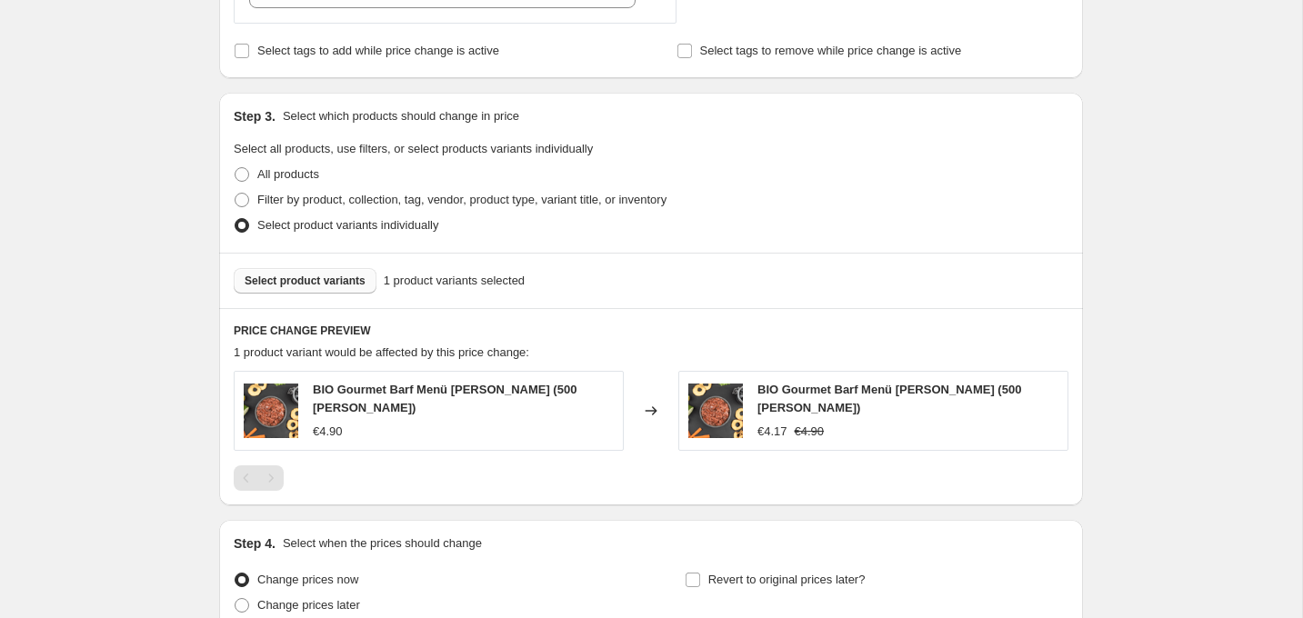
scroll to position [920, 0]
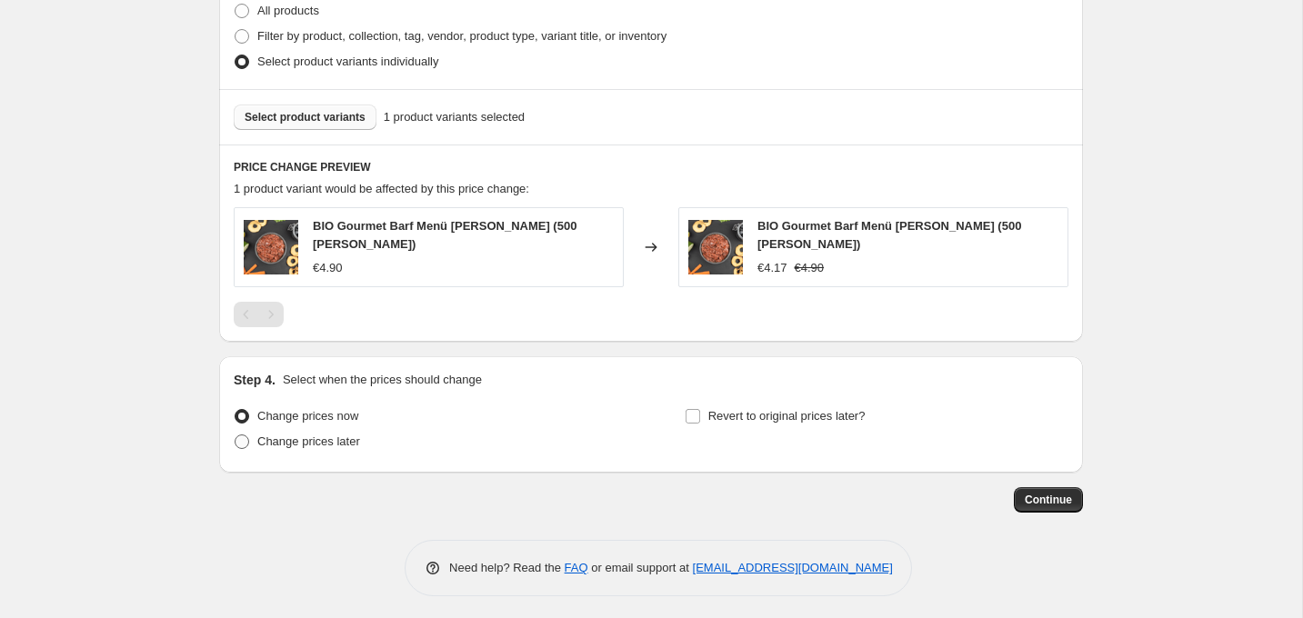
click at [343, 439] on span "Change prices later" at bounding box center [308, 442] width 103 height 14
click at [235, 436] on input "Change prices later" at bounding box center [235, 435] width 1 height 1
radio input "true"
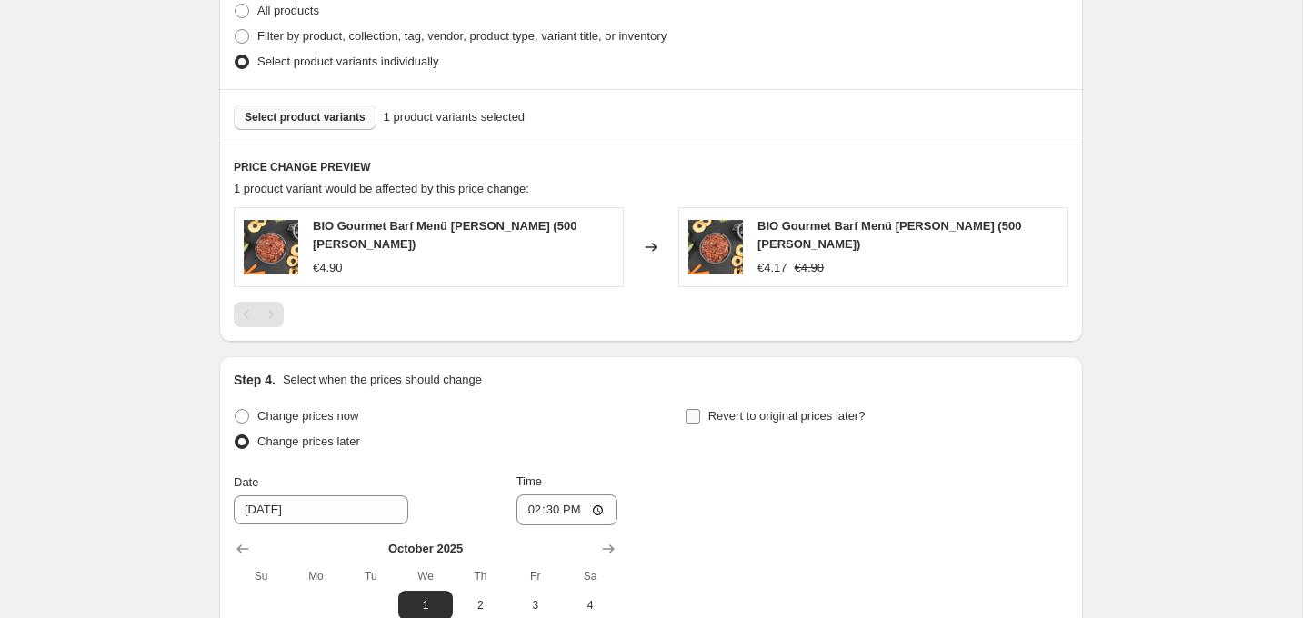
click at [776, 419] on span "Revert to original prices later?" at bounding box center [786, 416] width 157 height 18
click at [700, 419] on input "Revert to original prices later?" at bounding box center [693, 416] width 15 height 15
checkbox input "true"
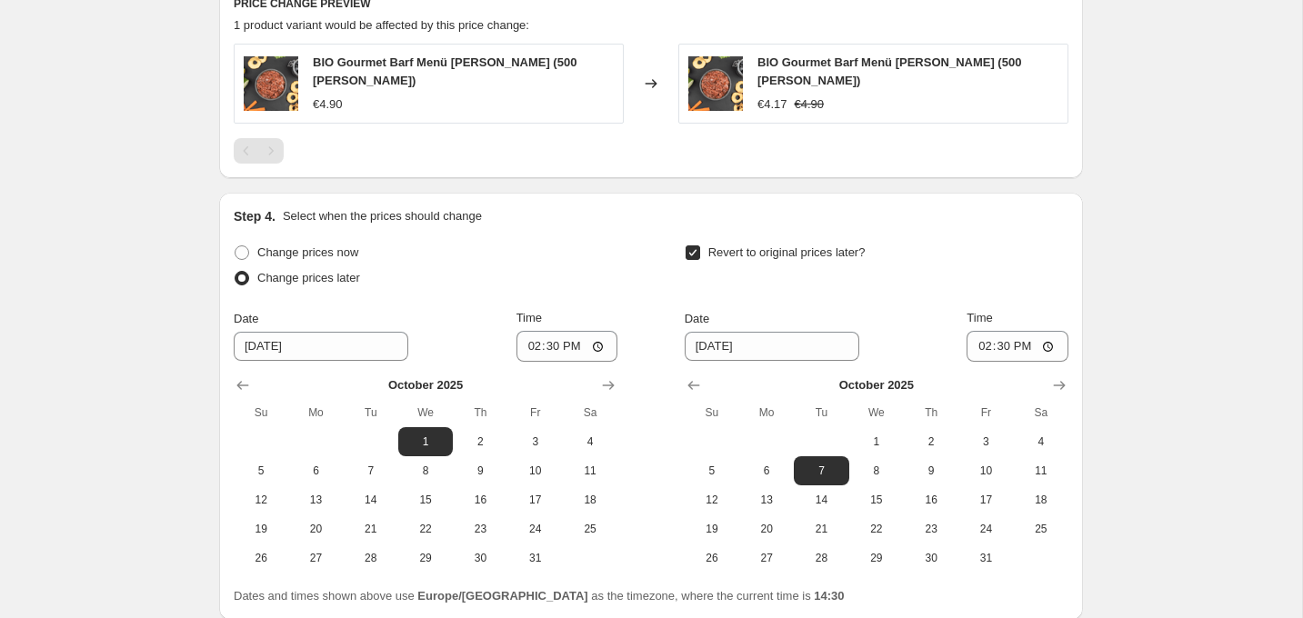
scroll to position [1107, 0]
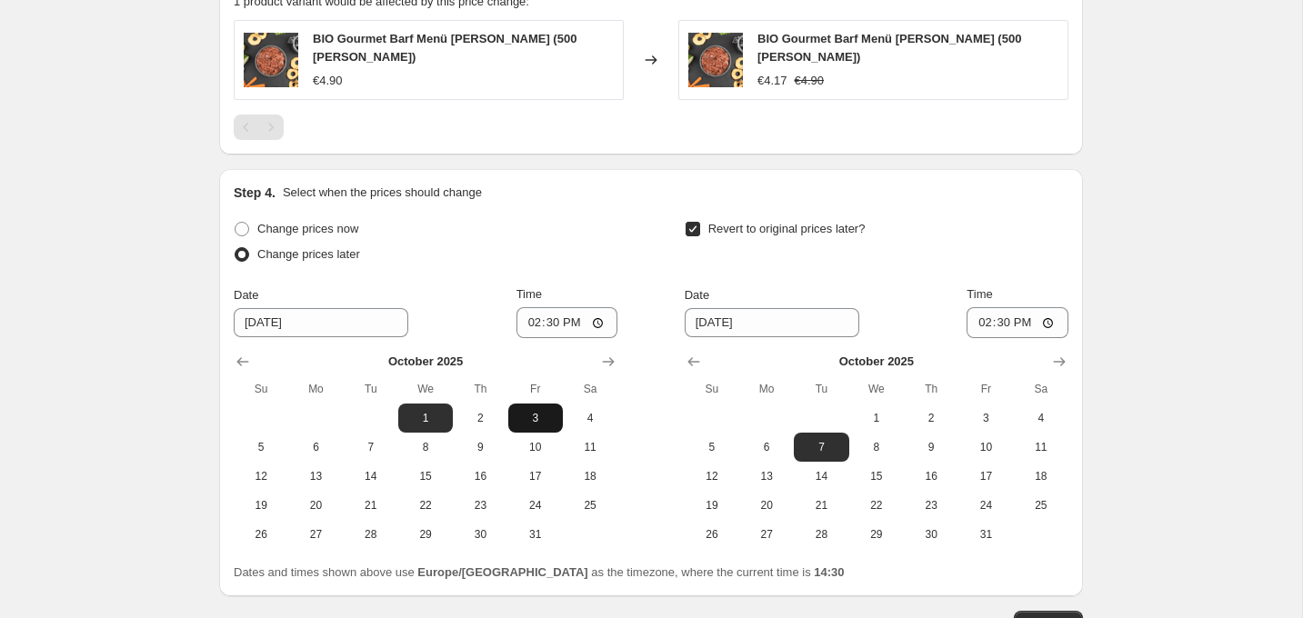
click at [528, 415] on span "3" at bounding box center [536, 418] width 40 height 15
type input "[DATE]"
click at [547, 318] on input "14:30" at bounding box center [567, 322] width 102 height 31
type input "00:00"
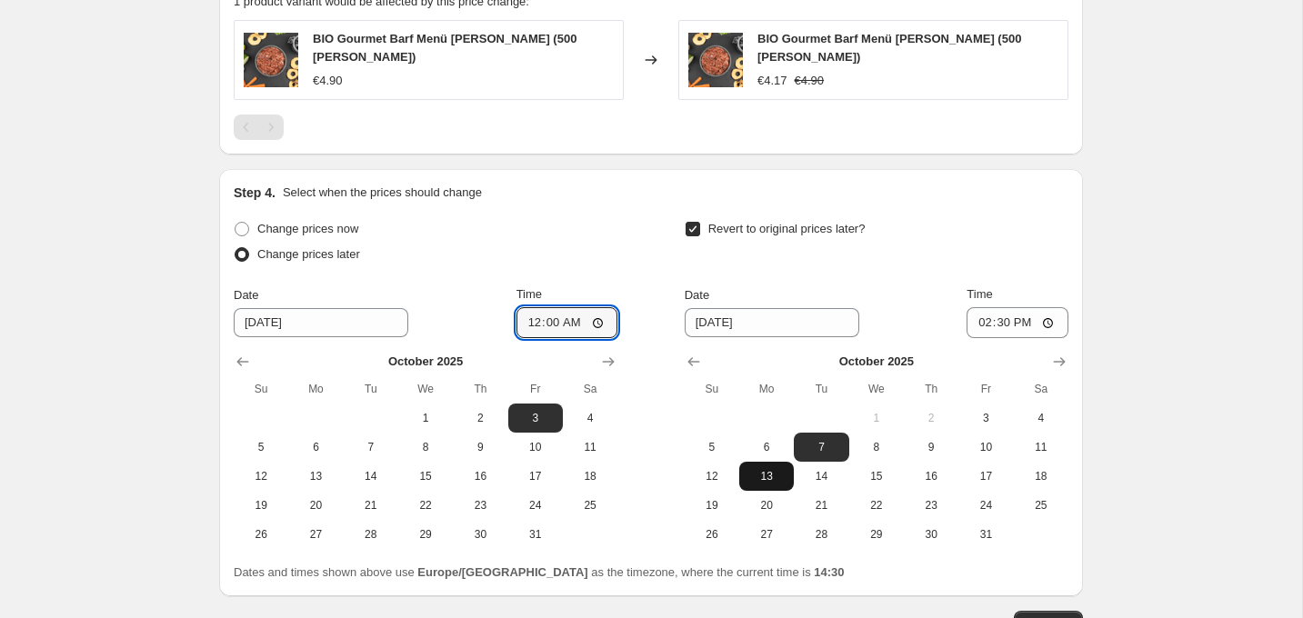
click at [768, 481] on button "13" at bounding box center [766, 476] width 55 height 29
type input "[DATE]"
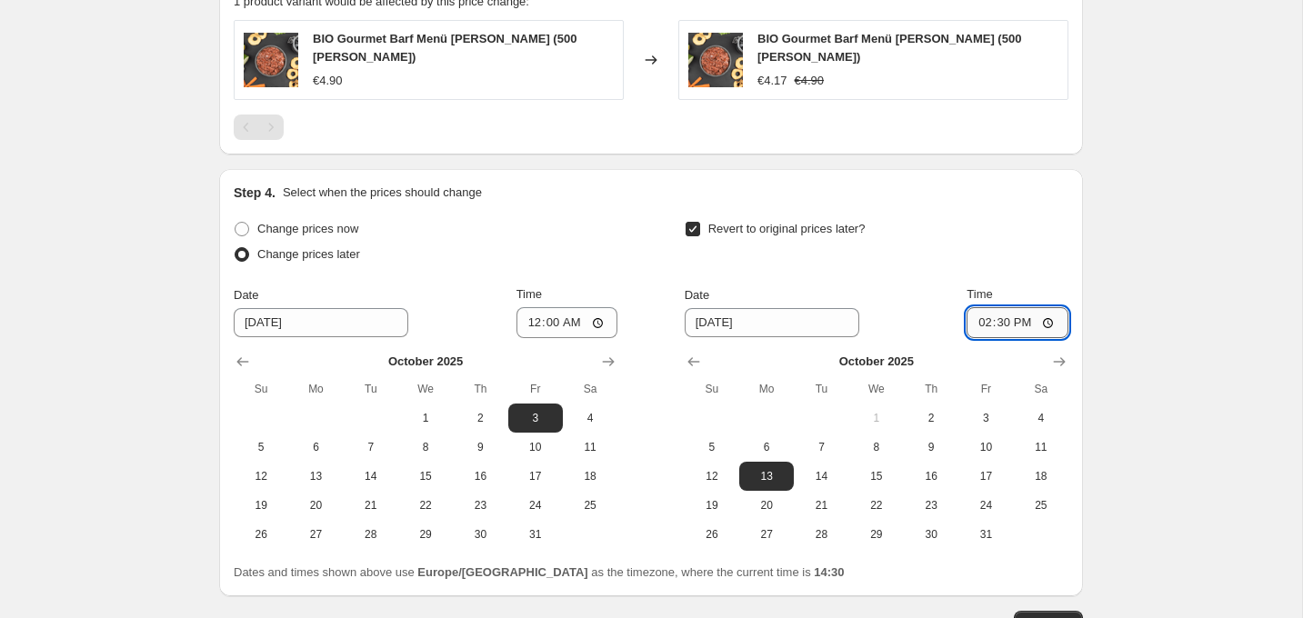
click at [1002, 320] on input "14:30" at bounding box center [1018, 322] width 102 height 31
type input "00:00"
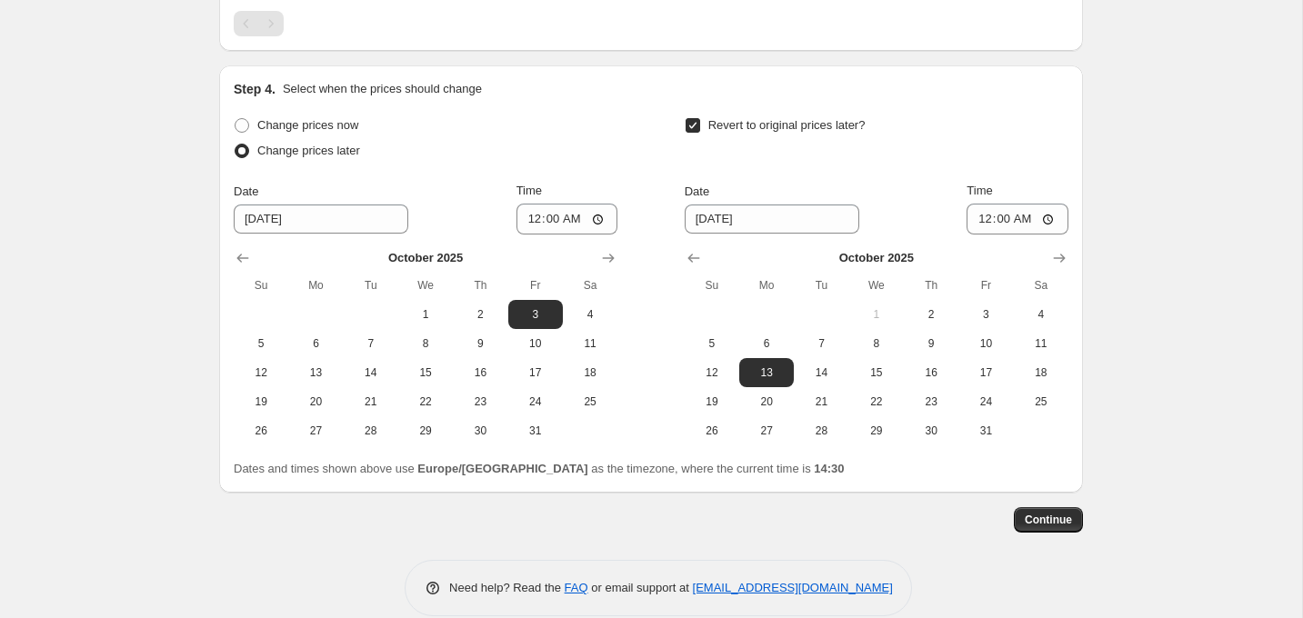
scroll to position [1231, 0]
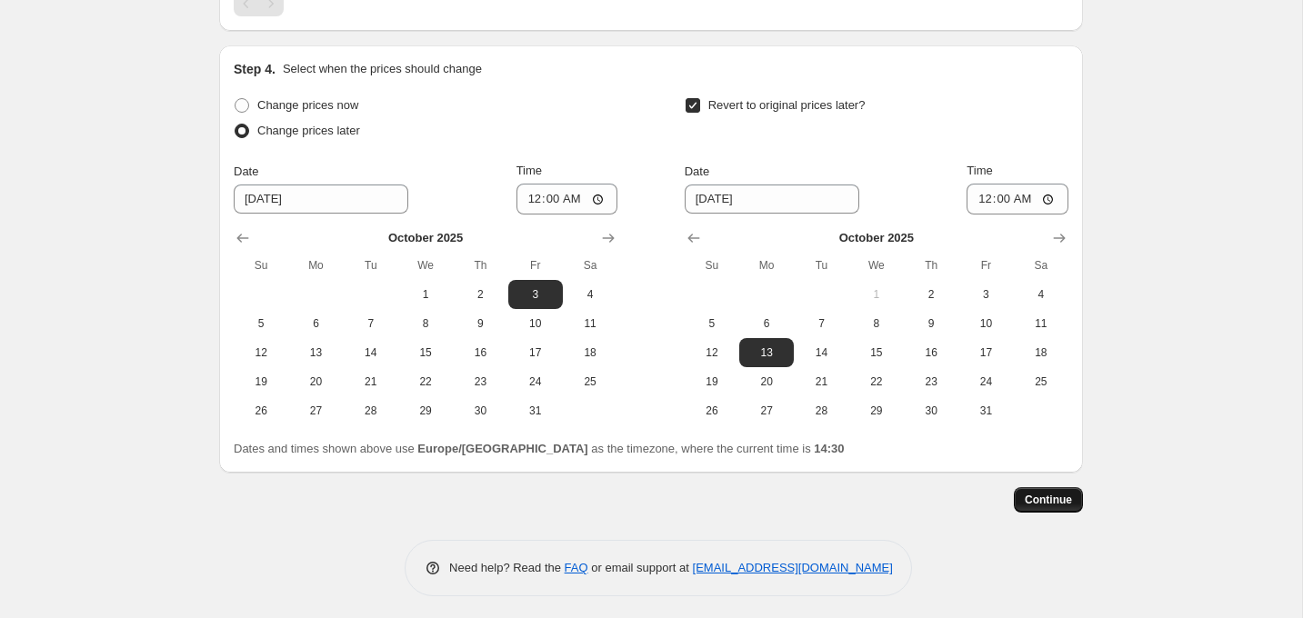
click at [1054, 500] on span "Continue" at bounding box center [1048, 500] width 47 height 15
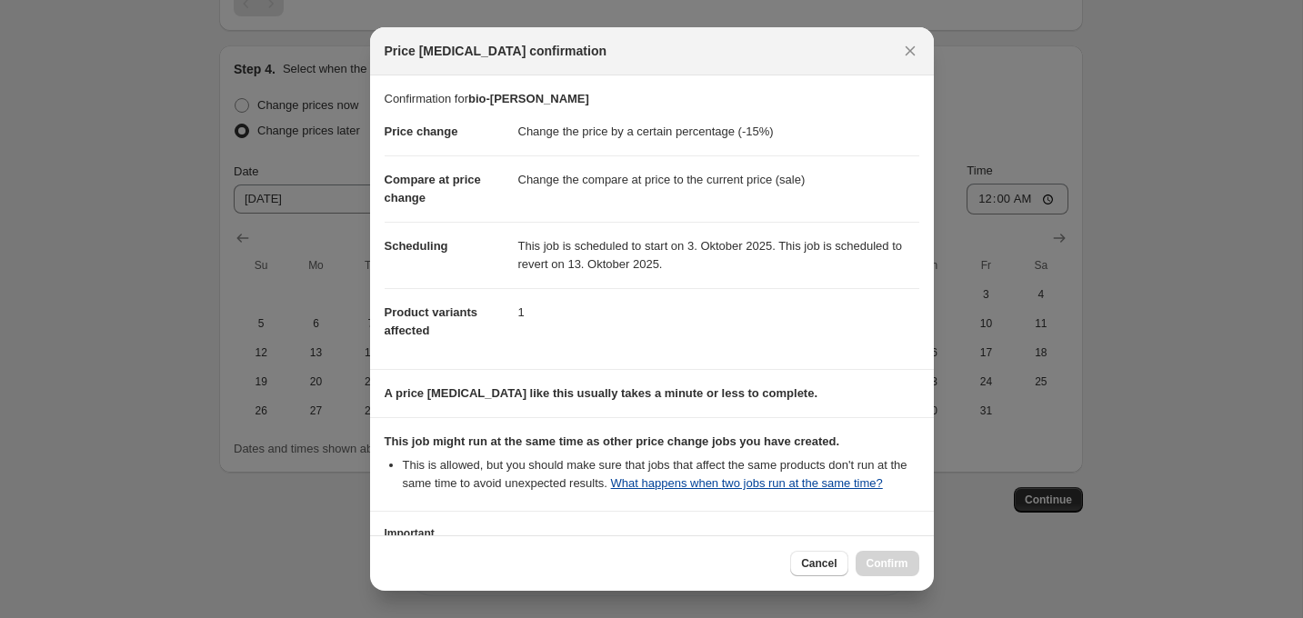
scroll to position [162, 0]
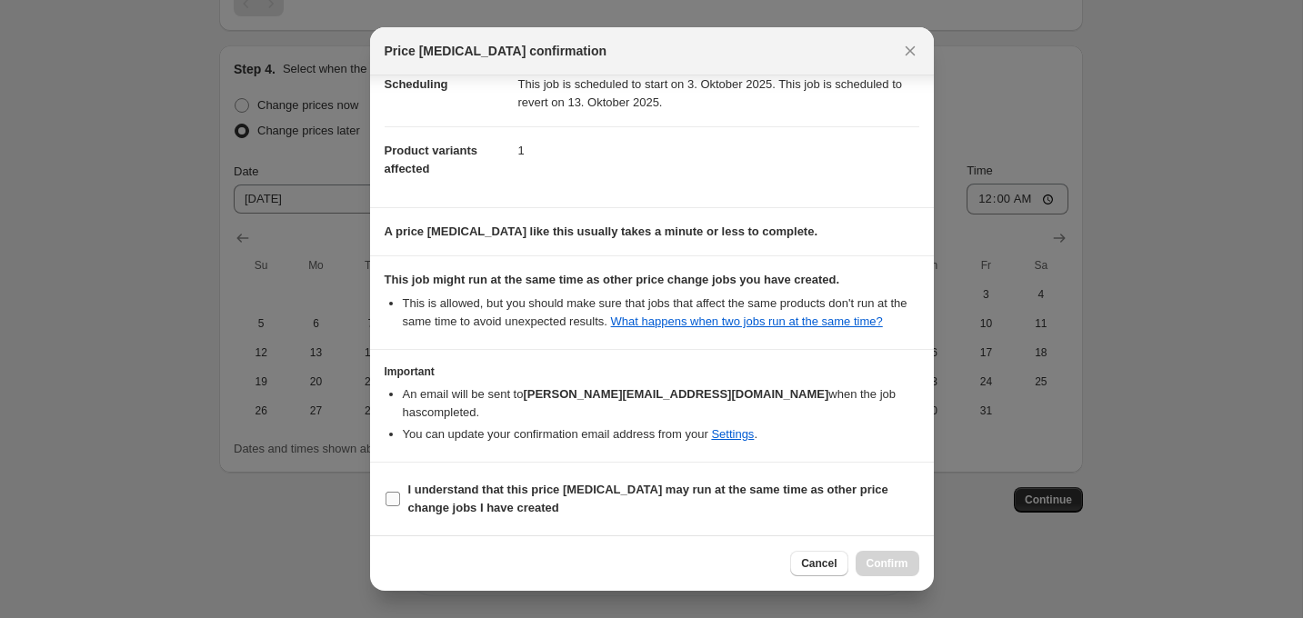
click at [600, 496] on b "I understand that this price [MEDICAL_DATA] may run at the same time as other p…" at bounding box center [648, 499] width 480 height 32
click at [400, 496] on input "I understand that this price [MEDICAL_DATA] may run at the same time as other p…" at bounding box center [393, 499] width 15 height 15
checkbox input "true"
click at [893, 558] on span "Confirm" at bounding box center [887, 563] width 42 height 15
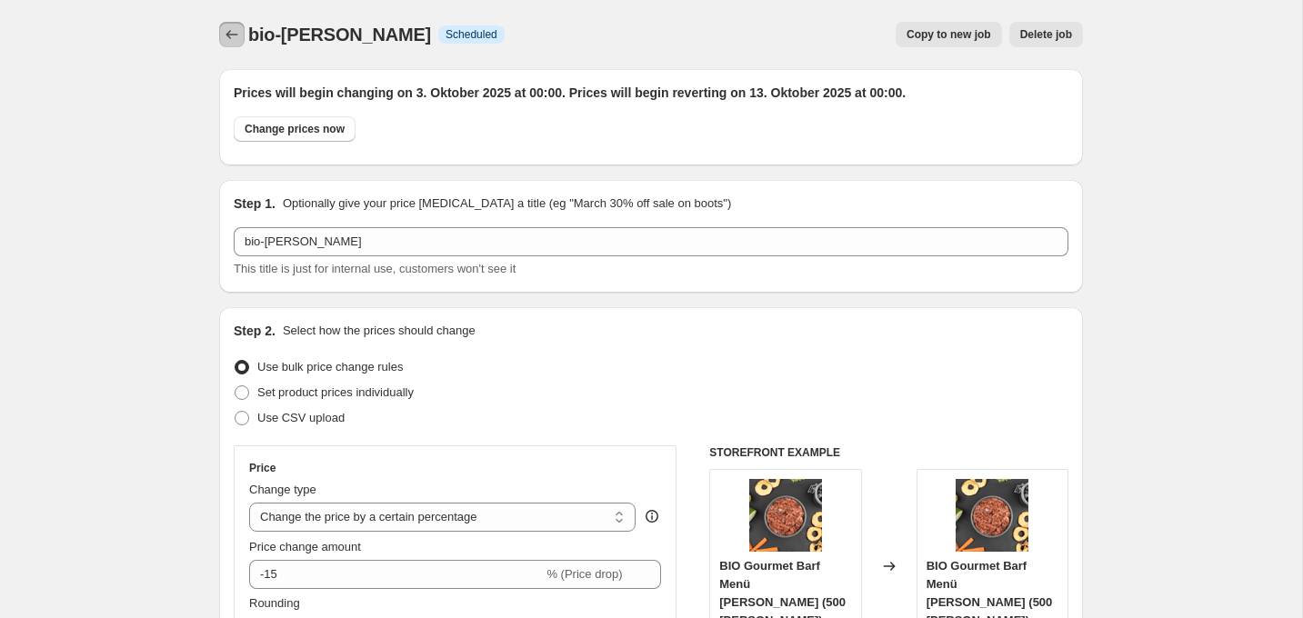
click at [227, 35] on icon "Price change jobs" at bounding box center [232, 34] width 12 height 9
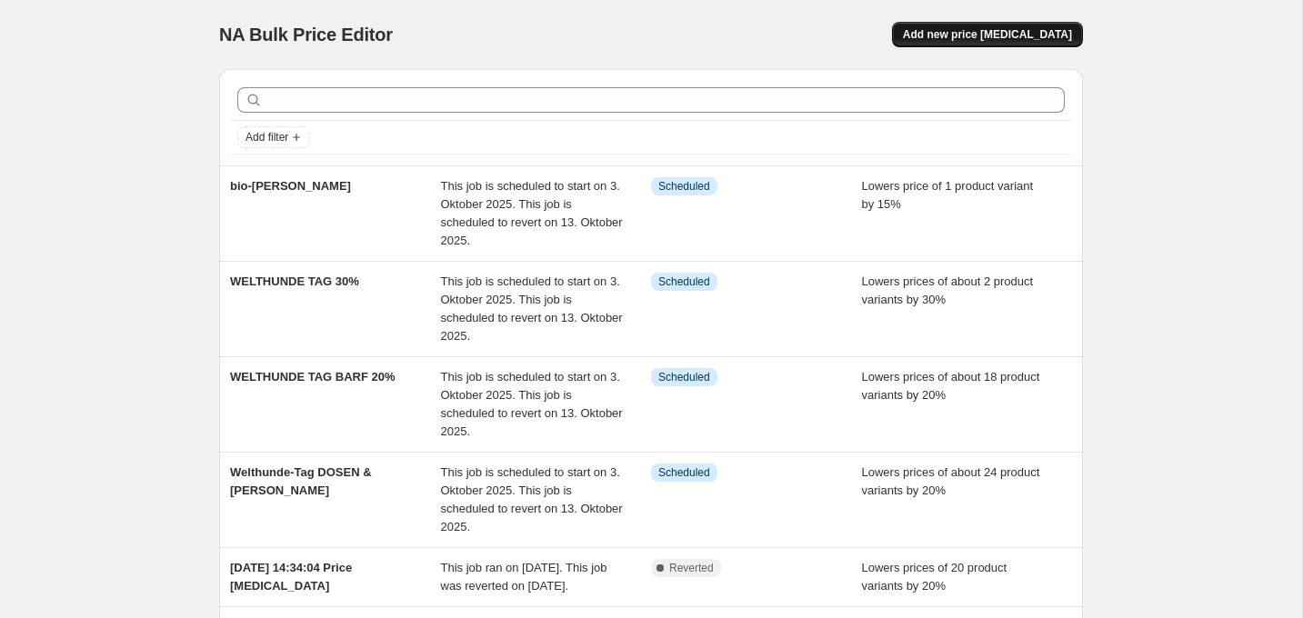
click at [987, 28] on span "Add new price [MEDICAL_DATA]" at bounding box center [987, 34] width 169 height 15
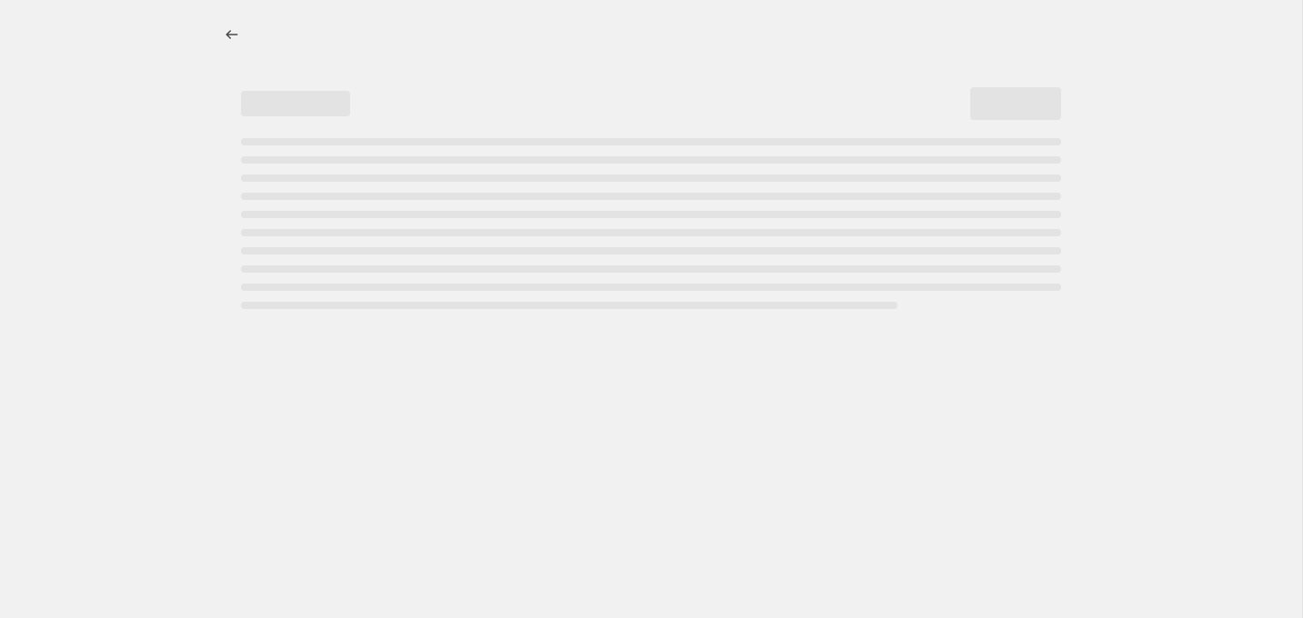
select select "percentage"
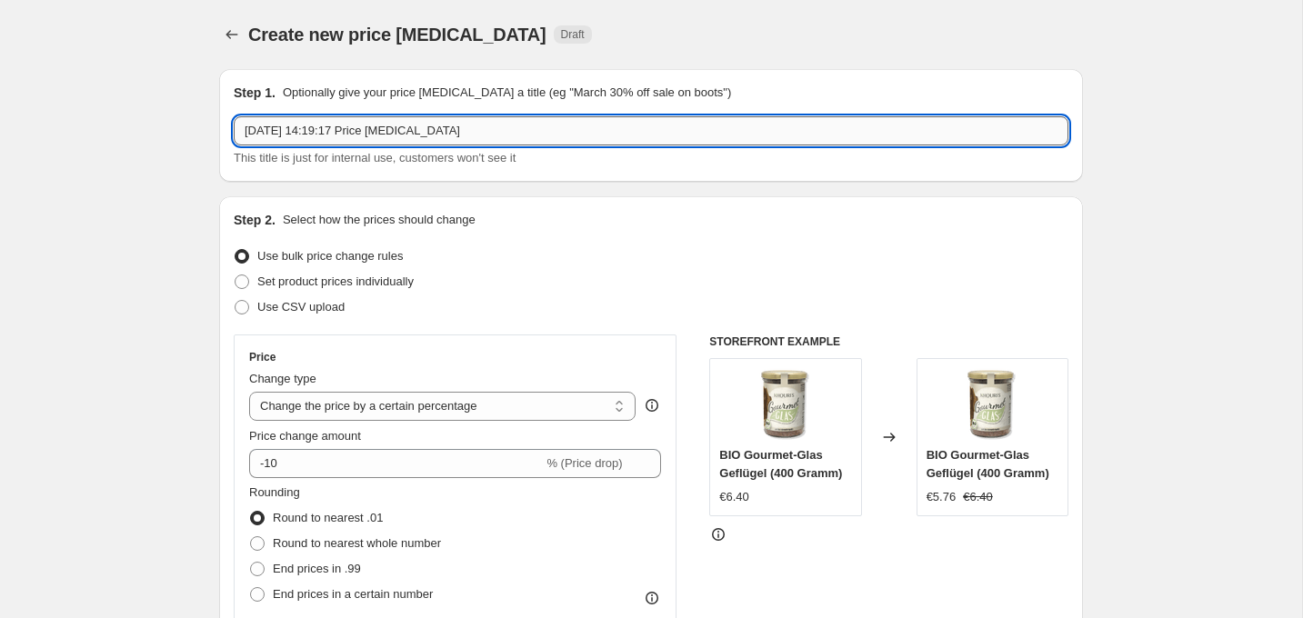
click at [445, 140] on input "[DATE] 14:19:17 Price [MEDICAL_DATA]" at bounding box center [651, 130] width 835 height 29
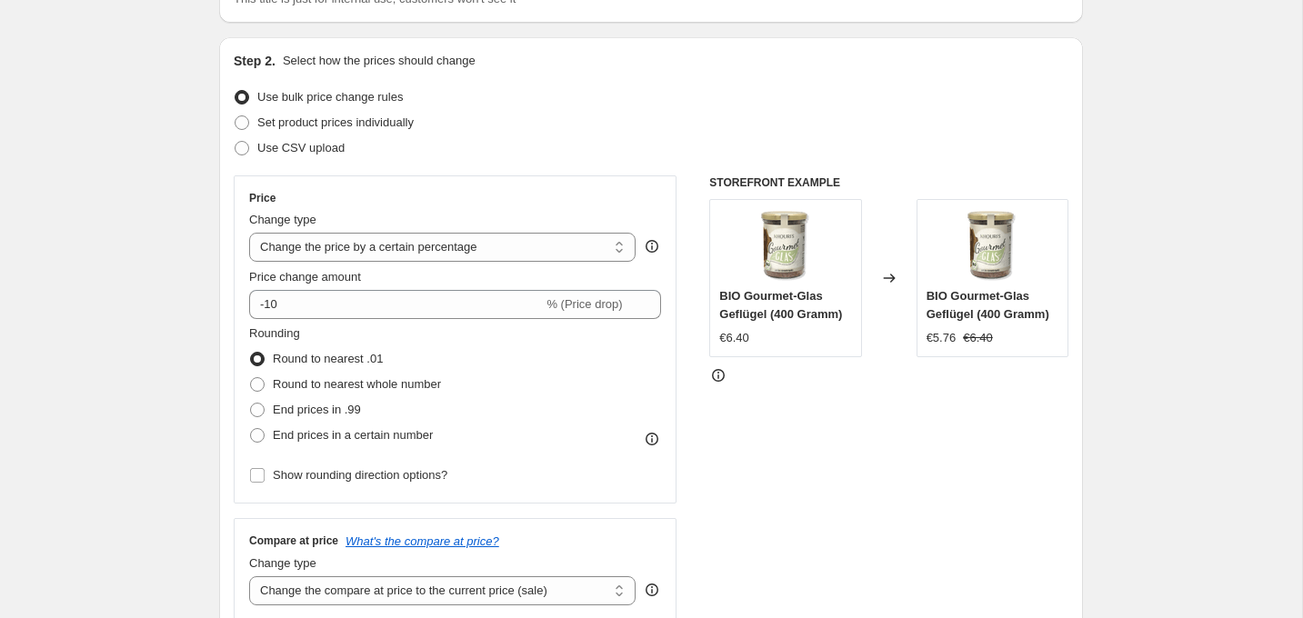
scroll to position [161, 0]
type input "KAUARTIKEL-SNACKS"
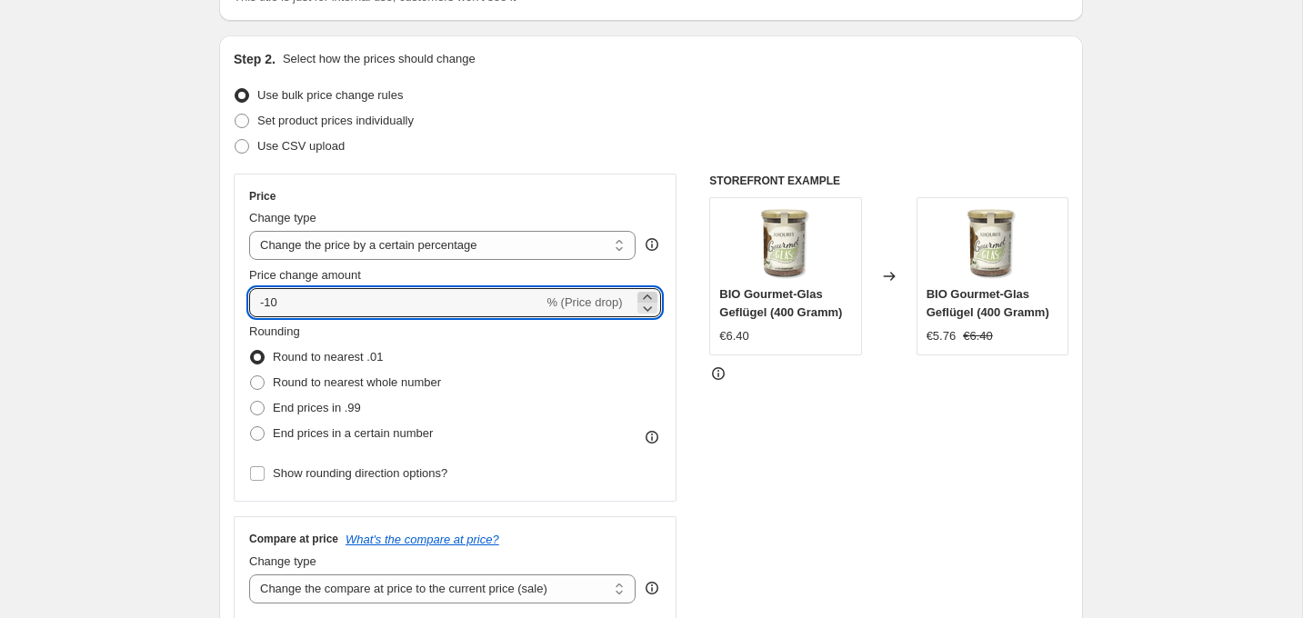
click at [647, 295] on icon at bounding box center [647, 297] width 18 height 18
click at [649, 309] on icon at bounding box center [647, 308] width 18 height 18
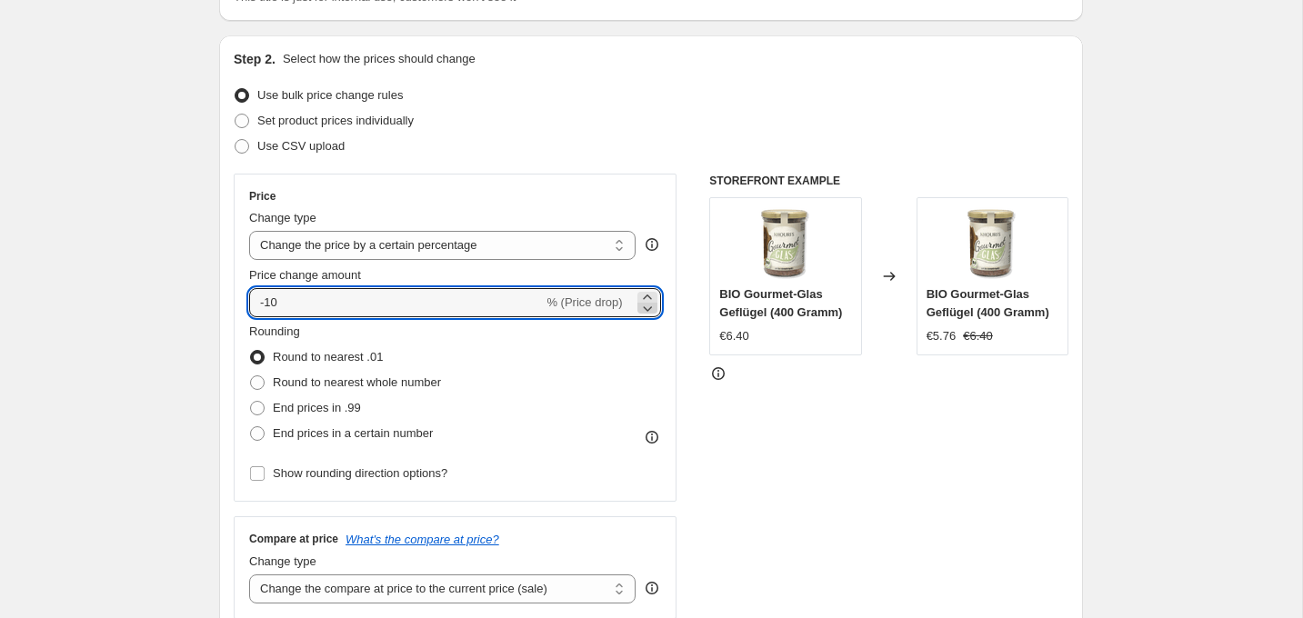
click at [649, 309] on icon at bounding box center [647, 308] width 18 height 18
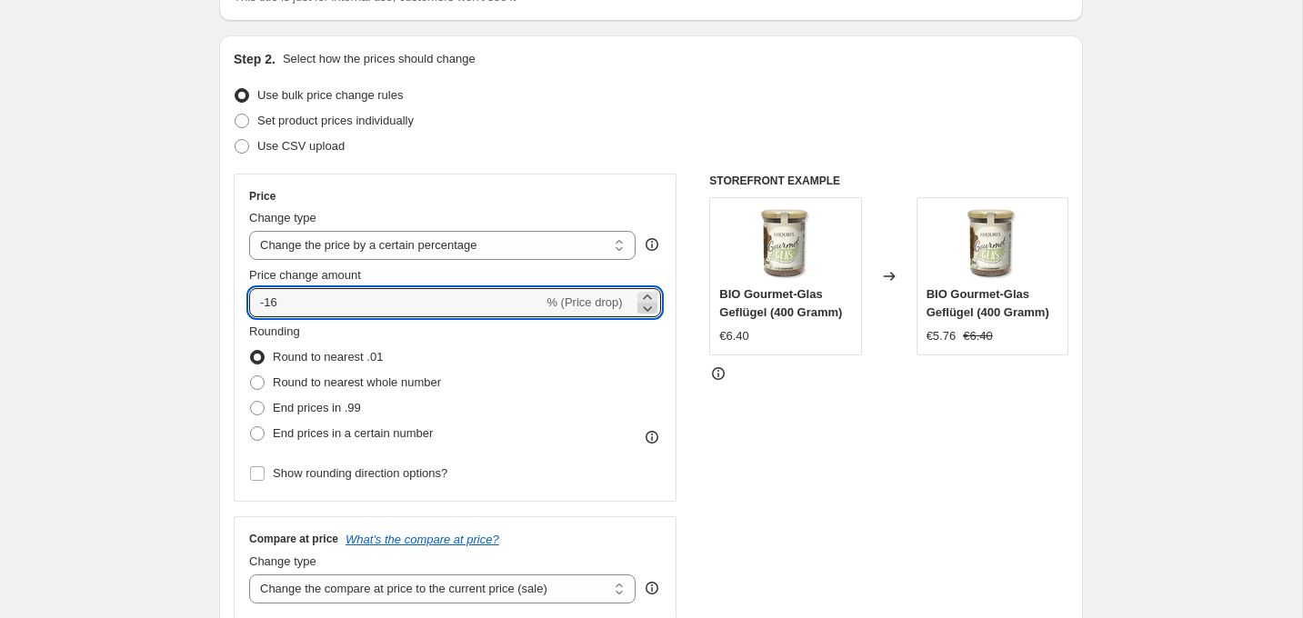
click at [649, 309] on icon at bounding box center [647, 308] width 18 height 18
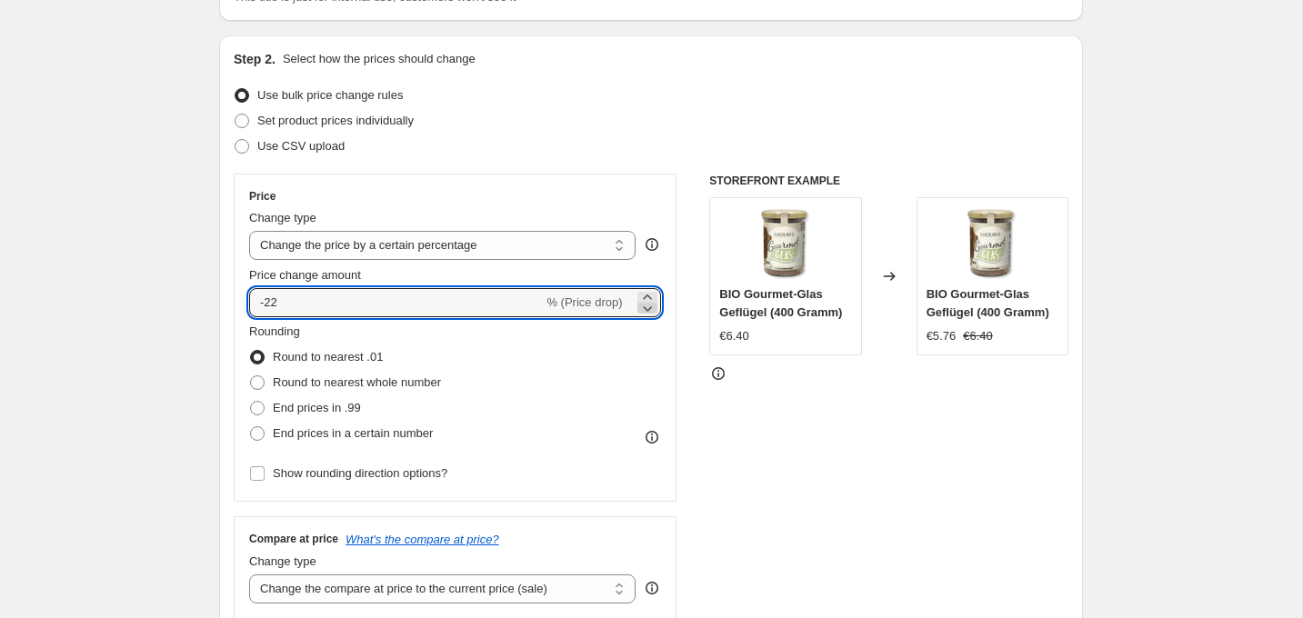
click at [649, 309] on icon at bounding box center [647, 308] width 18 height 18
click at [655, 296] on icon at bounding box center [647, 297] width 18 height 18
click at [648, 294] on icon at bounding box center [647, 297] width 18 height 18
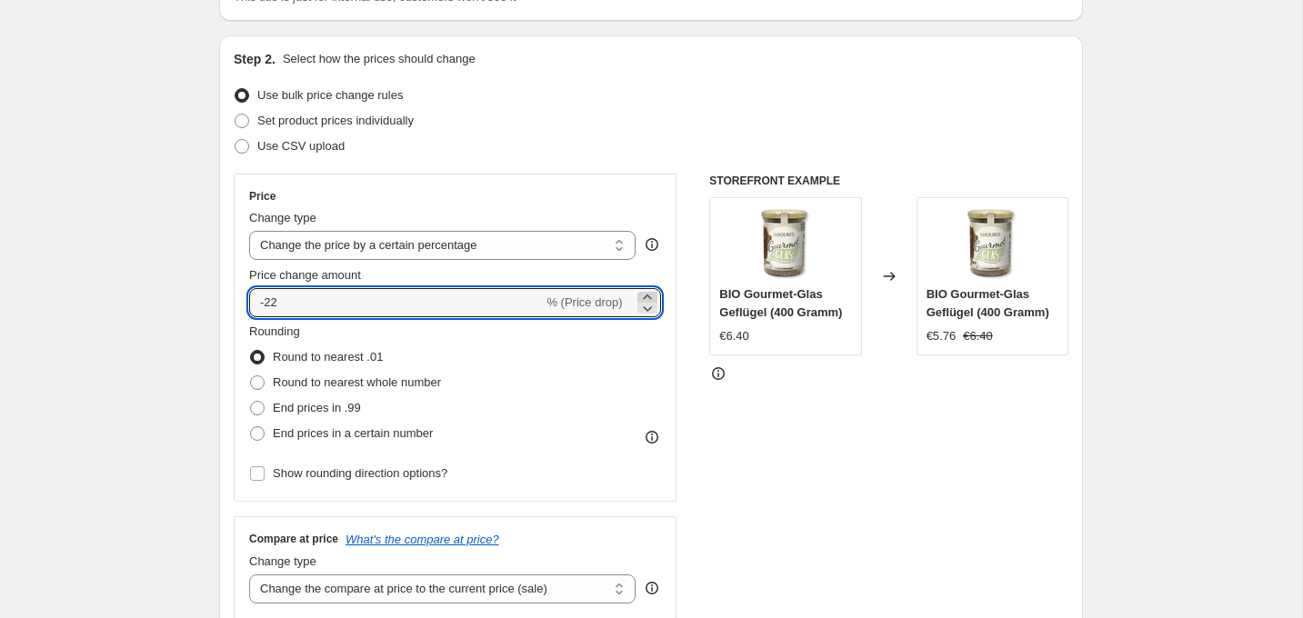
click at [648, 294] on icon at bounding box center [647, 297] width 18 height 18
type input "-20"
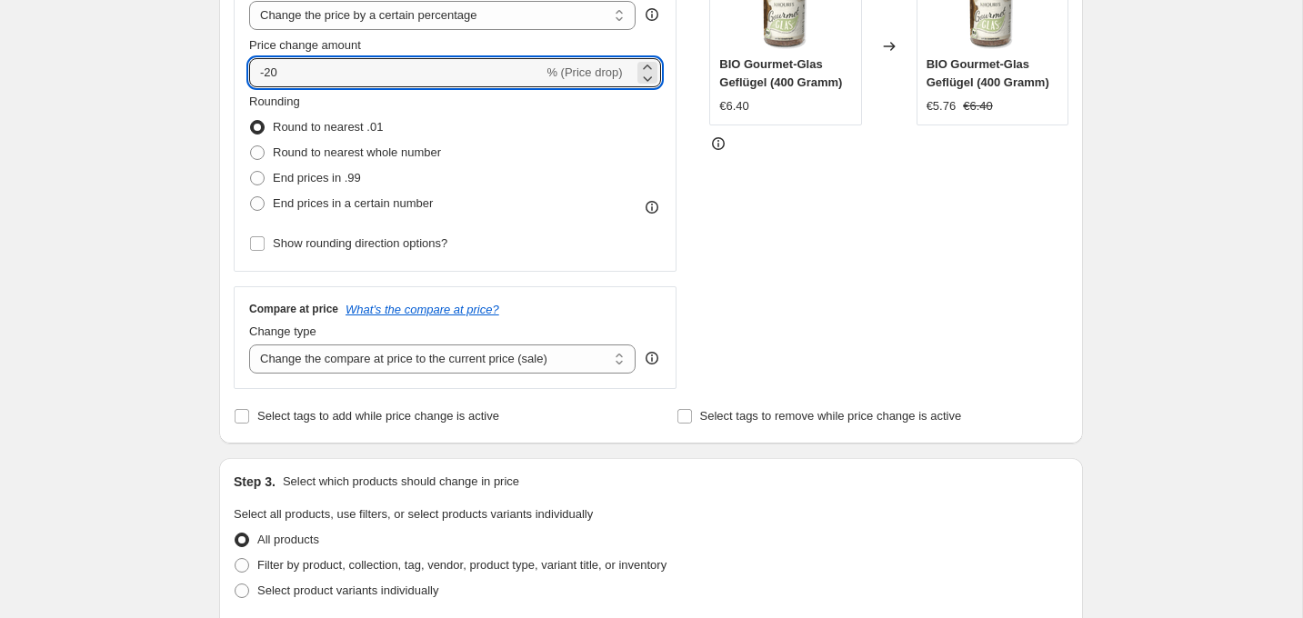
scroll to position [503, 0]
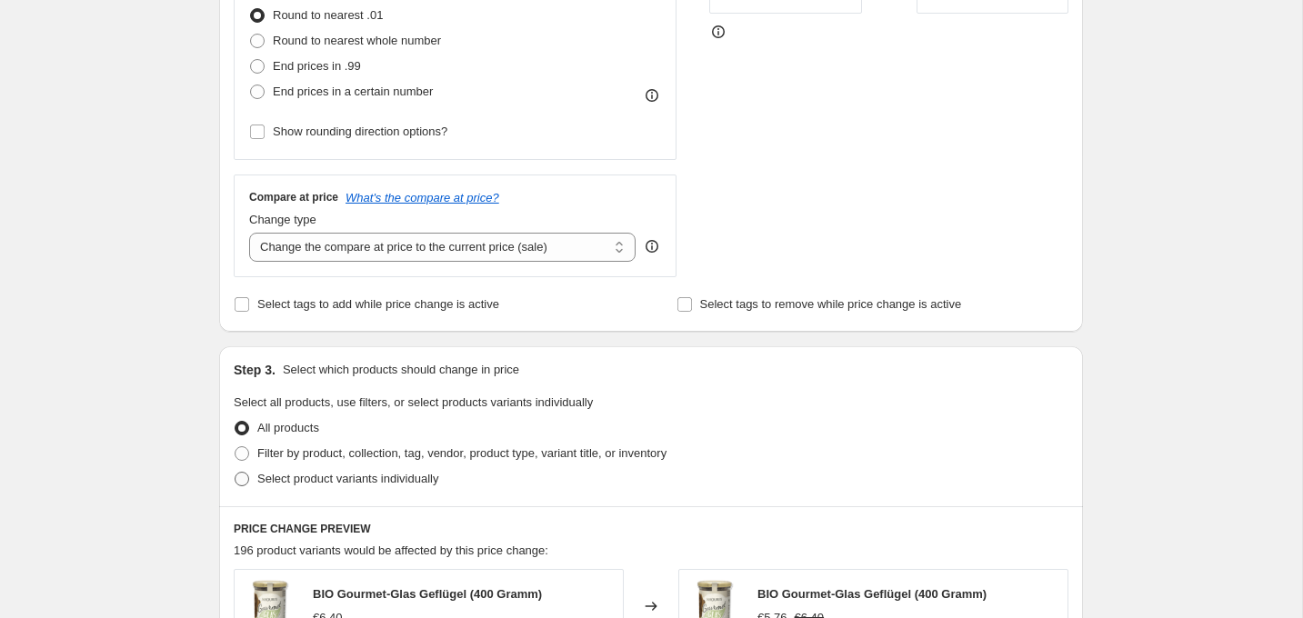
click at [360, 483] on span "Select product variants individually" at bounding box center [347, 479] width 181 height 14
click at [235, 473] on input "Select product variants individually" at bounding box center [235, 472] width 1 height 1
radio input "true"
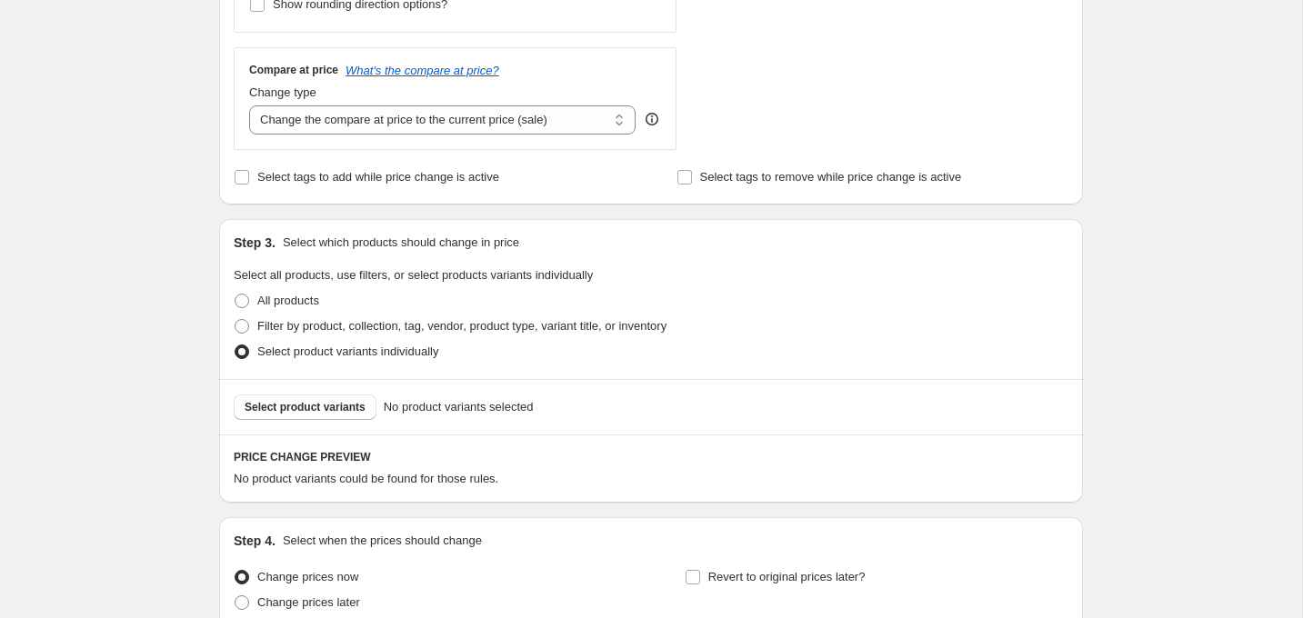
scroll to position [631, 0]
click at [288, 404] on span "Select product variants" at bounding box center [305, 406] width 121 height 15
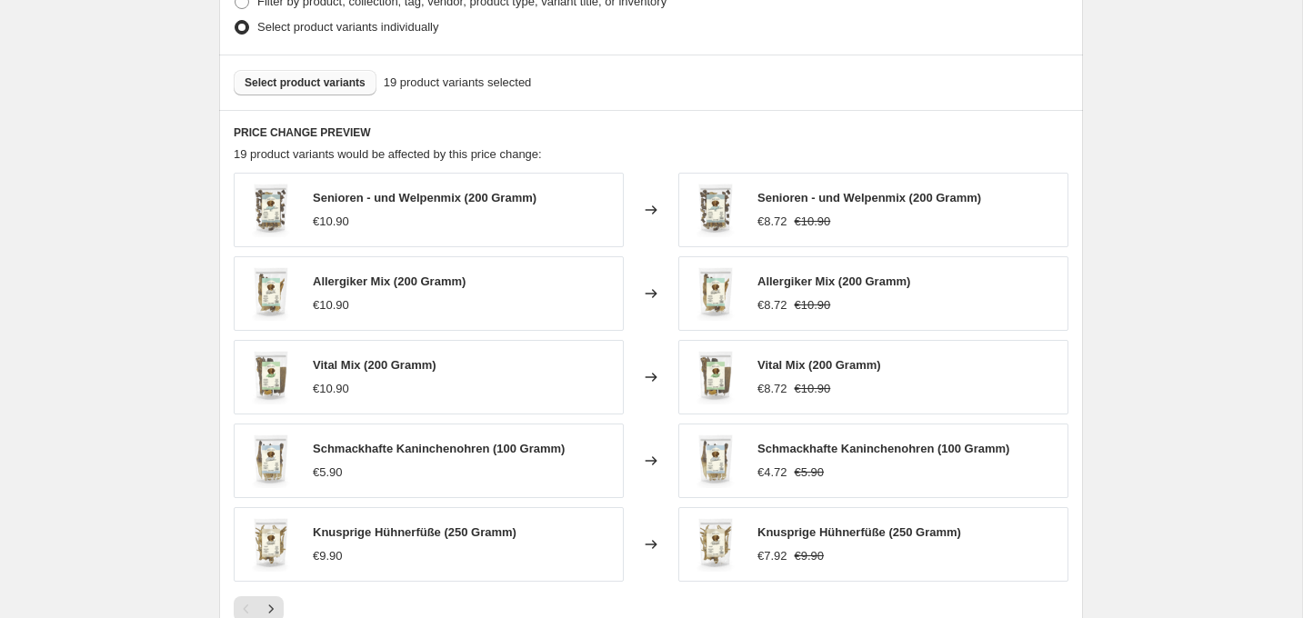
scroll to position [1255, 0]
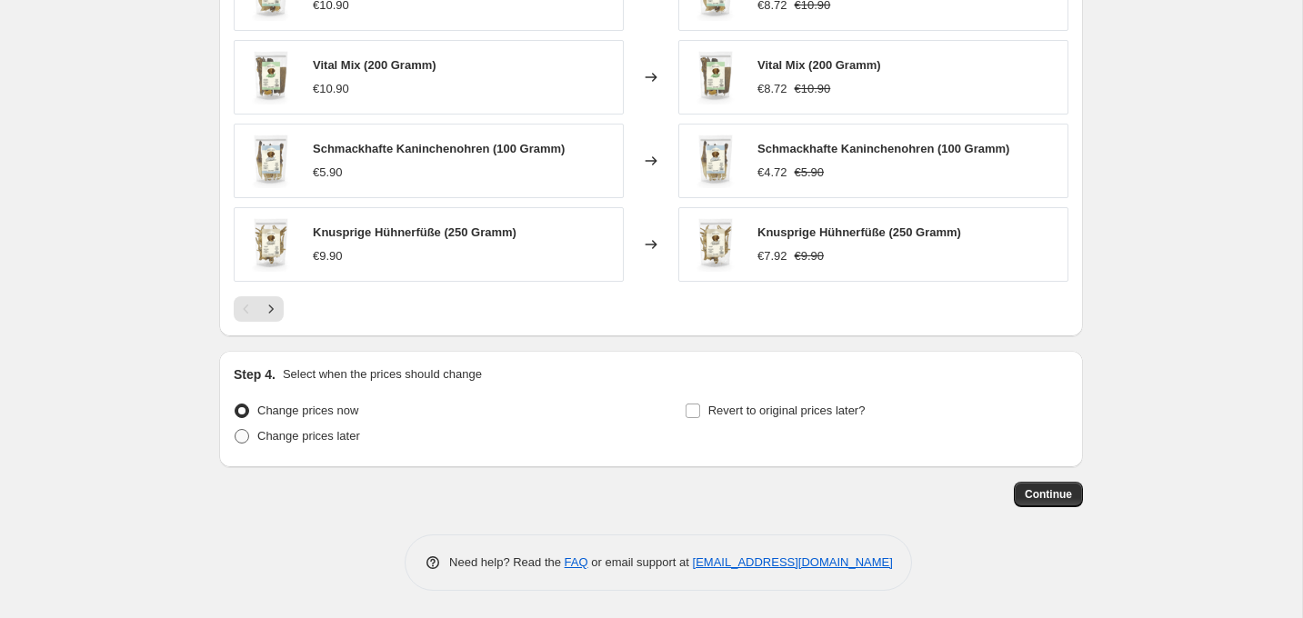
click at [330, 436] on span "Change prices later" at bounding box center [308, 436] width 103 height 14
click at [235, 430] on input "Change prices later" at bounding box center [235, 429] width 1 height 1
radio input "true"
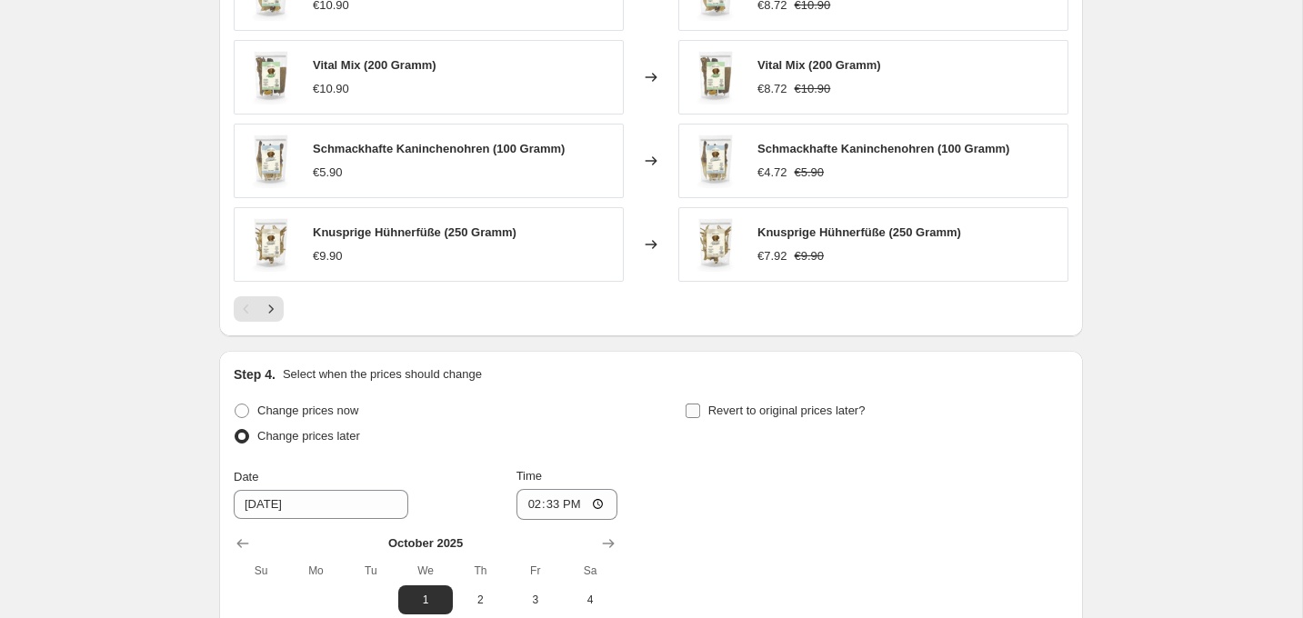
click at [716, 412] on span "Revert to original prices later?" at bounding box center [786, 411] width 157 height 14
click at [700, 412] on input "Revert to original prices later?" at bounding box center [693, 411] width 15 height 15
checkbox input "true"
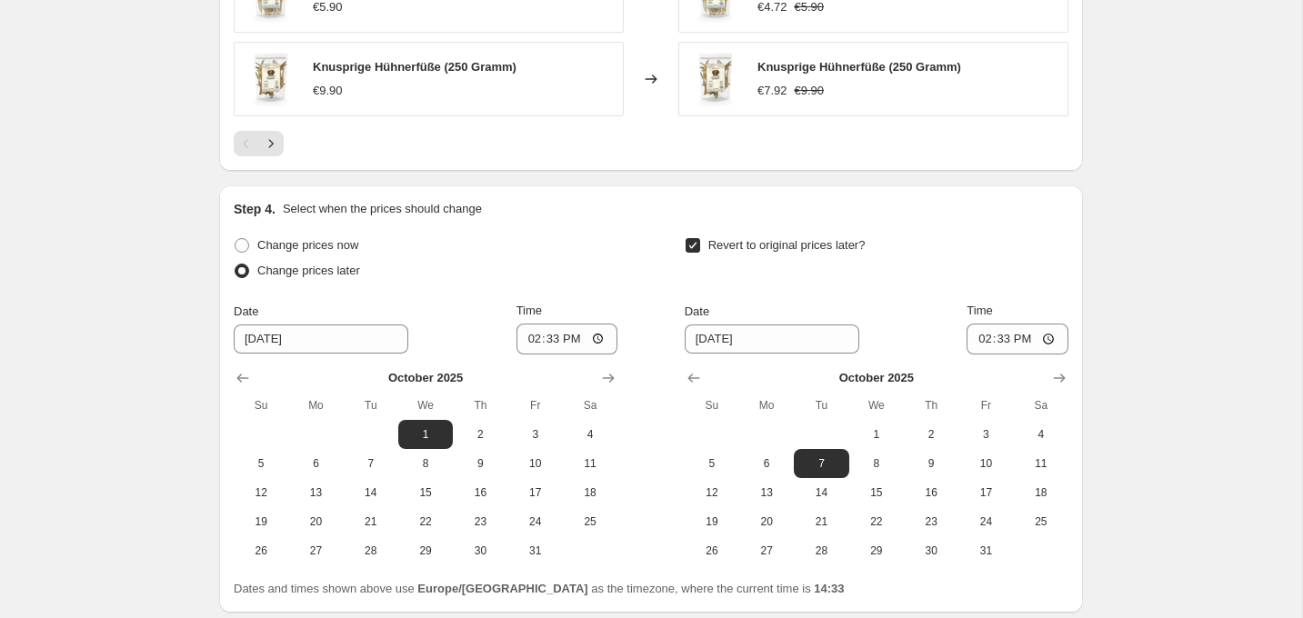
scroll to position [1460, 0]
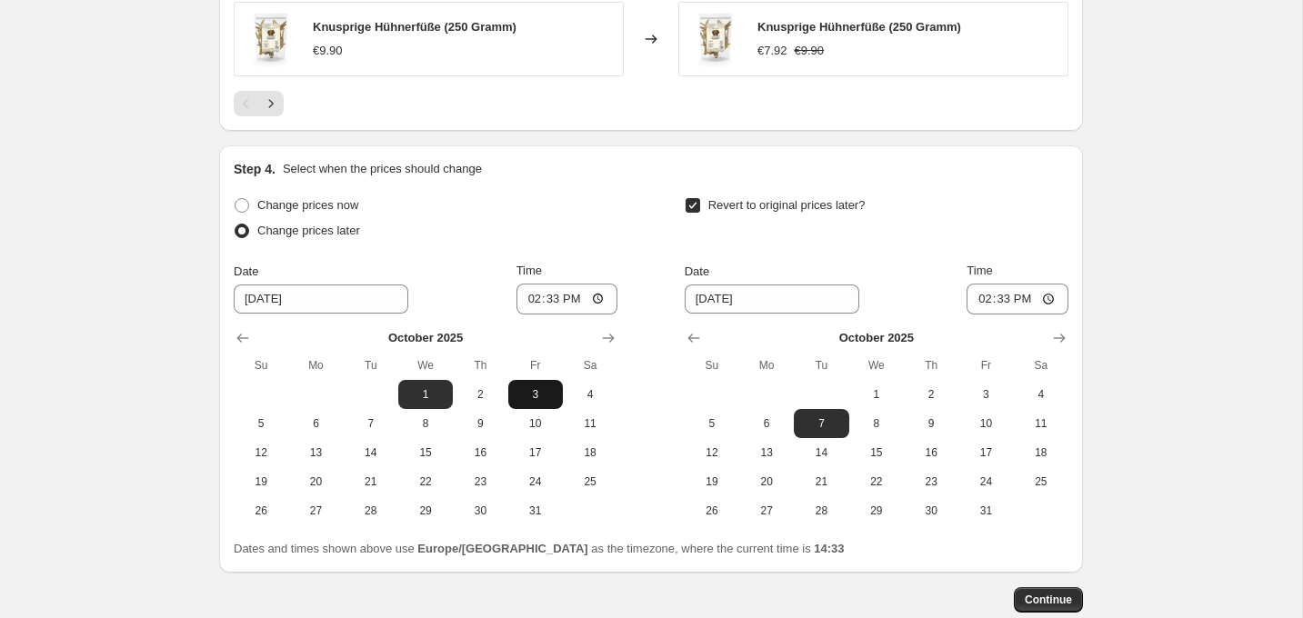
click at [542, 398] on span "3" at bounding box center [536, 394] width 40 height 15
type input "[DATE]"
click at [555, 295] on input "14:33" at bounding box center [567, 299] width 102 height 31
type input "00:00"
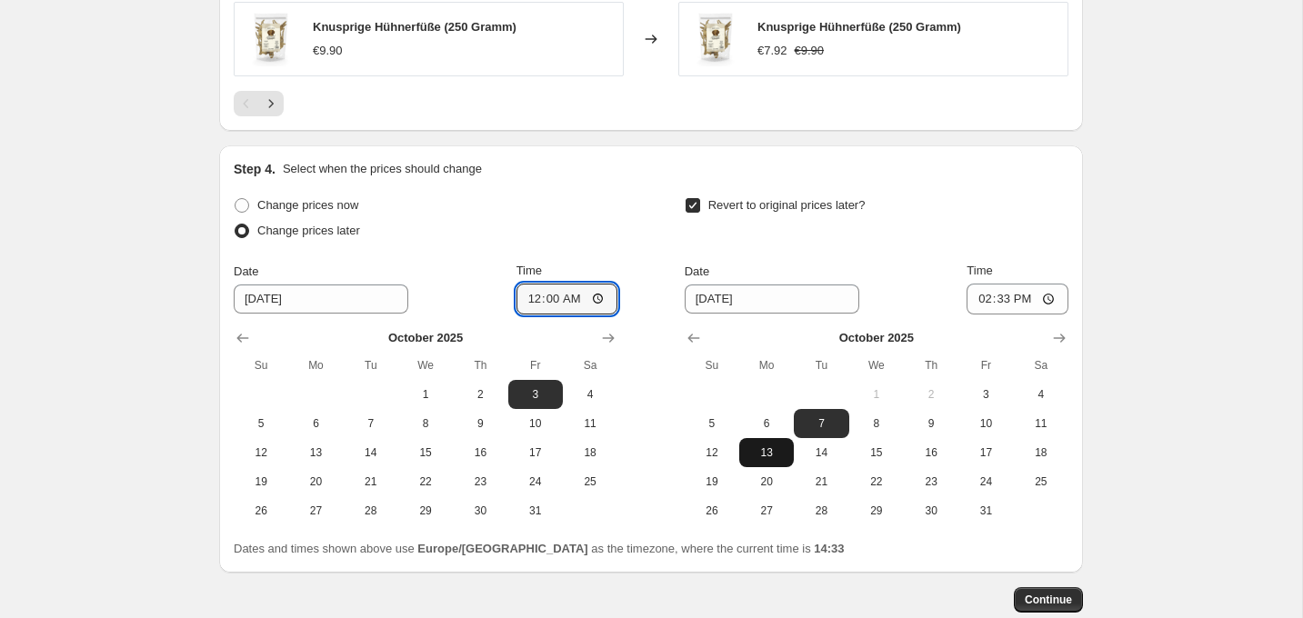
click at [769, 450] on span "13" at bounding box center [766, 453] width 40 height 15
type input "[DATE]"
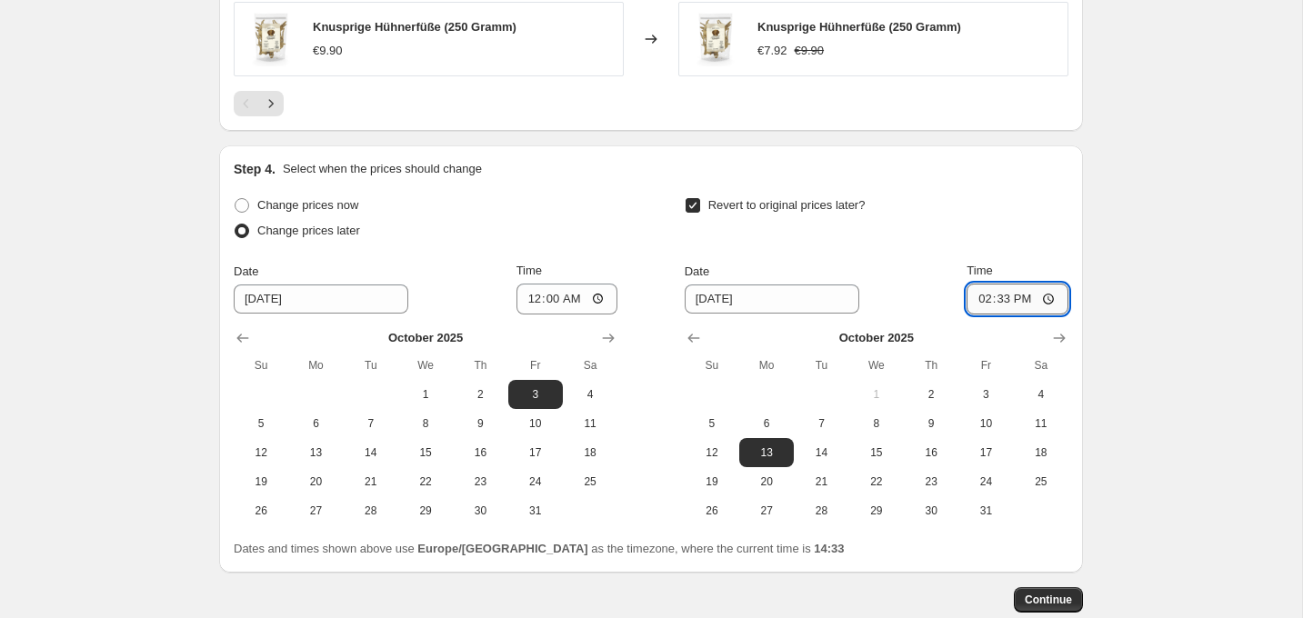
click at [997, 301] on input "14:33" at bounding box center [1018, 299] width 102 height 31
type input "00:00"
click at [1037, 606] on span "Continue" at bounding box center [1048, 600] width 47 height 15
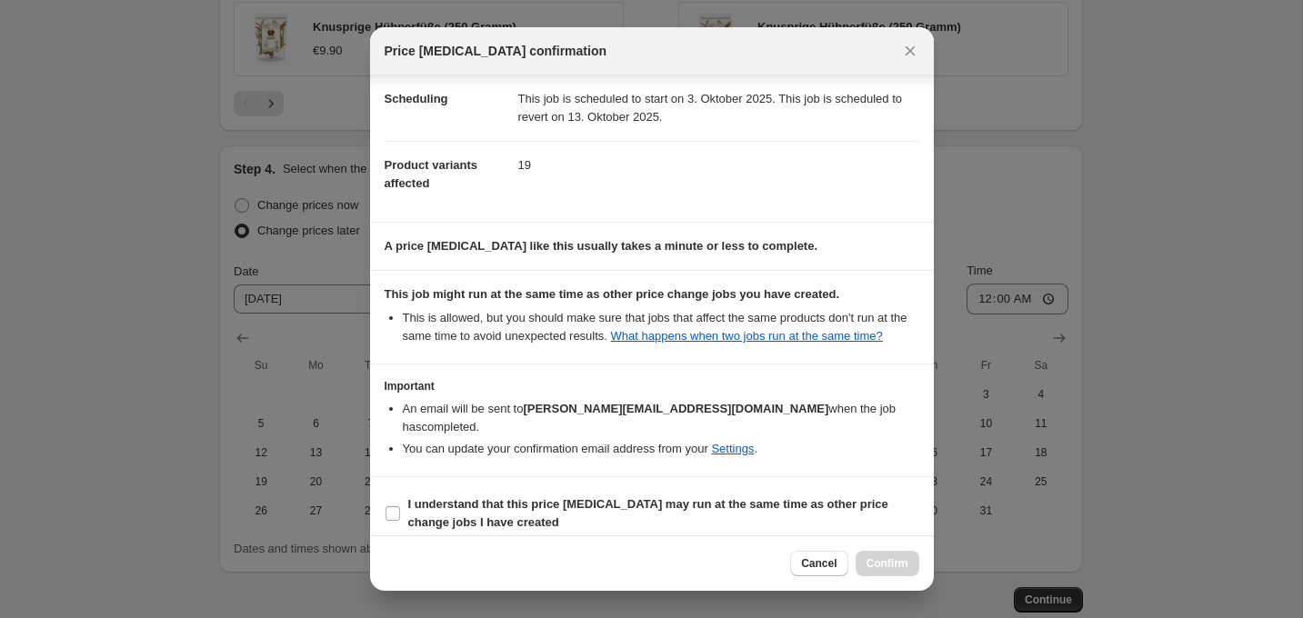
scroll to position [162, 0]
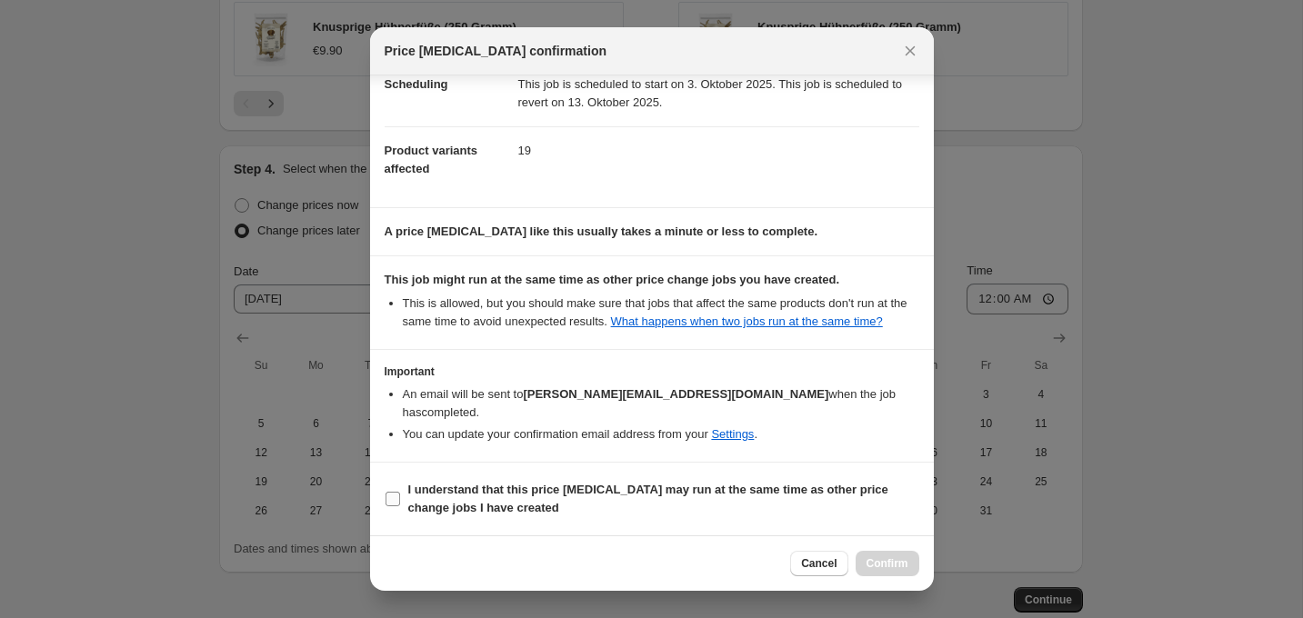
click at [640, 486] on b "I understand that this price [MEDICAL_DATA] may run at the same time as other p…" at bounding box center [648, 499] width 480 height 32
click at [400, 492] on input "I understand that this price [MEDICAL_DATA] may run at the same time as other p…" at bounding box center [393, 499] width 15 height 15
checkbox input "true"
click at [890, 561] on span "Confirm" at bounding box center [887, 563] width 42 height 15
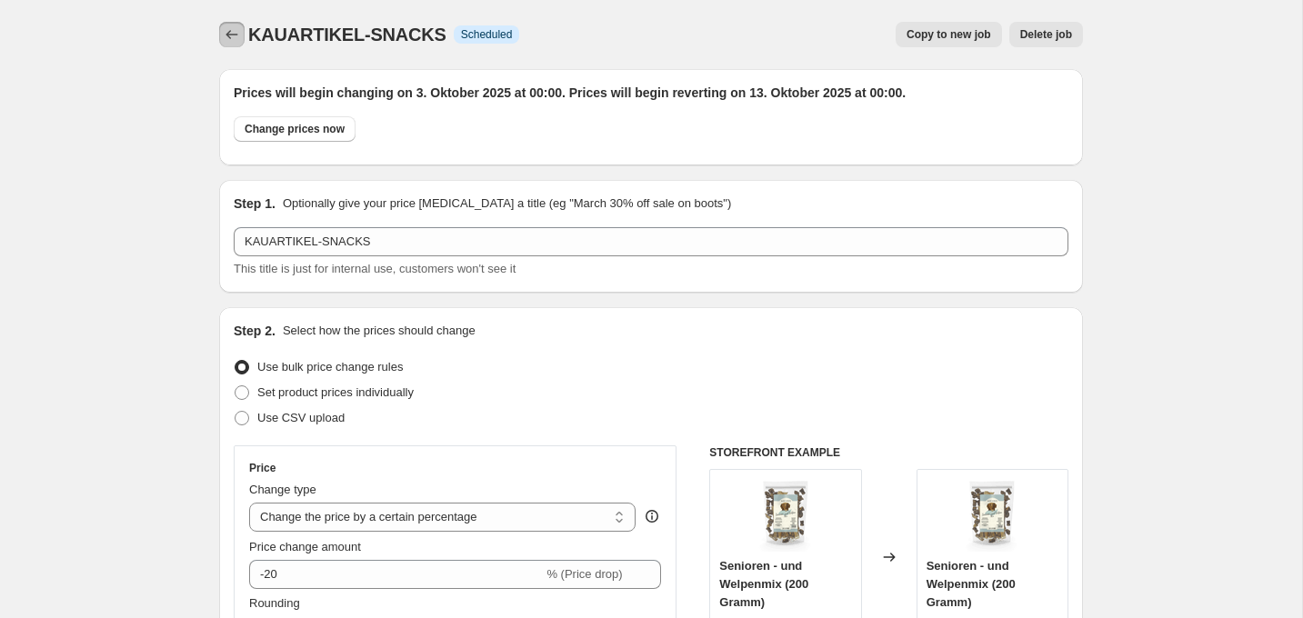
click at [227, 37] on icon "Price change jobs" at bounding box center [232, 34] width 18 height 18
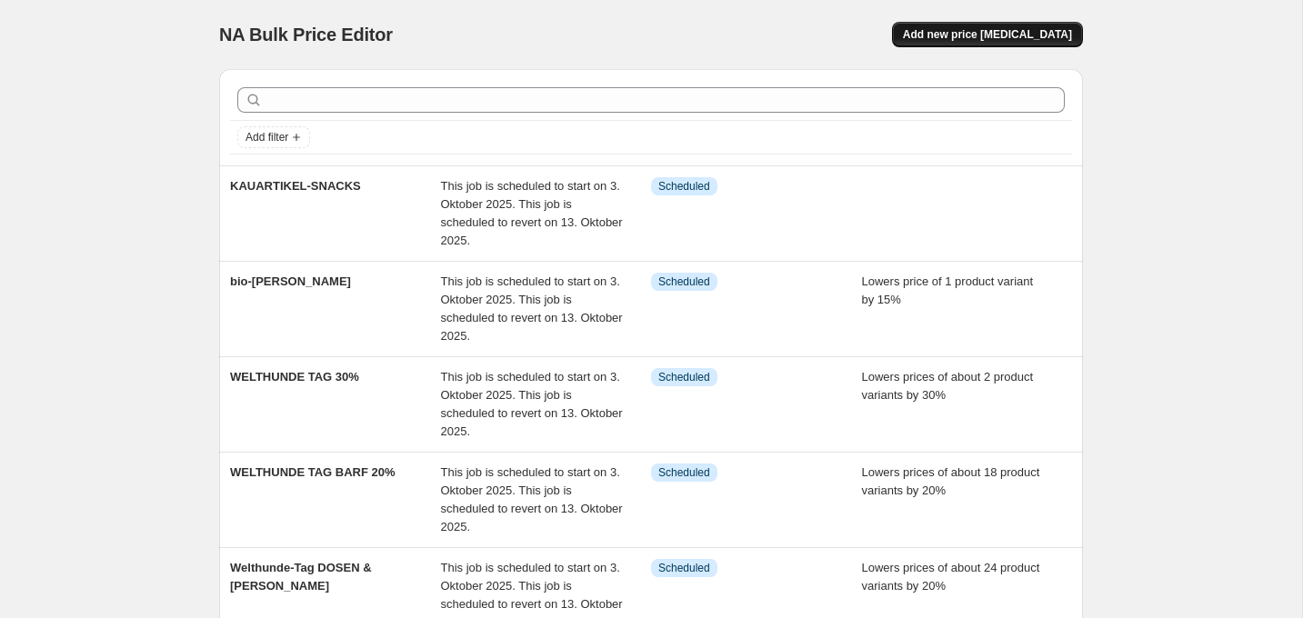
click at [982, 32] on span "Add new price [MEDICAL_DATA]" at bounding box center [987, 34] width 169 height 15
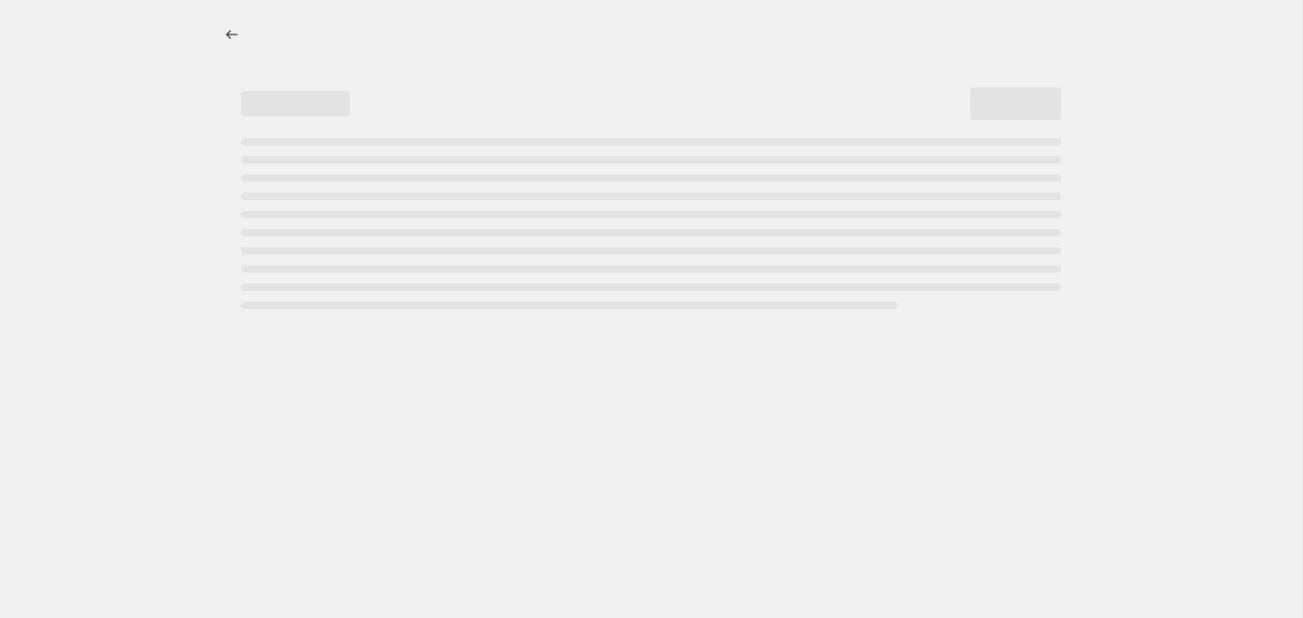
select select "percentage"
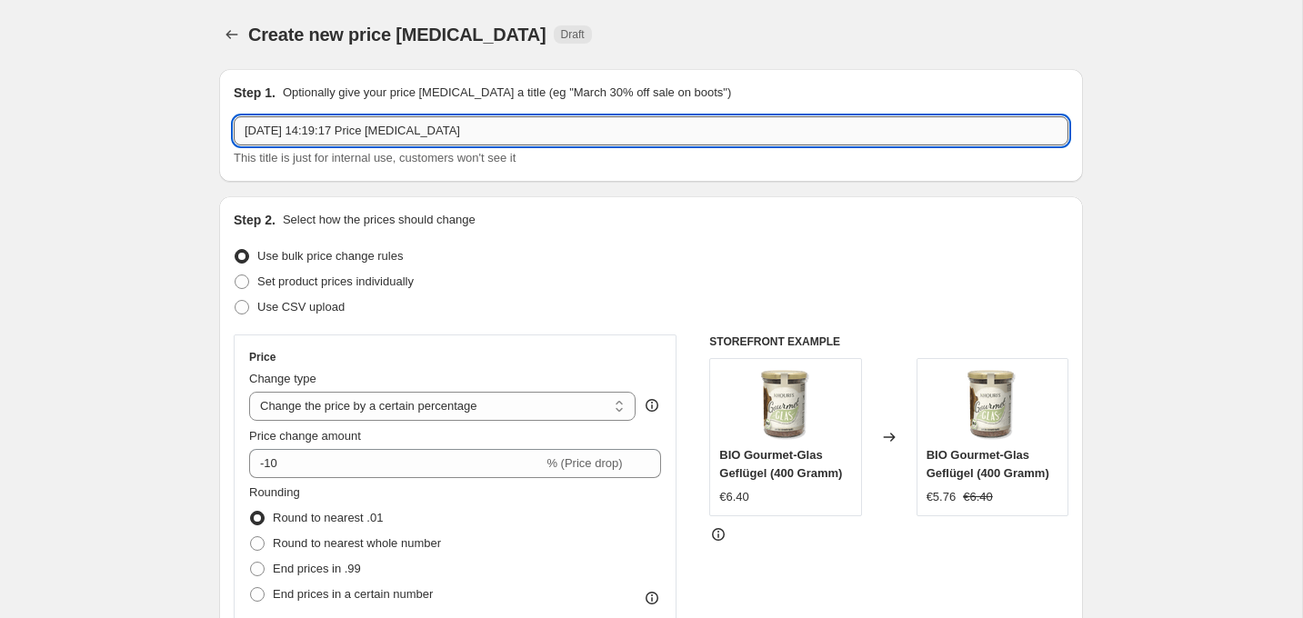
click at [360, 135] on input "[DATE] 14:19:17 Price [MEDICAL_DATA]" at bounding box center [651, 130] width 835 height 29
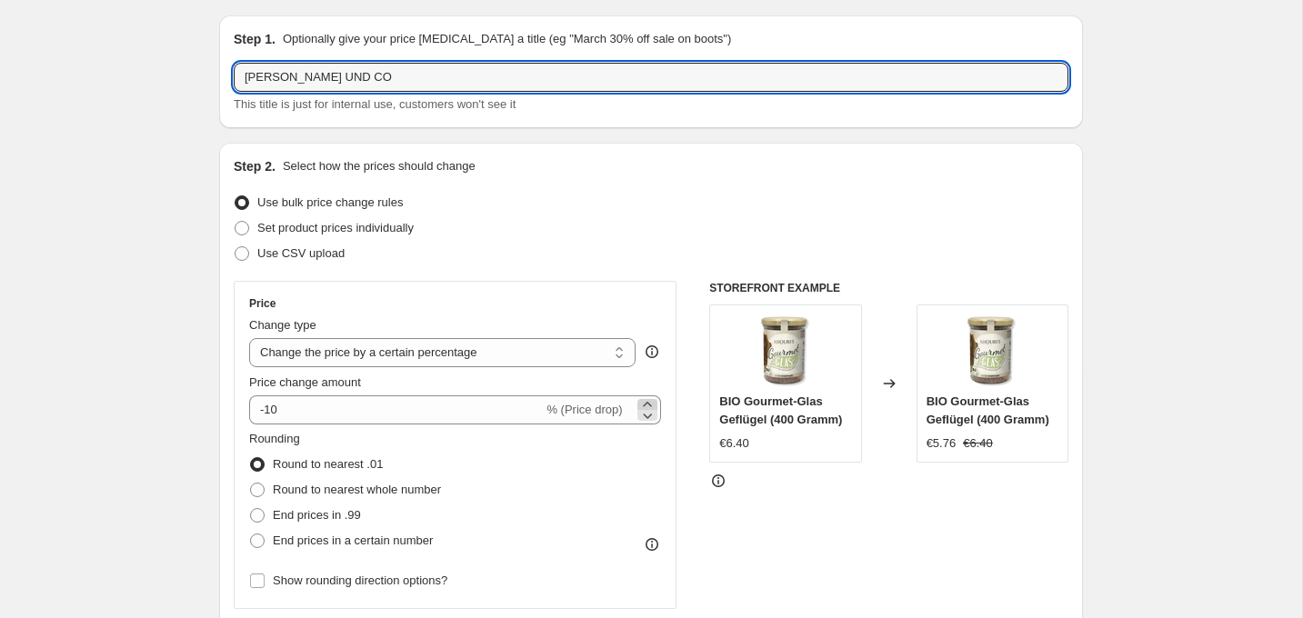
type input "[PERSON_NAME] UND CO"
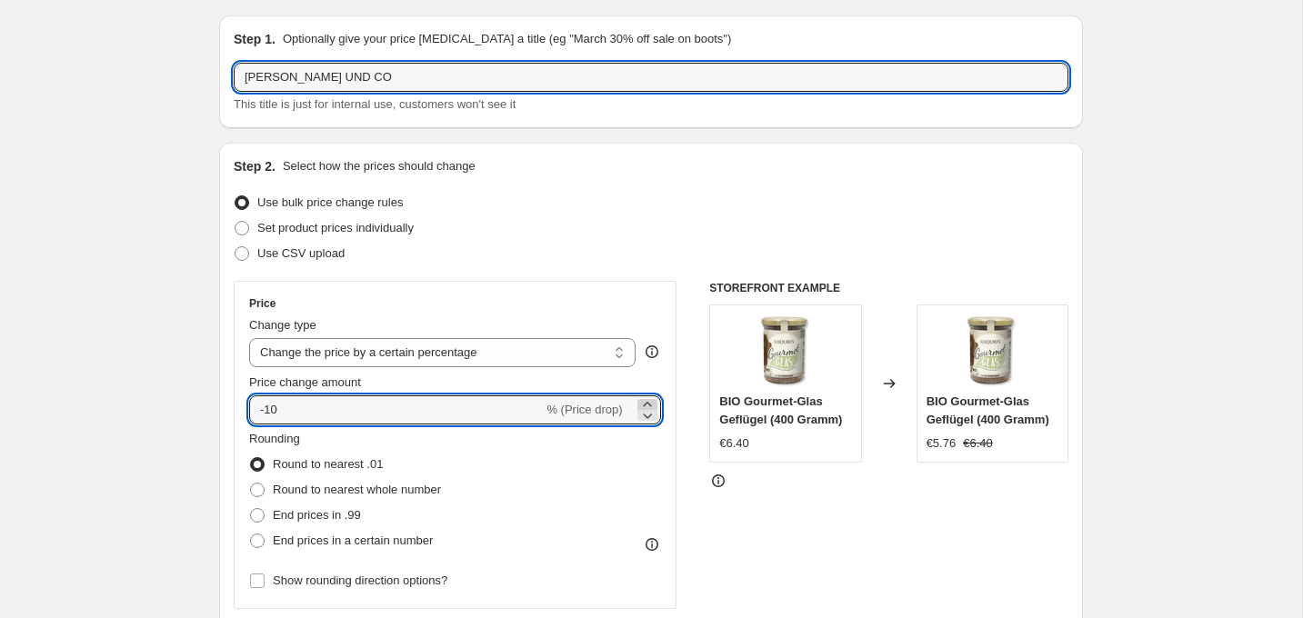
click at [645, 401] on icon at bounding box center [647, 405] width 18 height 18
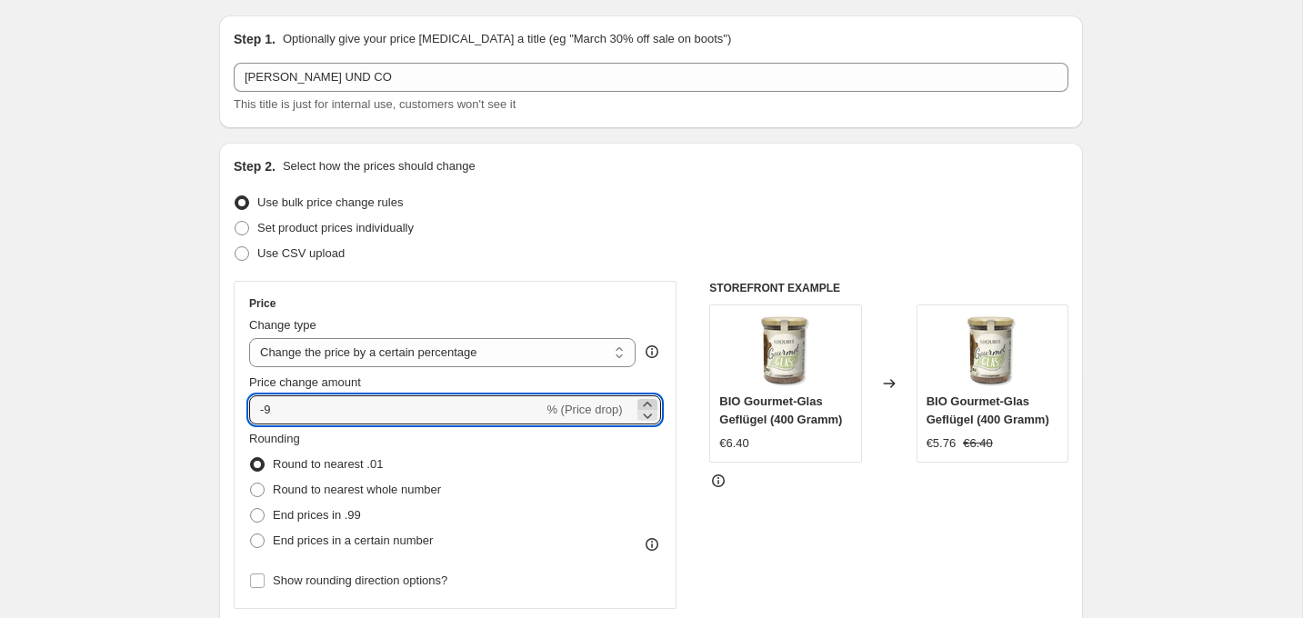
click at [645, 401] on icon at bounding box center [647, 405] width 18 height 18
click at [647, 416] on icon at bounding box center [647, 416] width 9 height 5
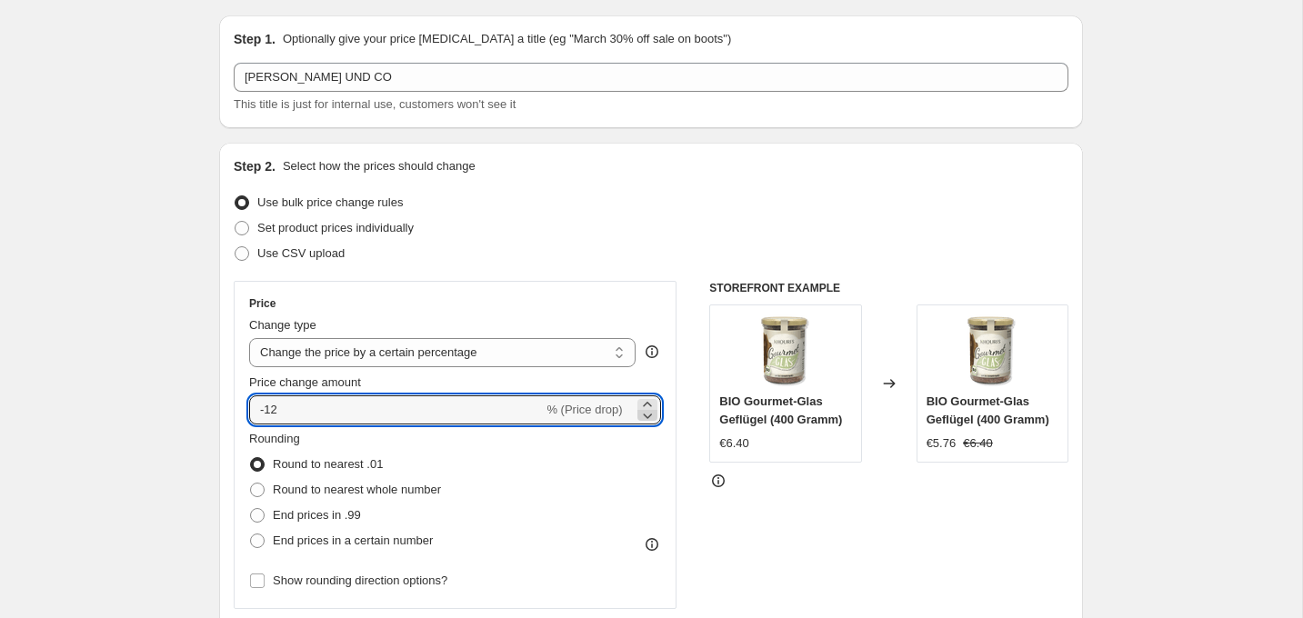
click at [647, 416] on icon at bounding box center [647, 416] width 9 height 5
type input "-15"
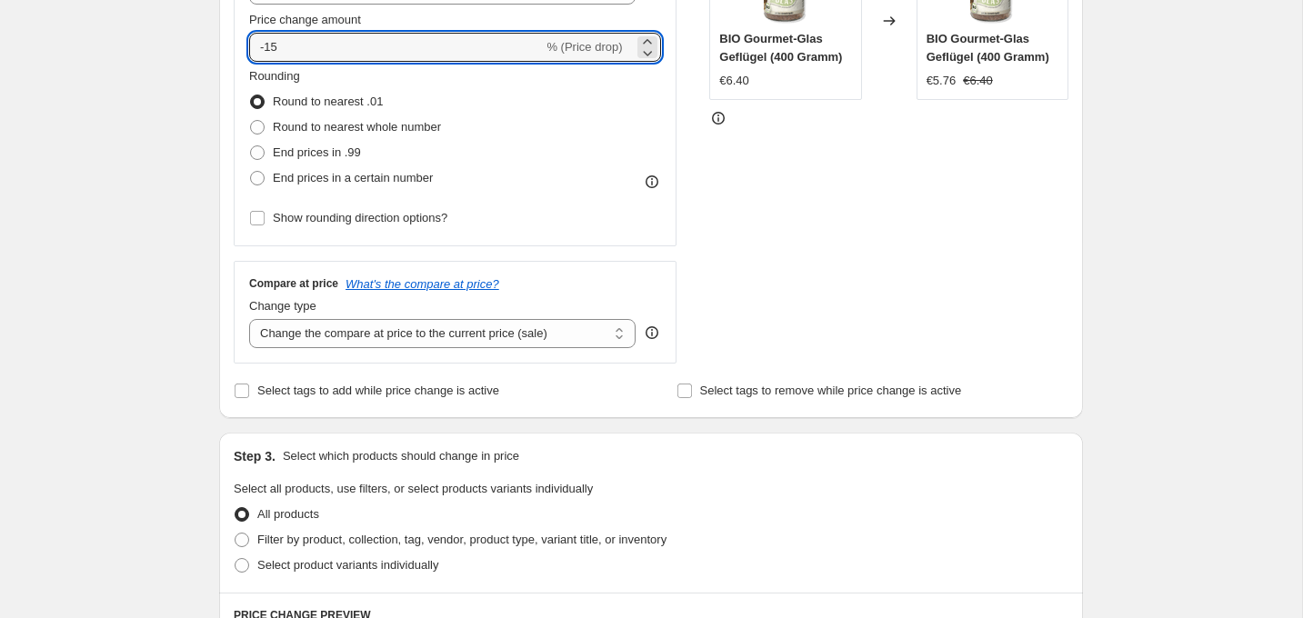
scroll to position [528, 0]
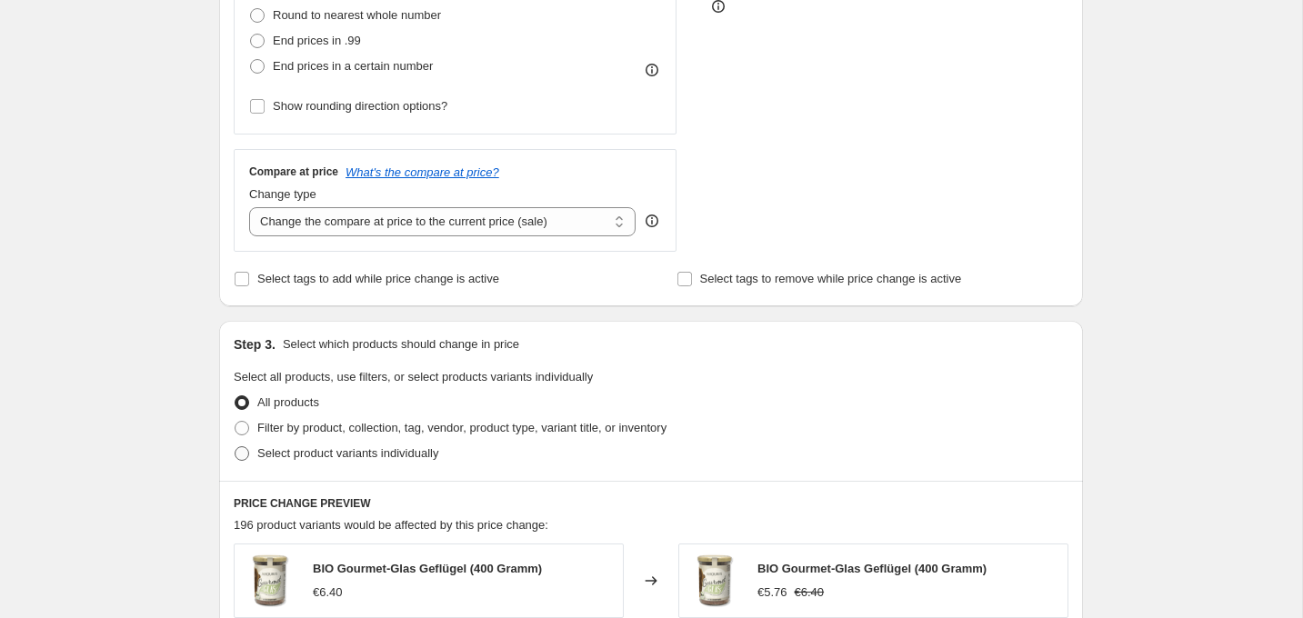
click at [422, 450] on span "Select product variants individually" at bounding box center [347, 453] width 181 height 14
click at [235, 447] on input "Select product variants individually" at bounding box center [235, 446] width 1 height 1
radio input "true"
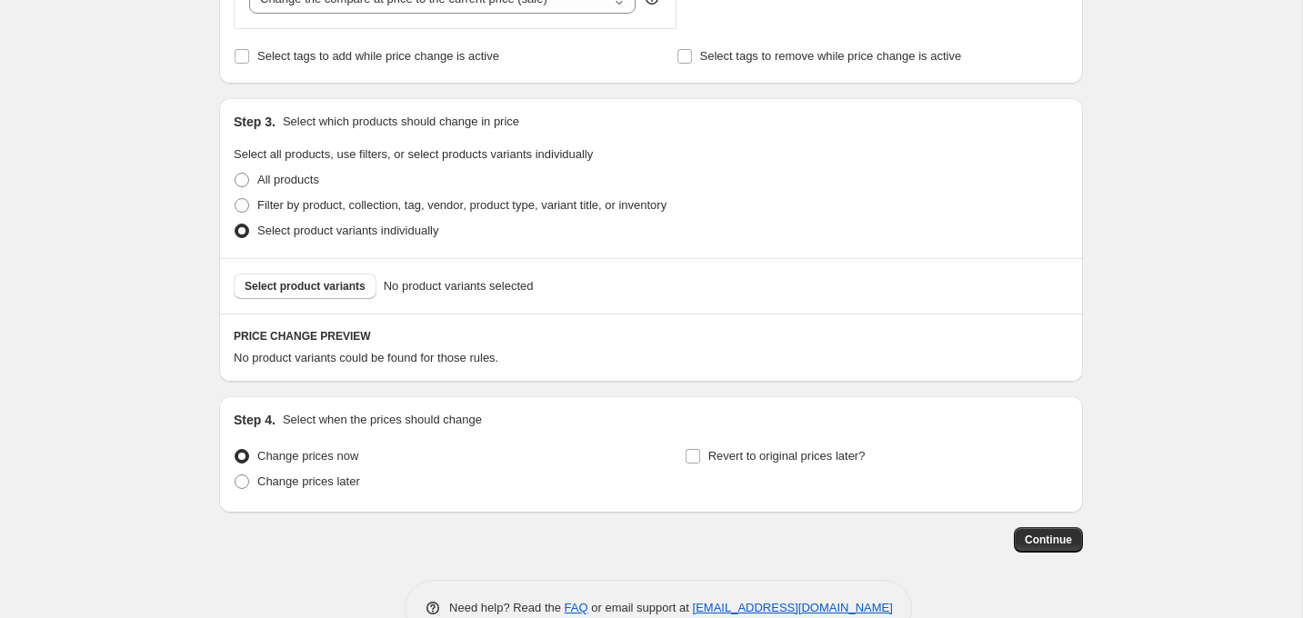
scroll to position [769, 0]
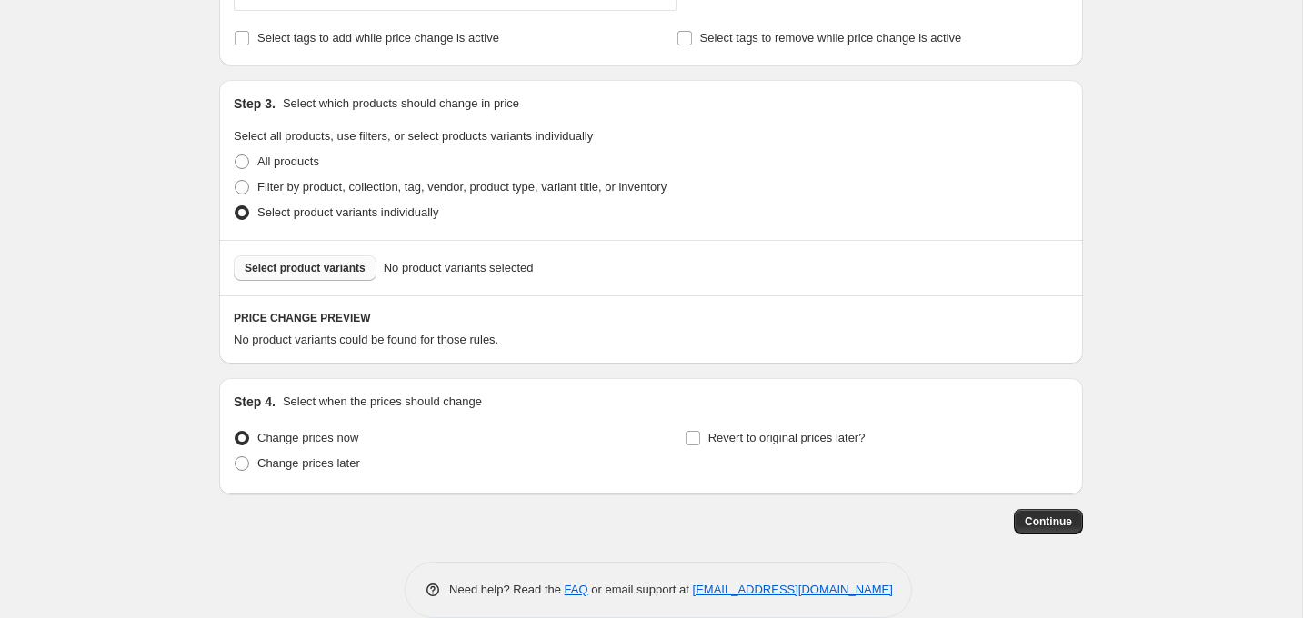
click at [341, 260] on button "Select product variants" at bounding box center [305, 267] width 143 height 25
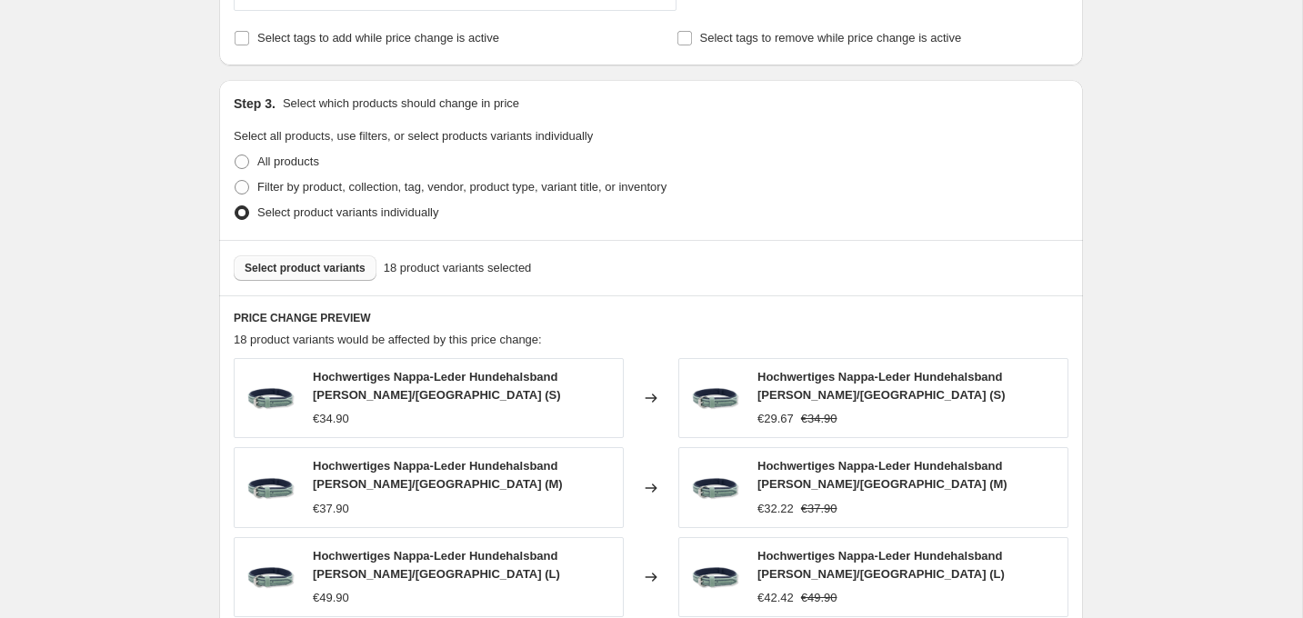
scroll to position [1284, 0]
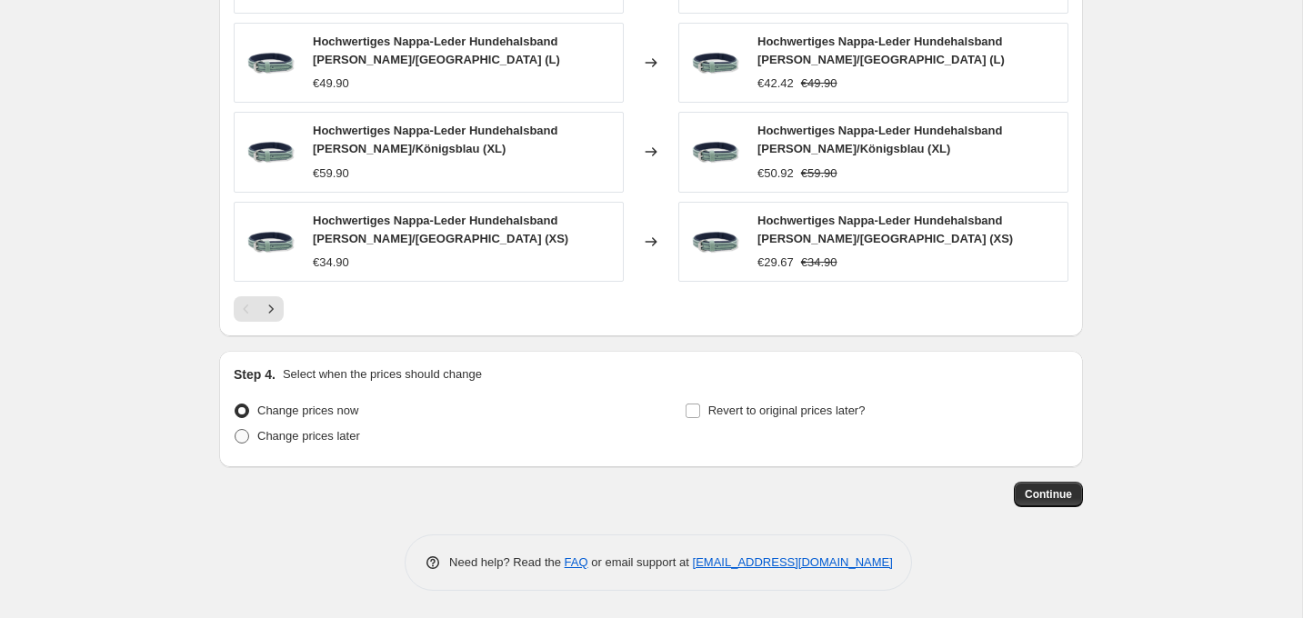
click at [350, 435] on span "Change prices later" at bounding box center [308, 436] width 103 height 14
click at [235, 430] on input "Change prices later" at bounding box center [235, 429] width 1 height 1
radio input "true"
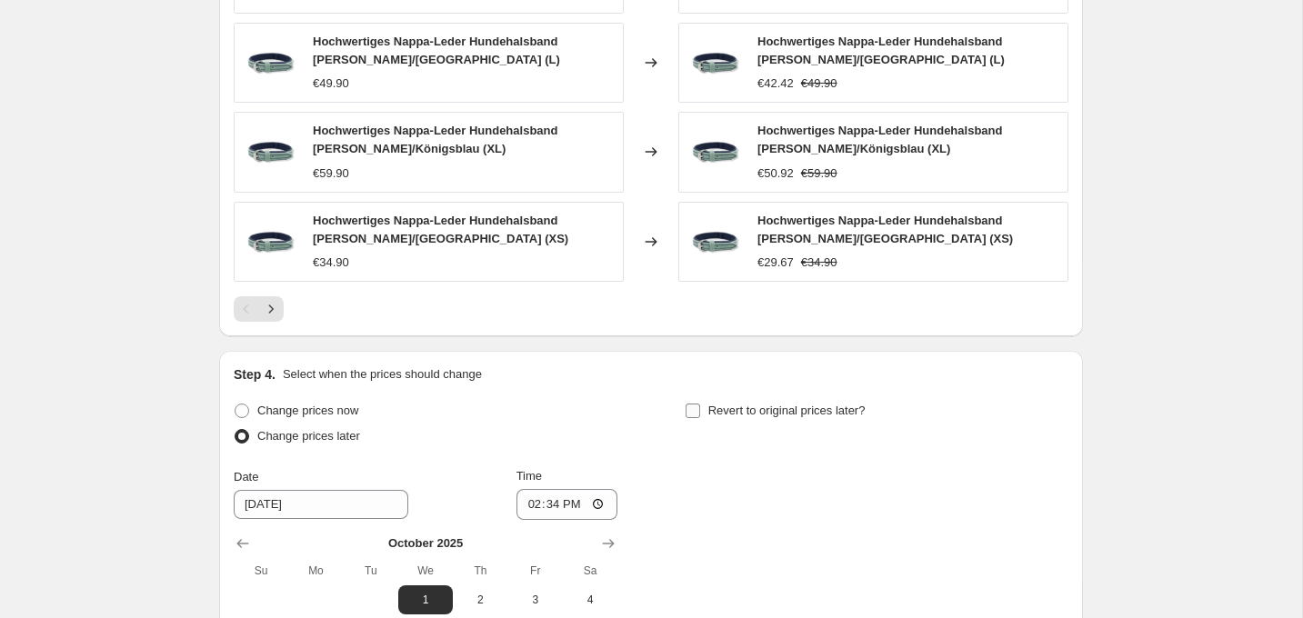
click at [737, 398] on label "Revert to original prices later?" at bounding box center [775, 410] width 181 height 25
click at [700, 404] on input "Revert to original prices later?" at bounding box center [693, 411] width 15 height 15
checkbox input "true"
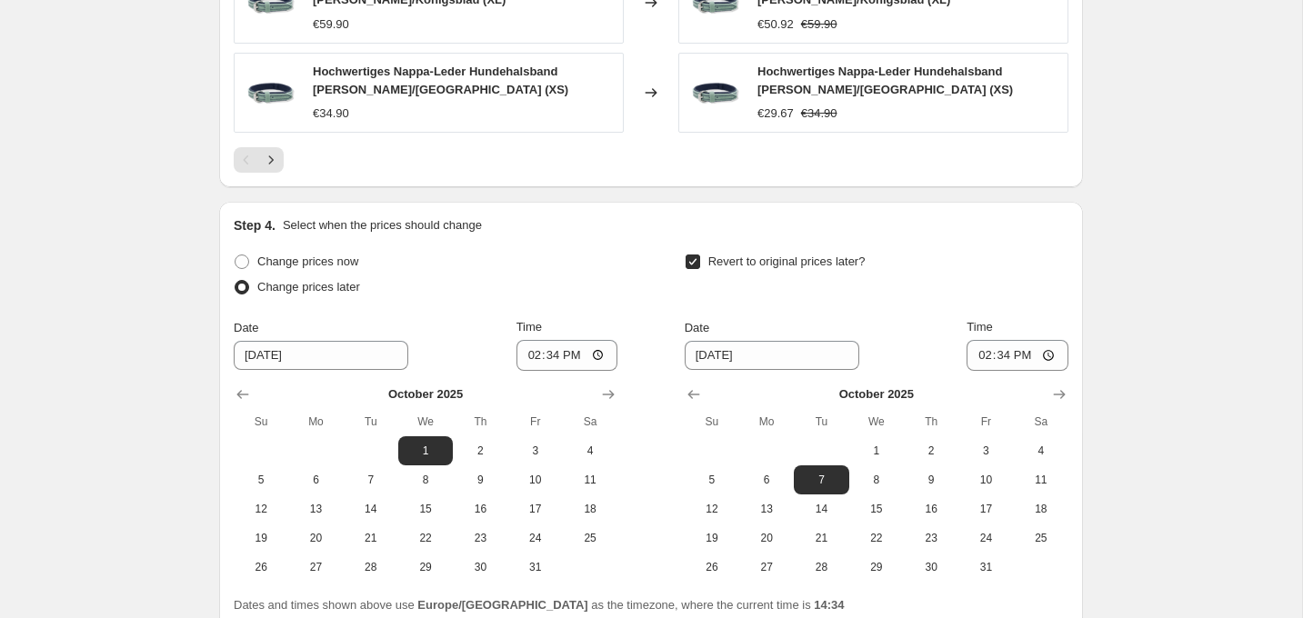
scroll to position [1486, 0]
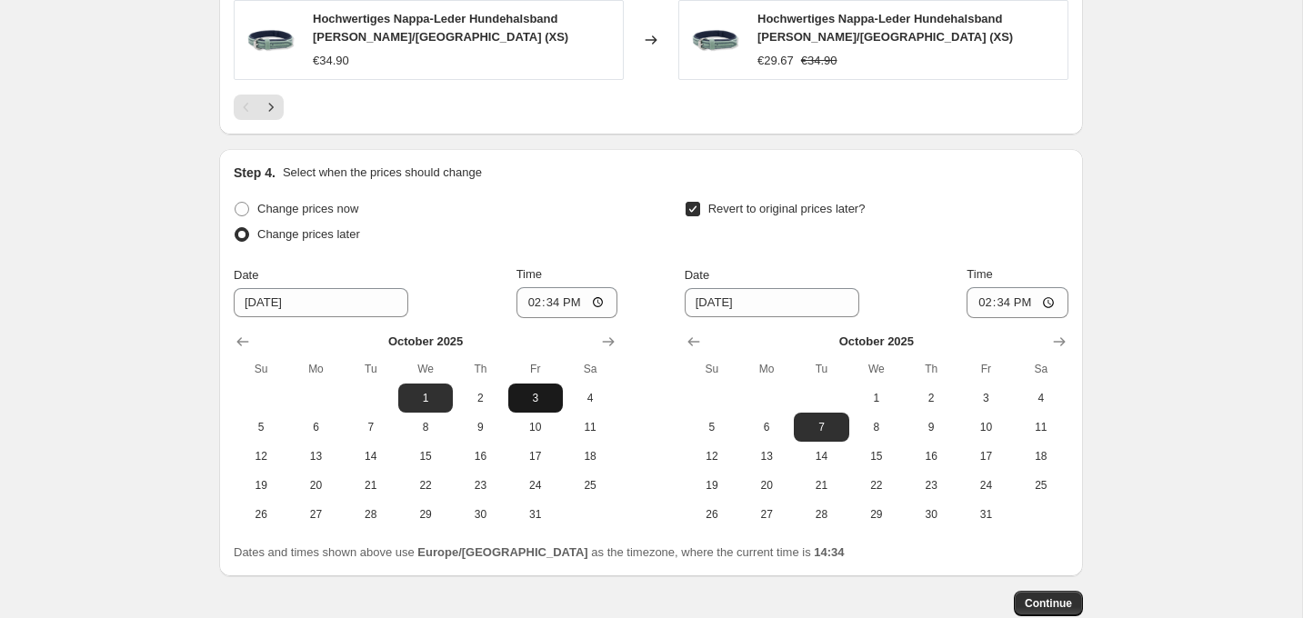
click at [544, 385] on button "3" at bounding box center [535, 398] width 55 height 29
type input "[DATE]"
click at [544, 385] on button "3" at bounding box center [535, 398] width 55 height 29
click at [548, 306] on input "14:34" at bounding box center [567, 302] width 102 height 31
type input "00:00"
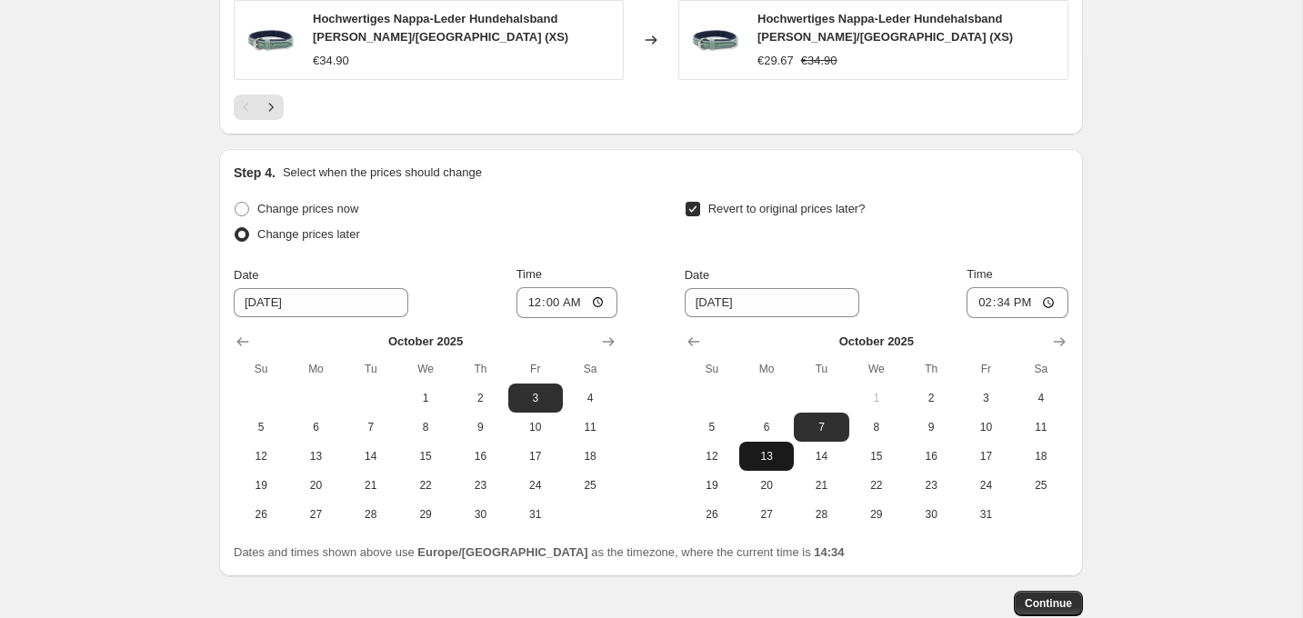
click at [766, 442] on button "13" at bounding box center [766, 456] width 55 height 29
type input "[DATE]"
click at [1000, 310] on input "14:34" at bounding box center [1018, 302] width 102 height 31
type input "00:00"
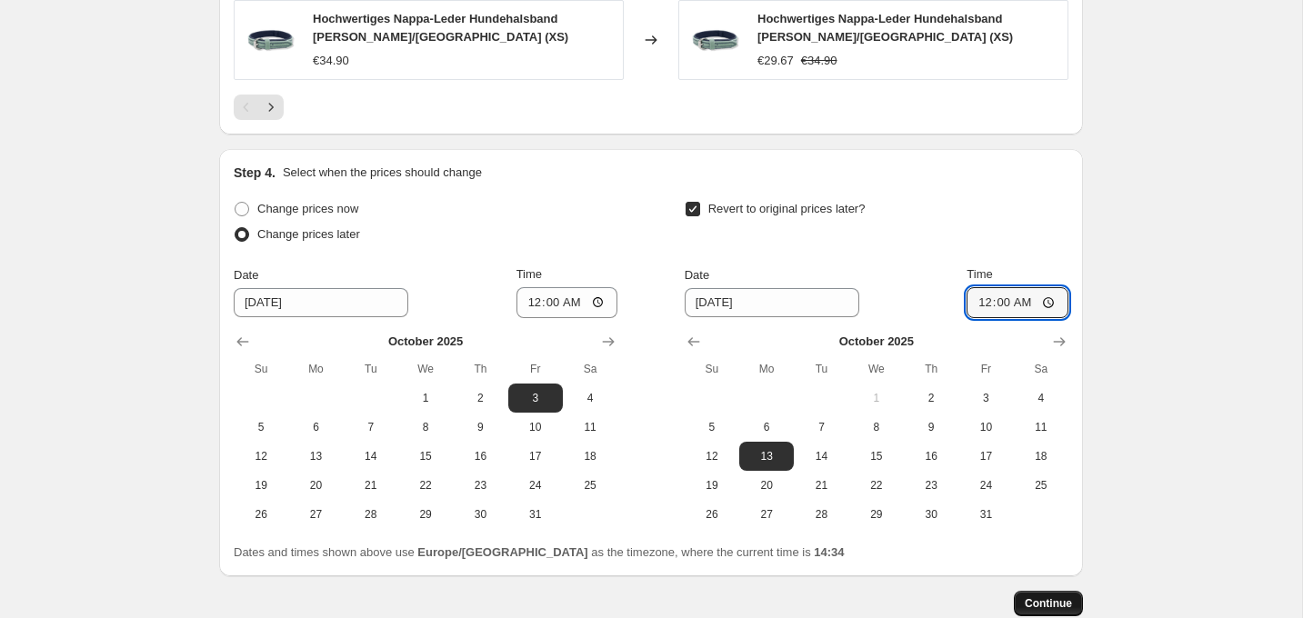
click at [1059, 598] on span "Continue" at bounding box center [1048, 603] width 47 height 15
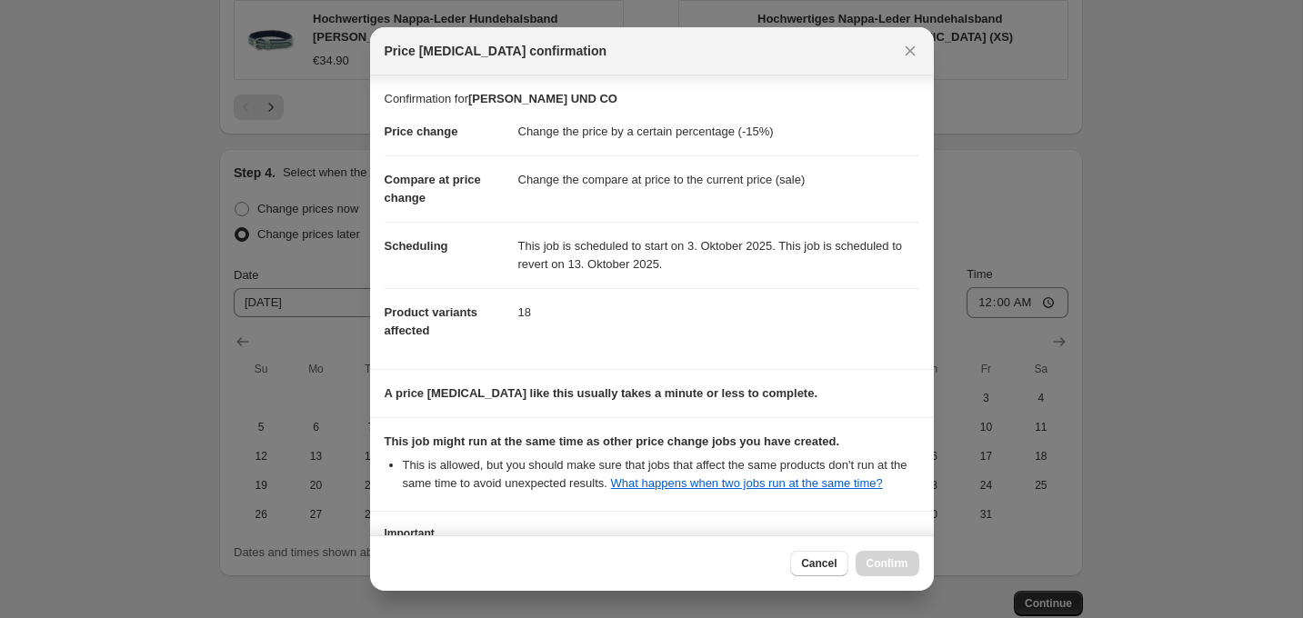
scroll to position [162, 0]
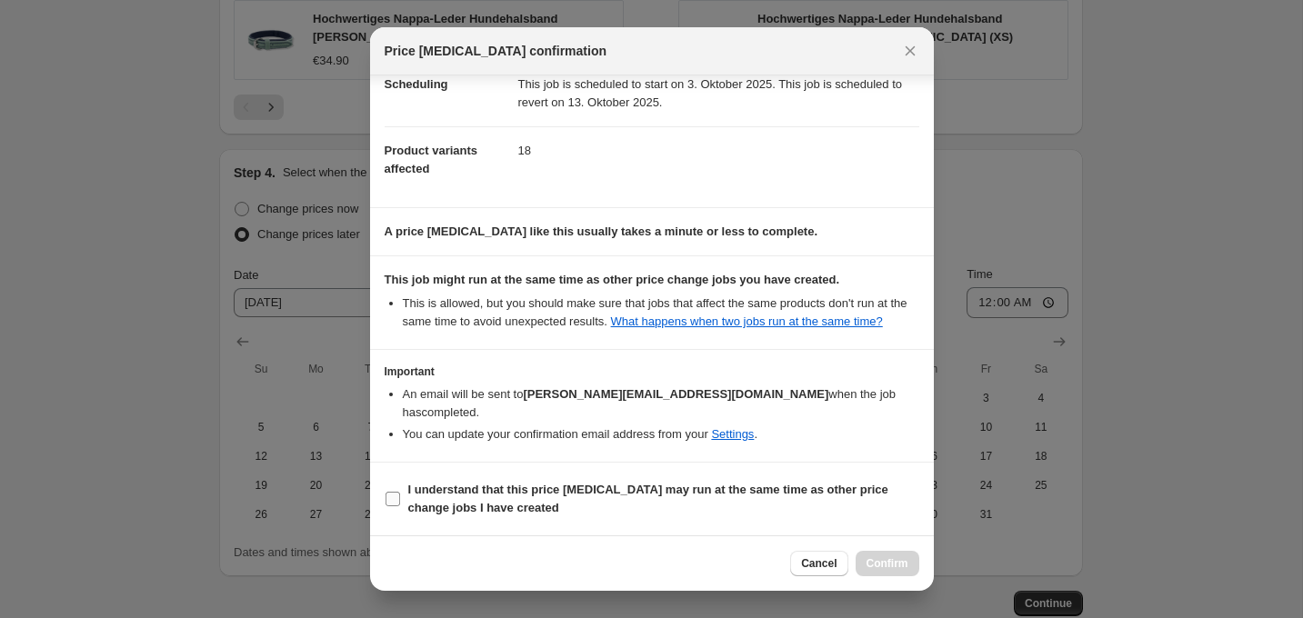
click at [714, 485] on b "I understand that this price [MEDICAL_DATA] may run at the same time as other p…" at bounding box center [648, 499] width 480 height 32
click at [400, 492] on input "I understand that this price [MEDICAL_DATA] may run at the same time as other p…" at bounding box center [393, 499] width 15 height 15
checkbox input "true"
click at [877, 557] on span "Confirm" at bounding box center [887, 563] width 42 height 15
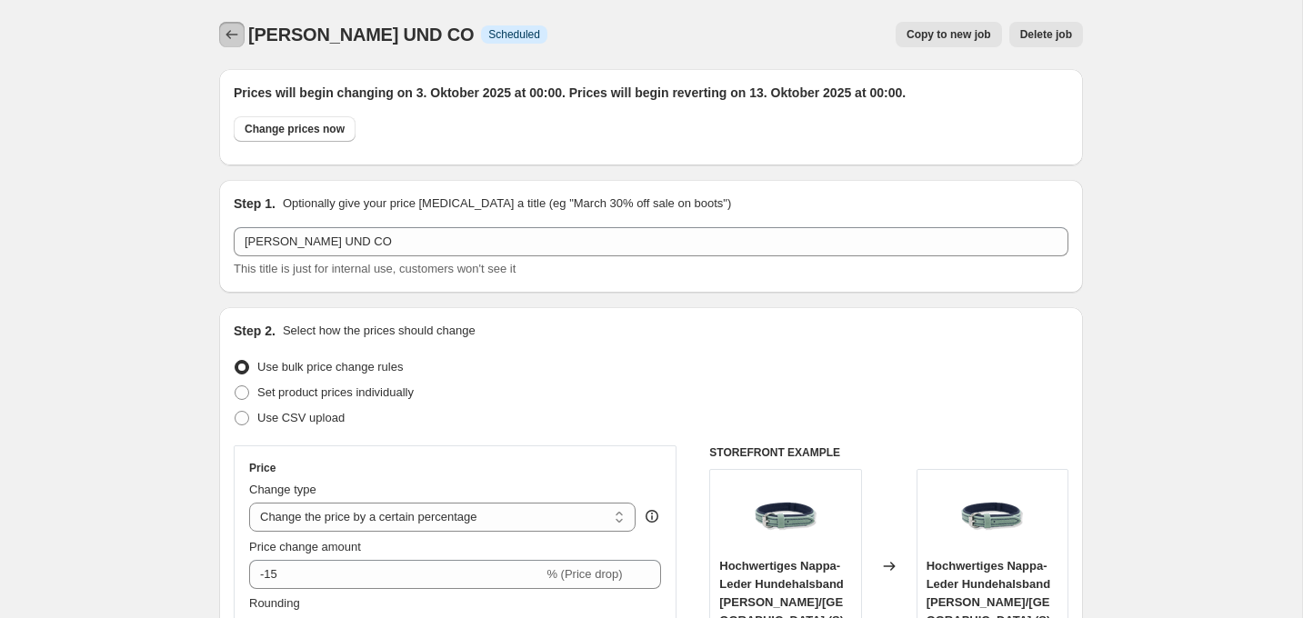
click at [233, 35] on icon "Price change jobs" at bounding box center [232, 34] width 18 height 18
